Goal: Transaction & Acquisition: Book appointment/travel/reservation

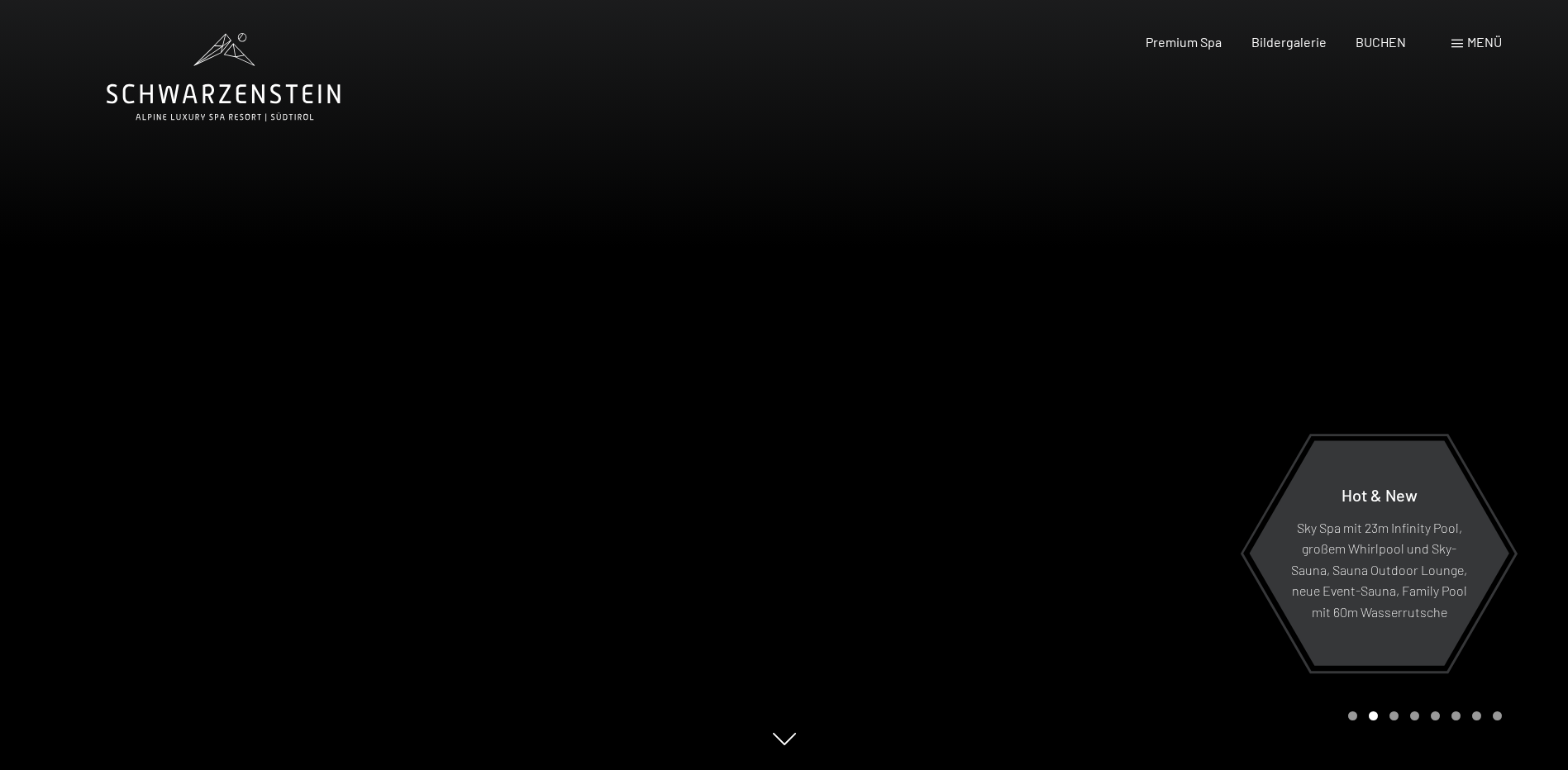
click at [1355, 720] on div at bounding box center [1176, 385] width 784 height 770
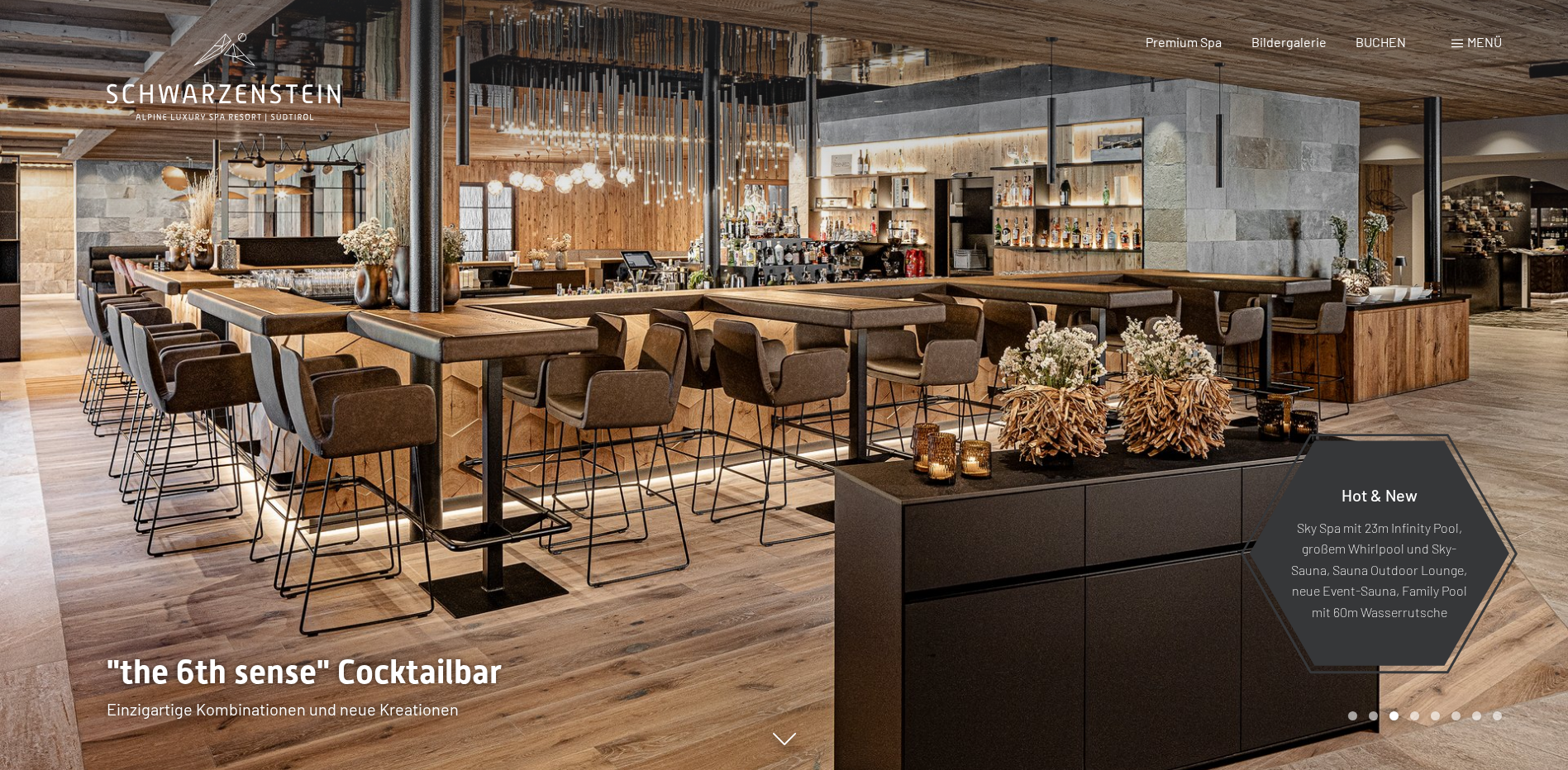
click at [86, 216] on div at bounding box center [392, 385] width 784 height 770
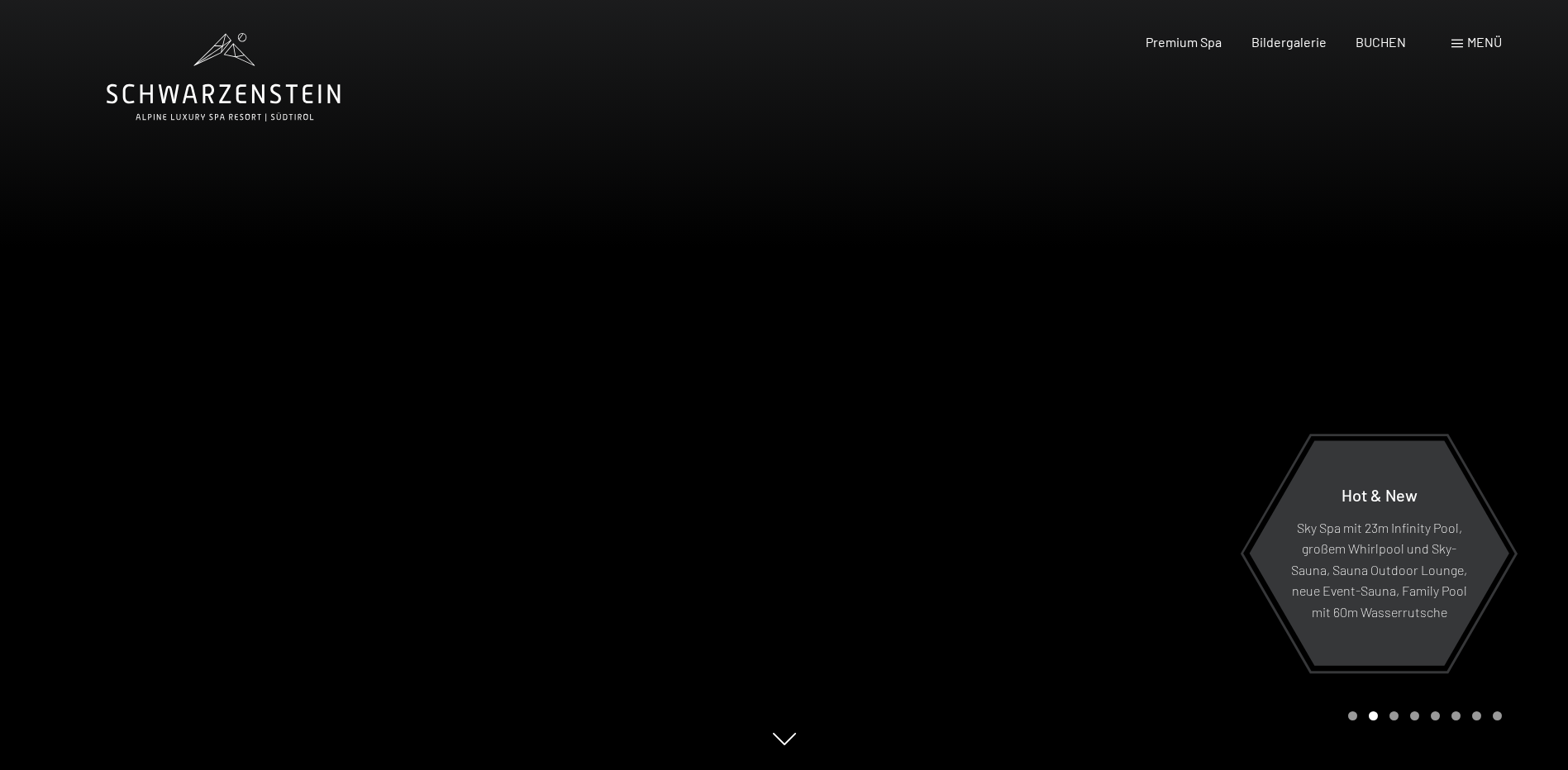
click at [84, 223] on div at bounding box center [392, 385] width 784 height 770
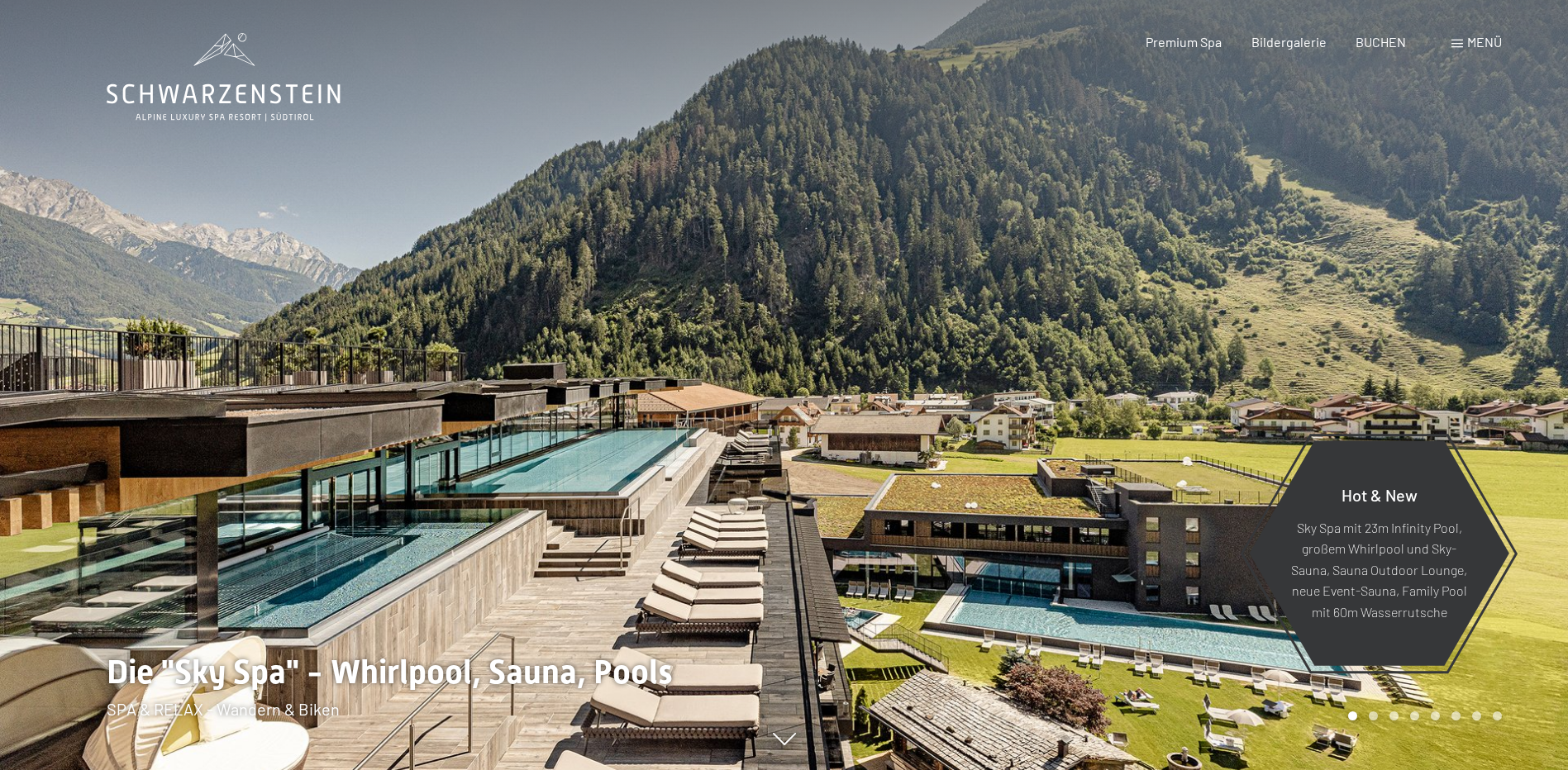
click at [1241, 462] on div at bounding box center [1176, 385] width 784 height 770
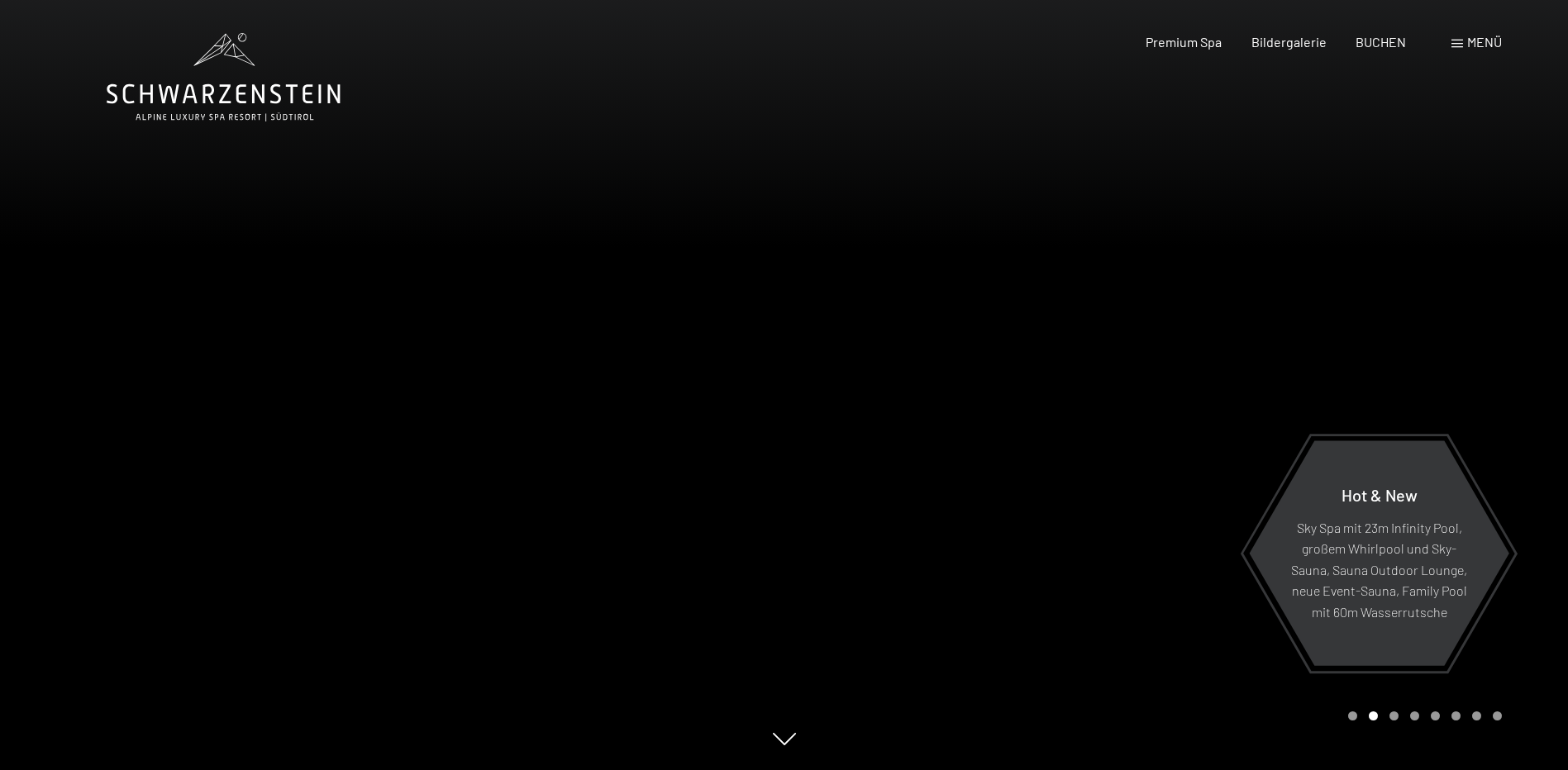
click at [705, 647] on div at bounding box center [392, 385] width 784 height 770
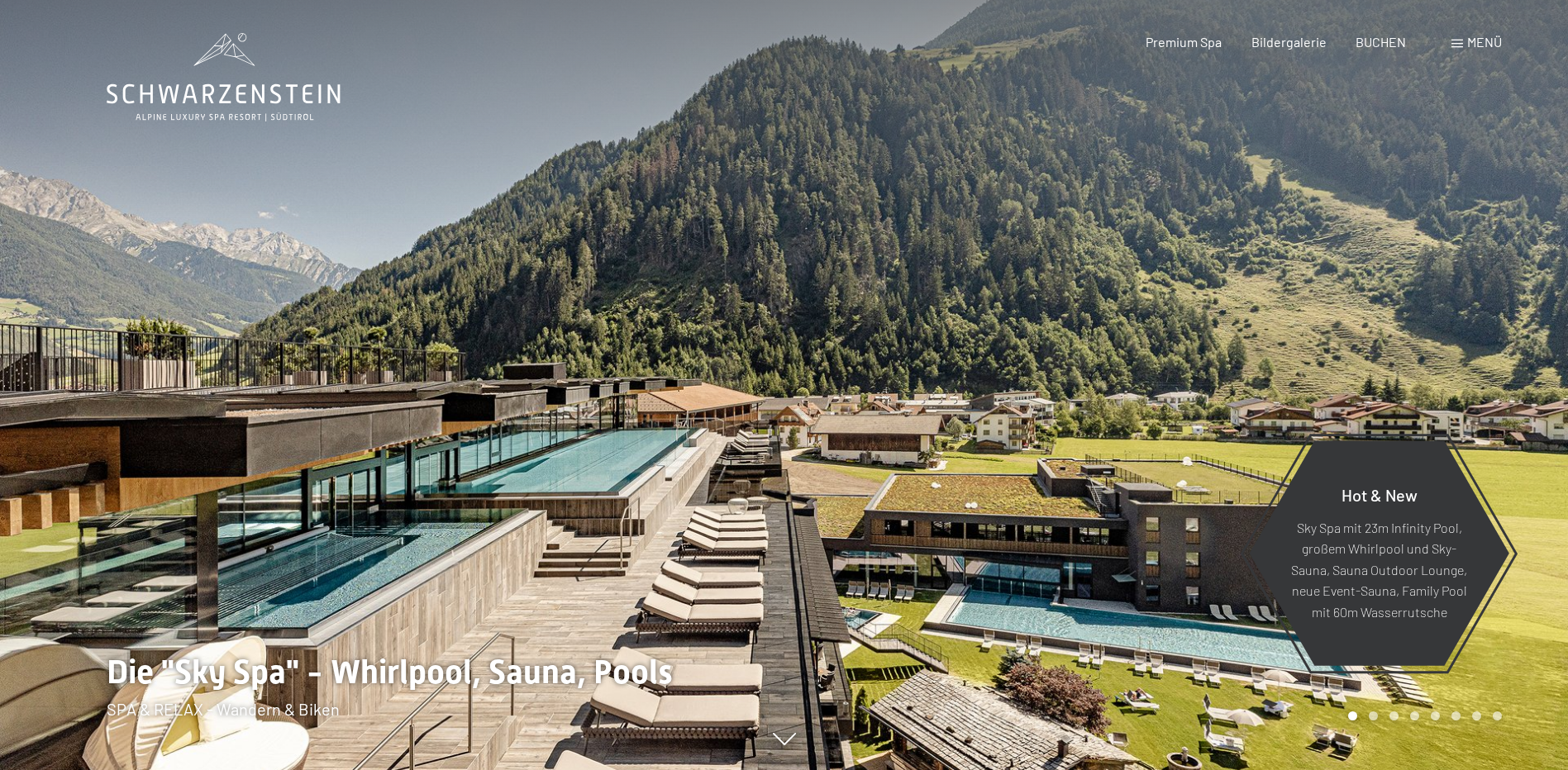
click at [1061, 538] on div at bounding box center [1176, 385] width 784 height 770
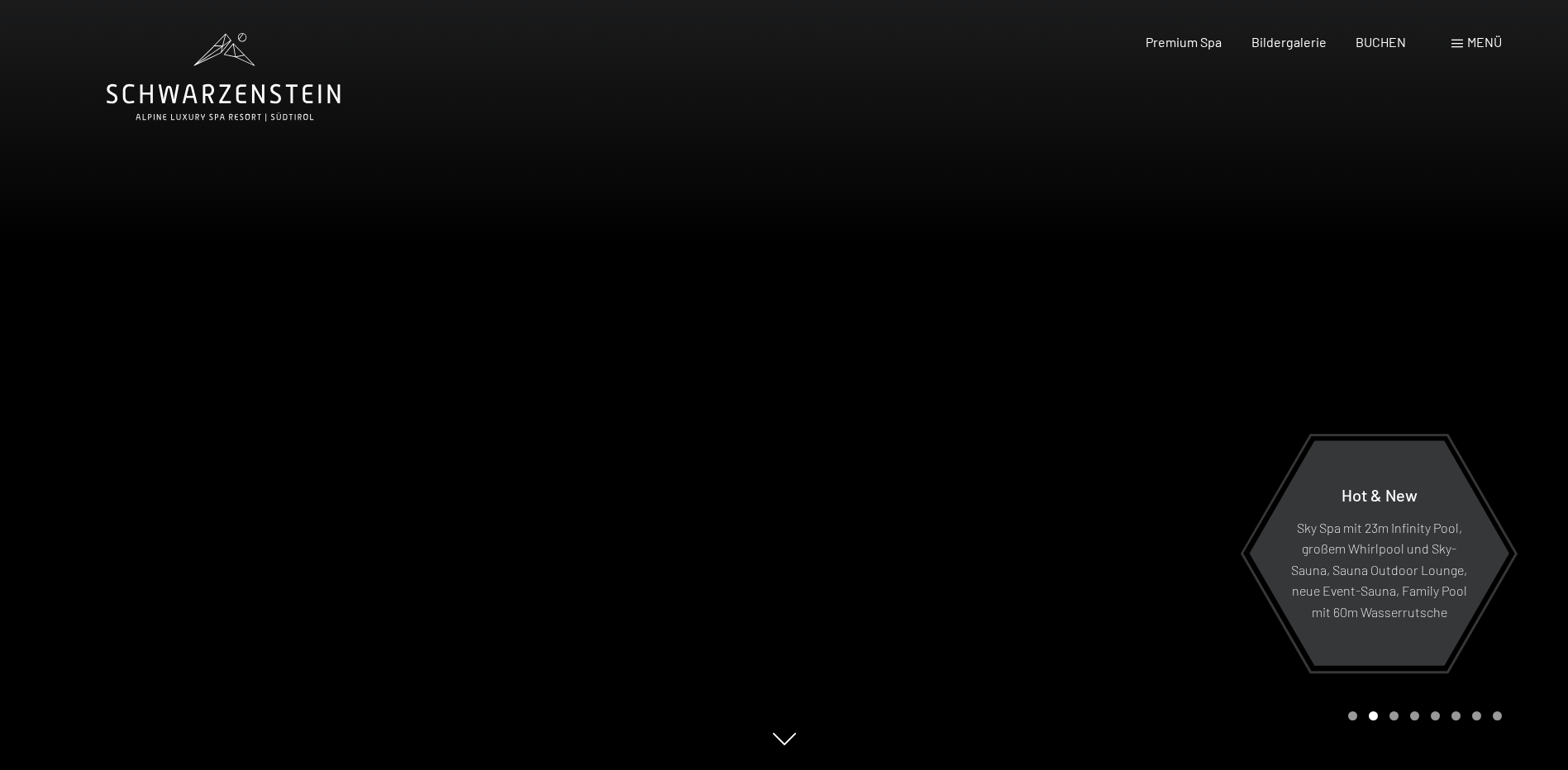
click at [1061, 538] on div at bounding box center [1176, 385] width 784 height 770
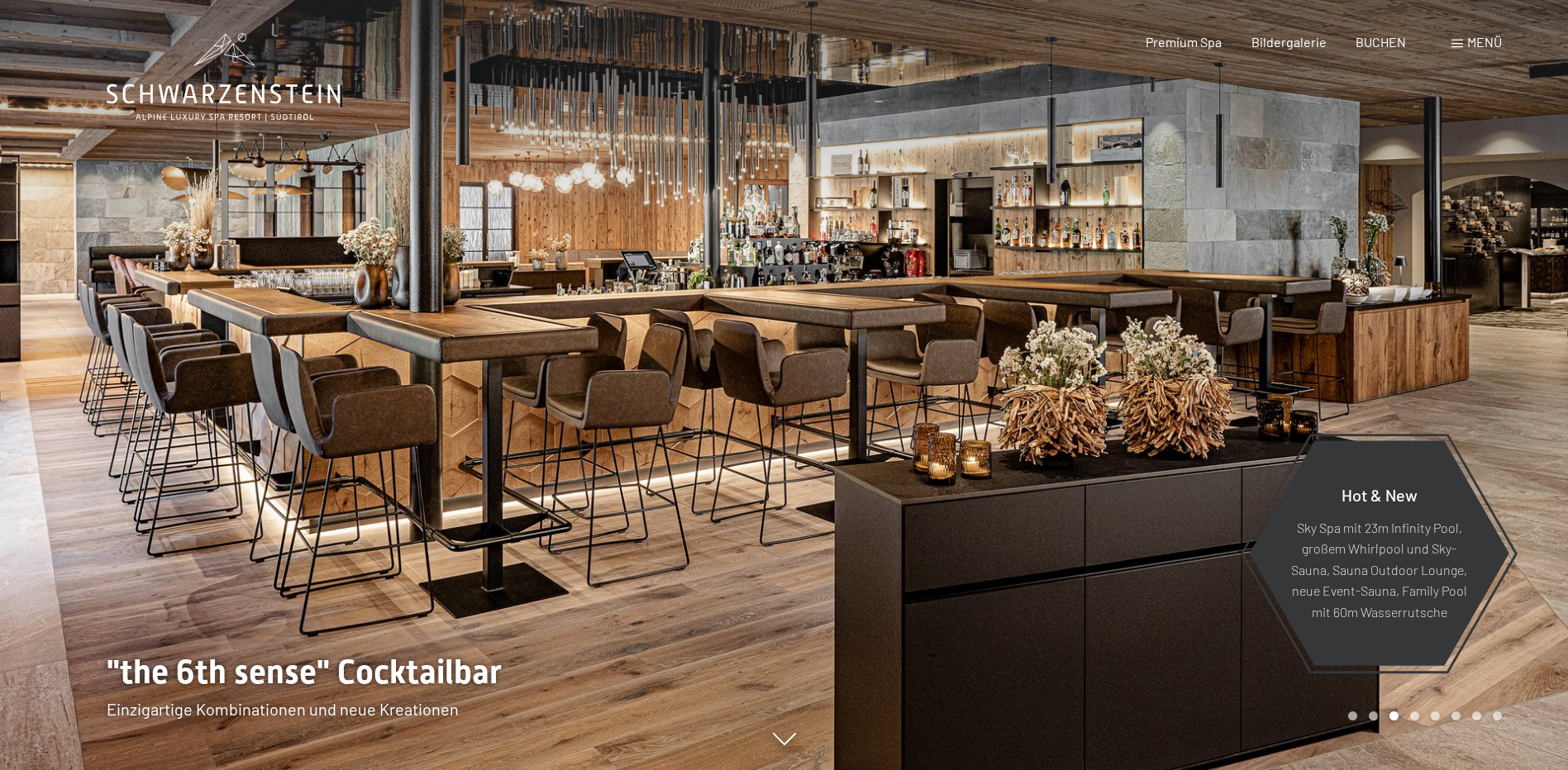
click at [1059, 536] on div at bounding box center [1176, 385] width 784 height 770
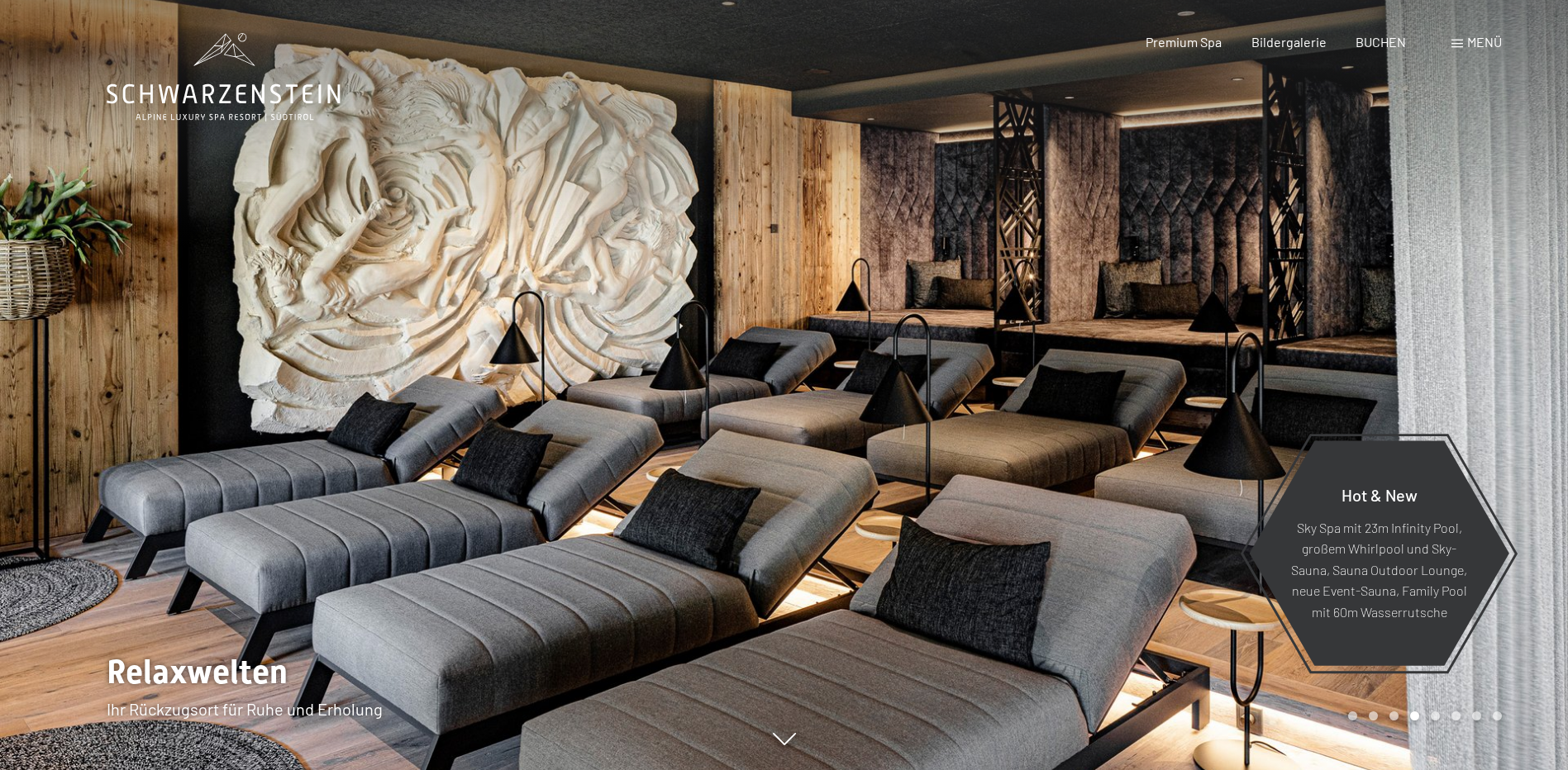
click at [1058, 532] on div at bounding box center [1176, 385] width 784 height 770
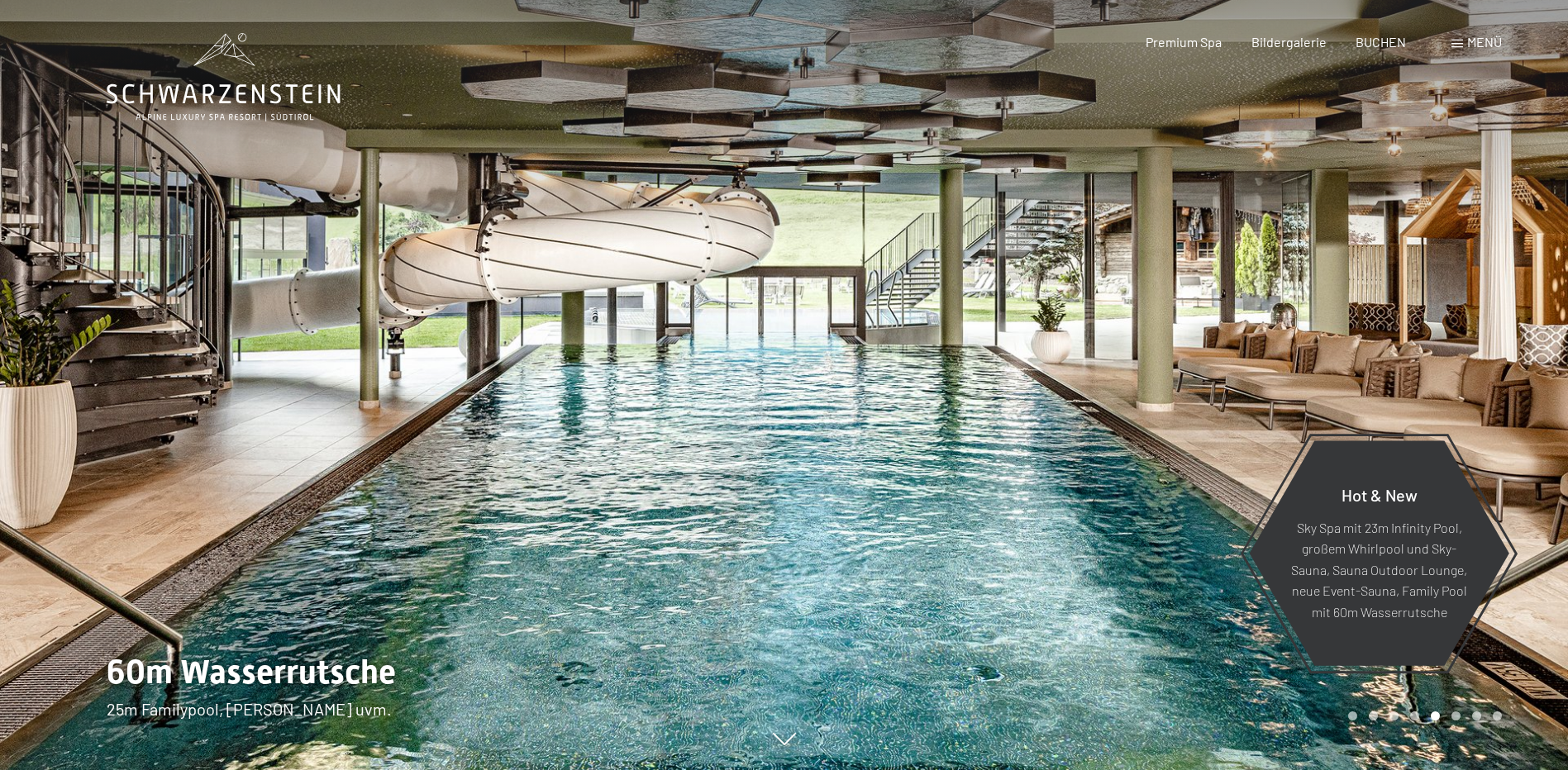
click at [1053, 521] on div at bounding box center [1176, 385] width 784 height 770
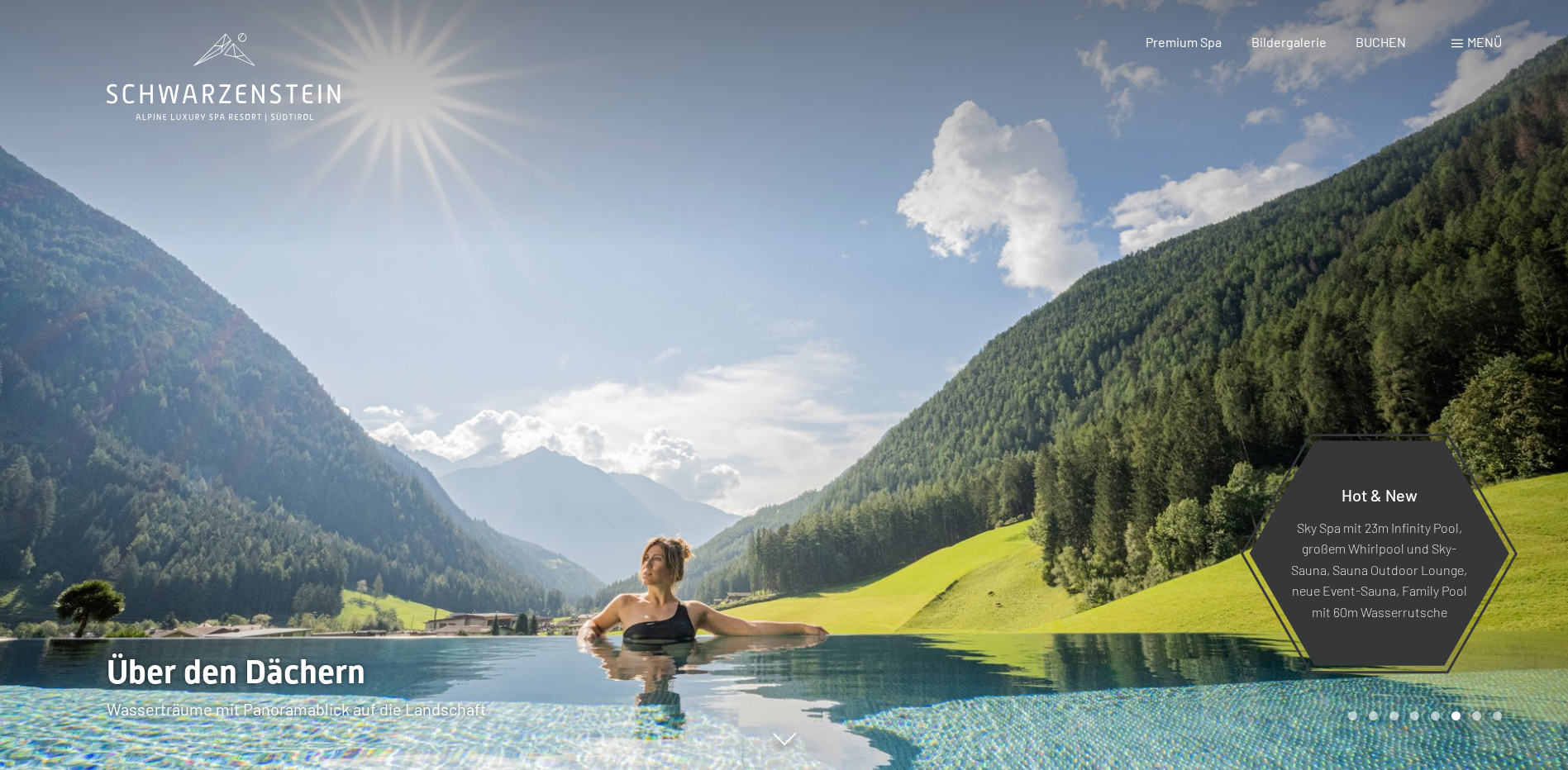
click at [1052, 519] on div at bounding box center [1176, 385] width 784 height 770
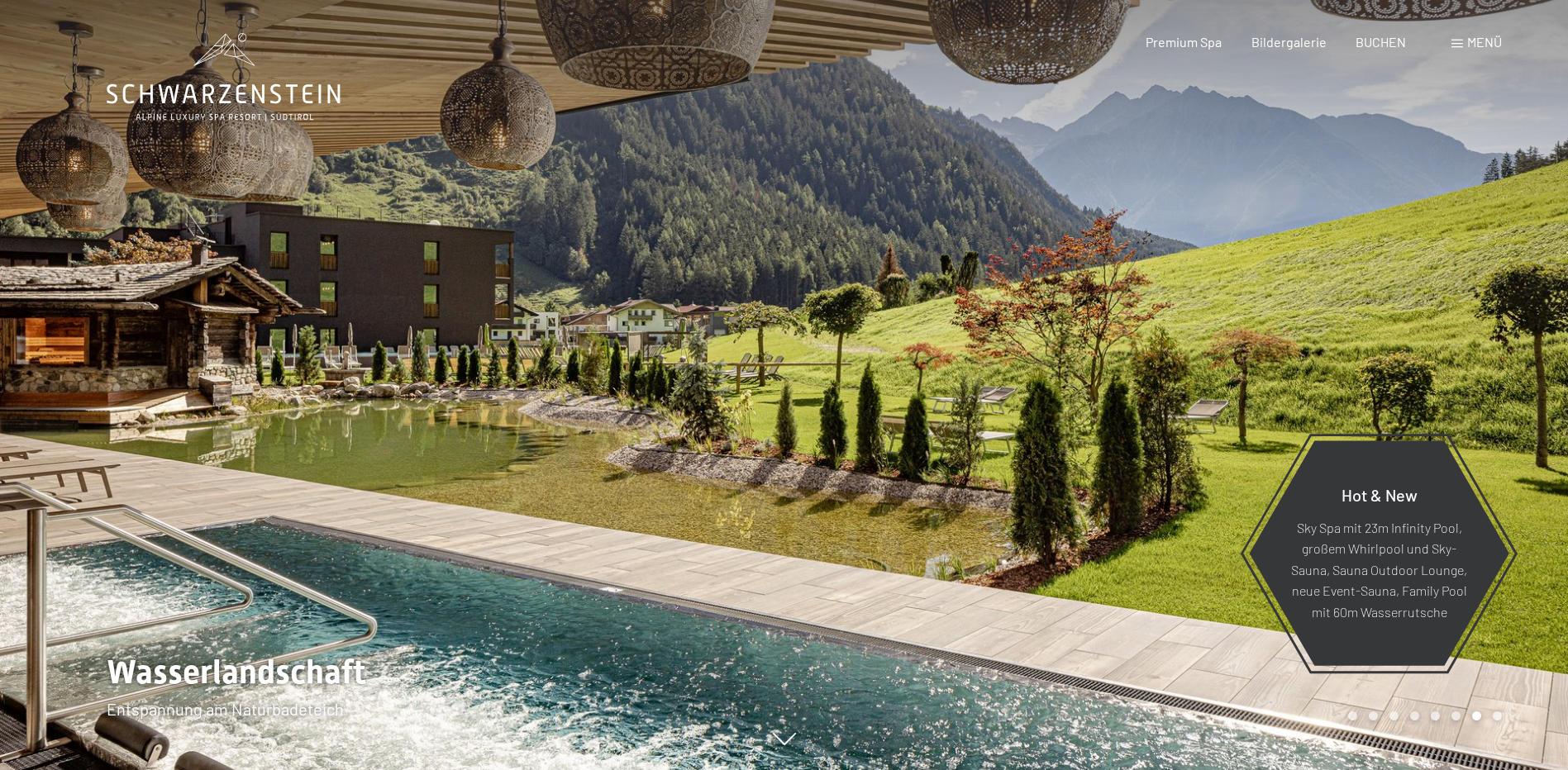
click at [1050, 512] on div at bounding box center [1176, 385] width 784 height 770
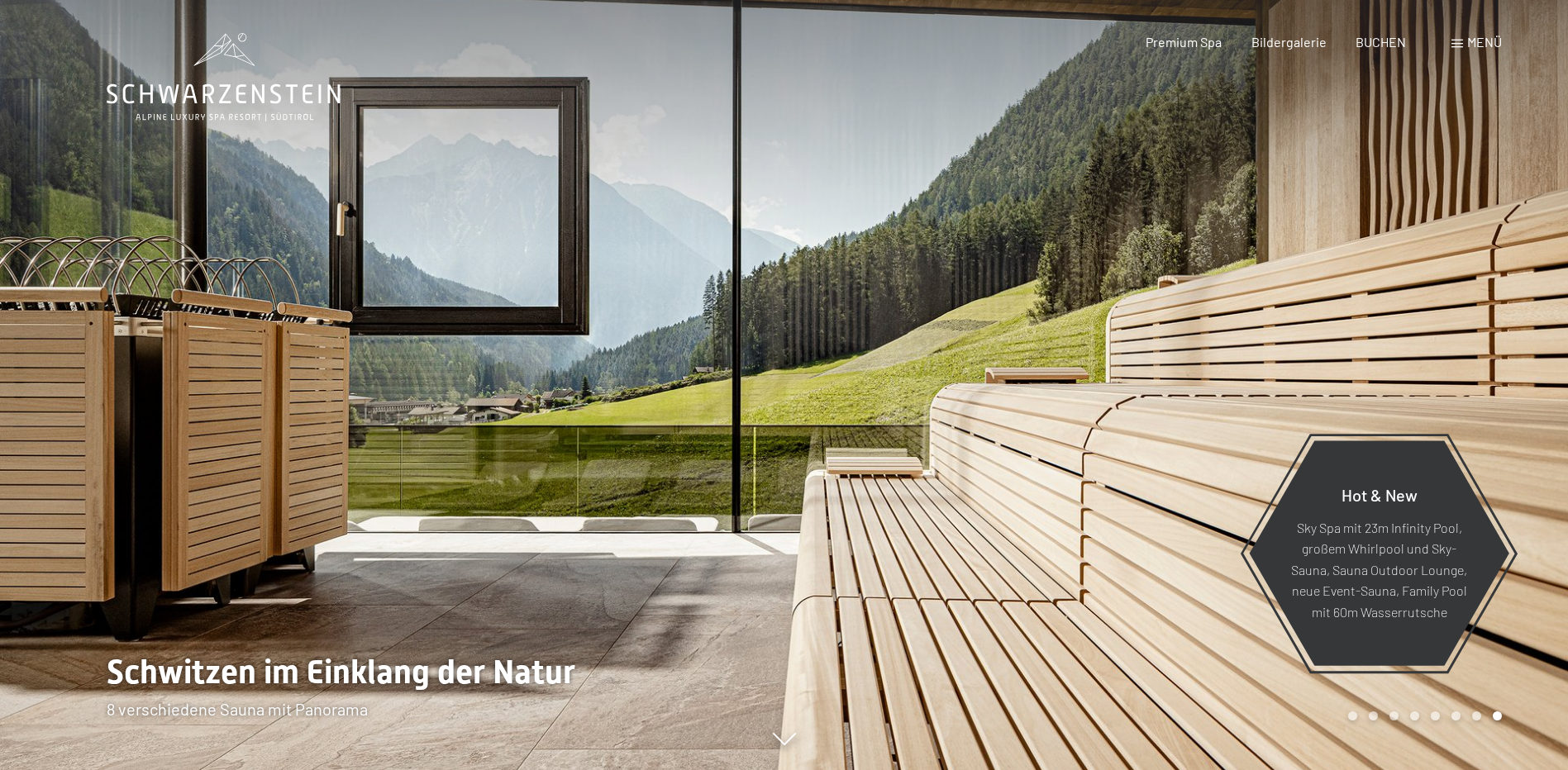
click at [1050, 512] on div at bounding box center [1176, 385] width 784 height 770
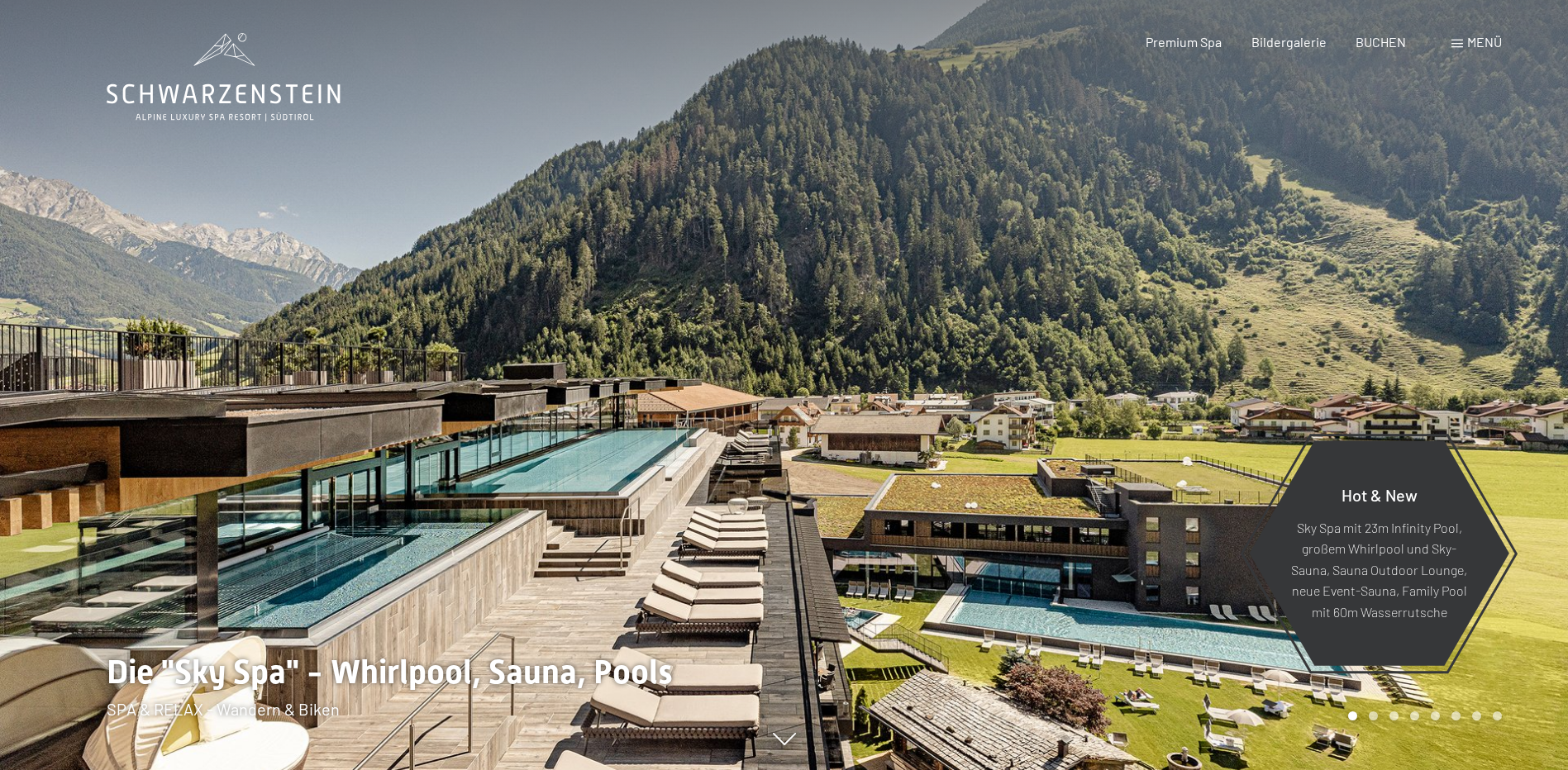
click at [1102, 591] on div at bounding box center [1176, 385] width 784 height 770
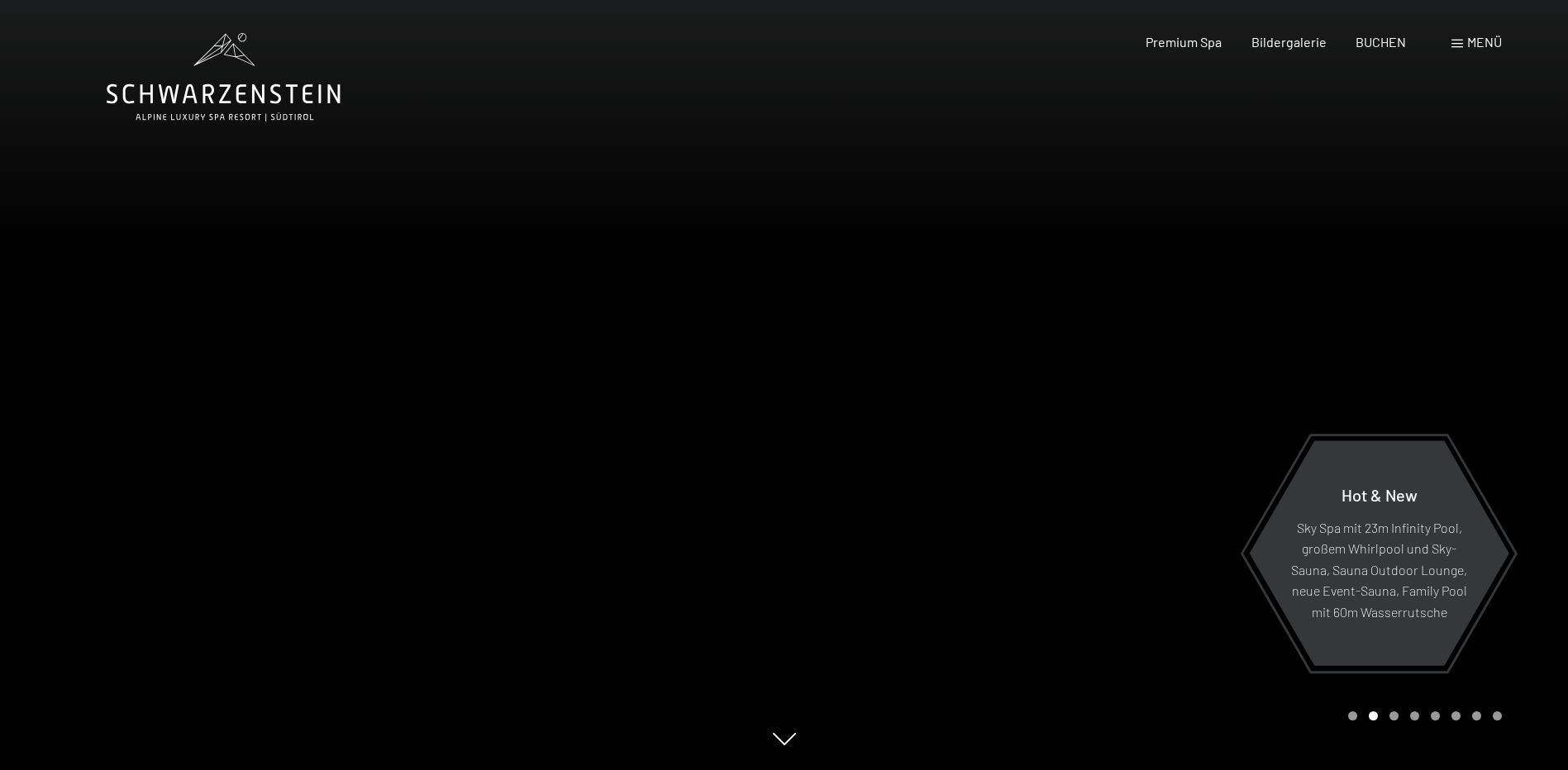
click at [1102, 591] on div at bounding box center [1176, 385] width 784 height 770
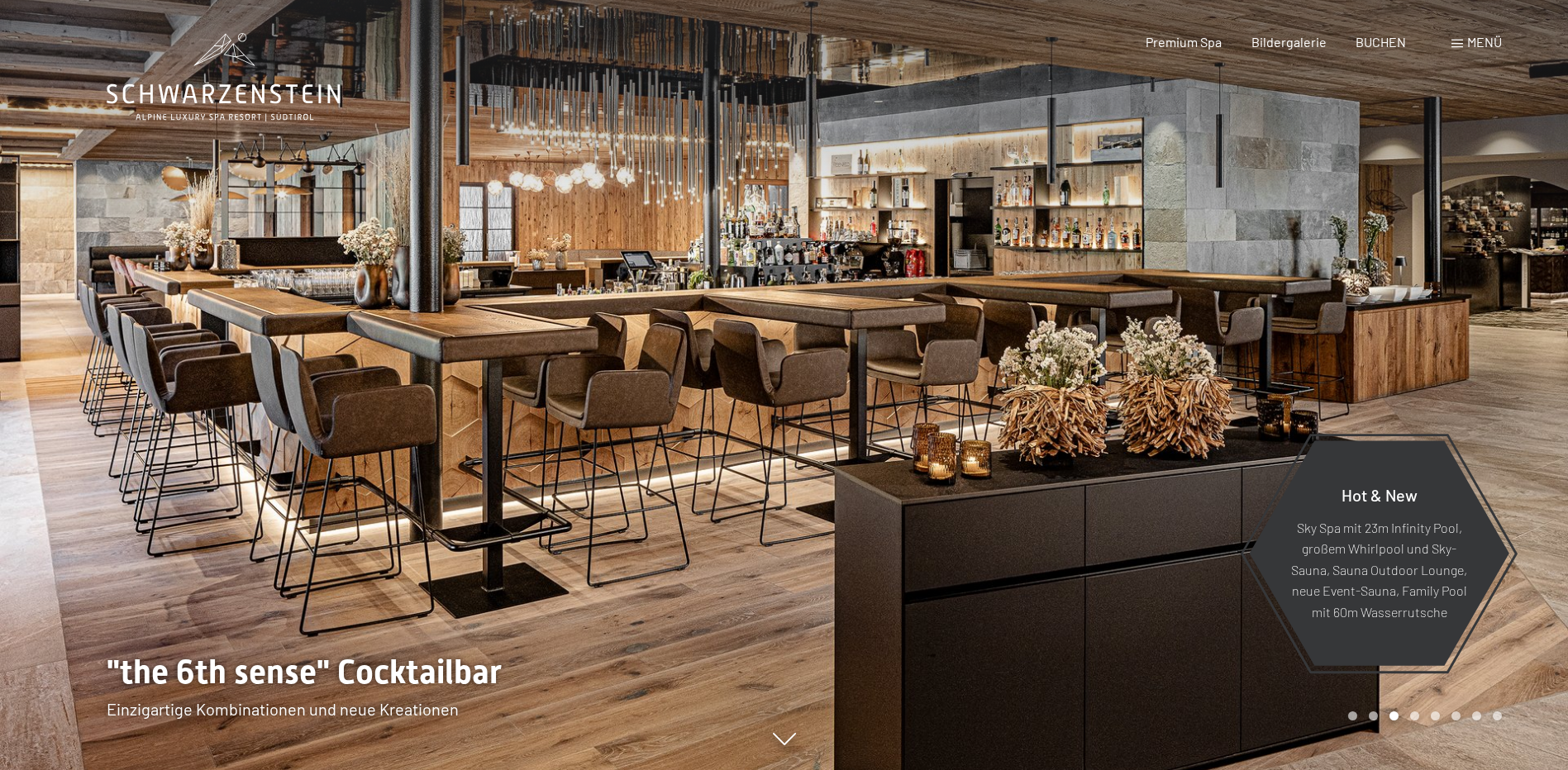
click at [1097, 580] on div at bounding box center [1176, 385] width 784 height 770
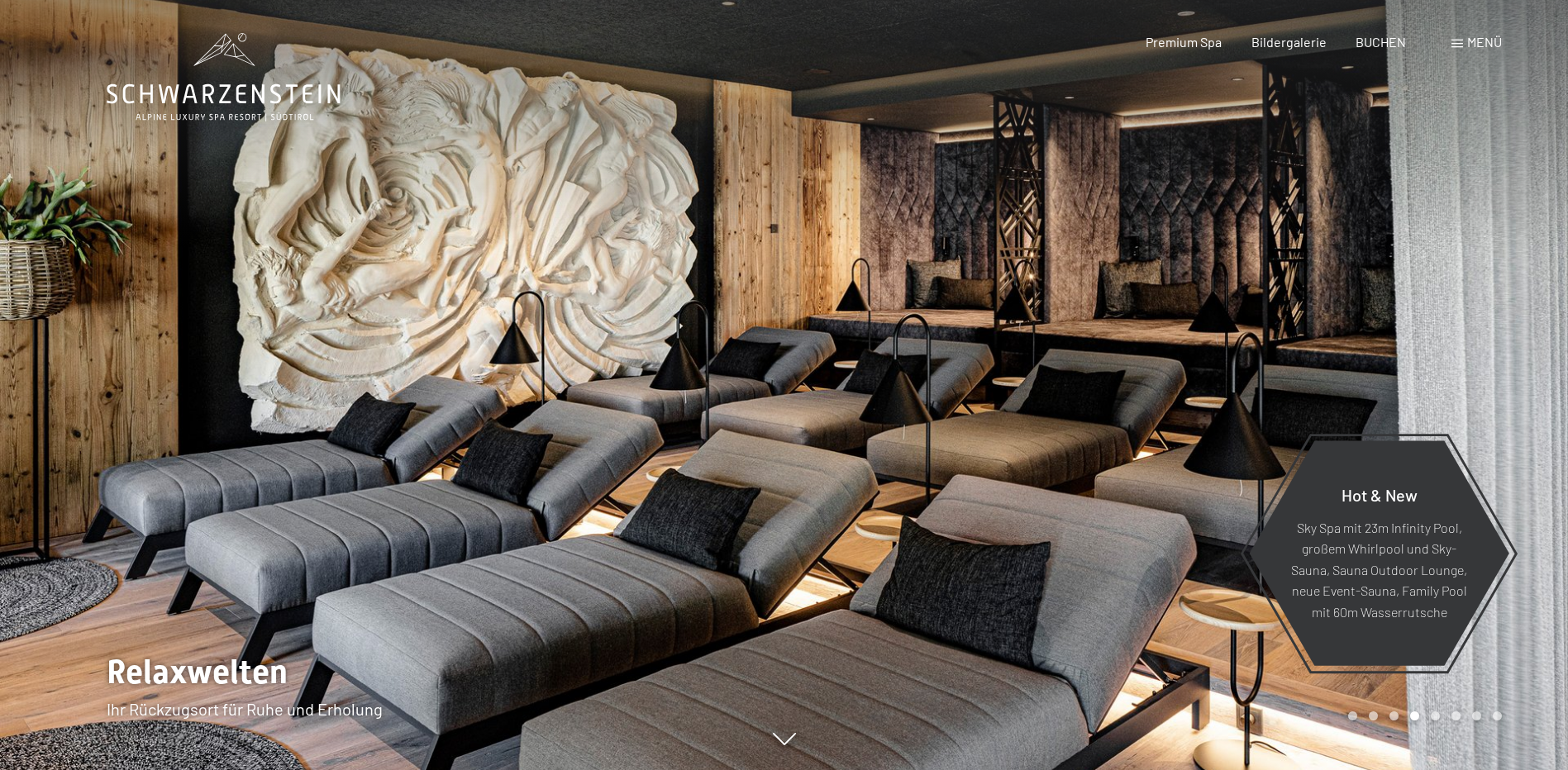
click at [1088, 573] on div at bounding box center [1176, 385] width 784 height 770
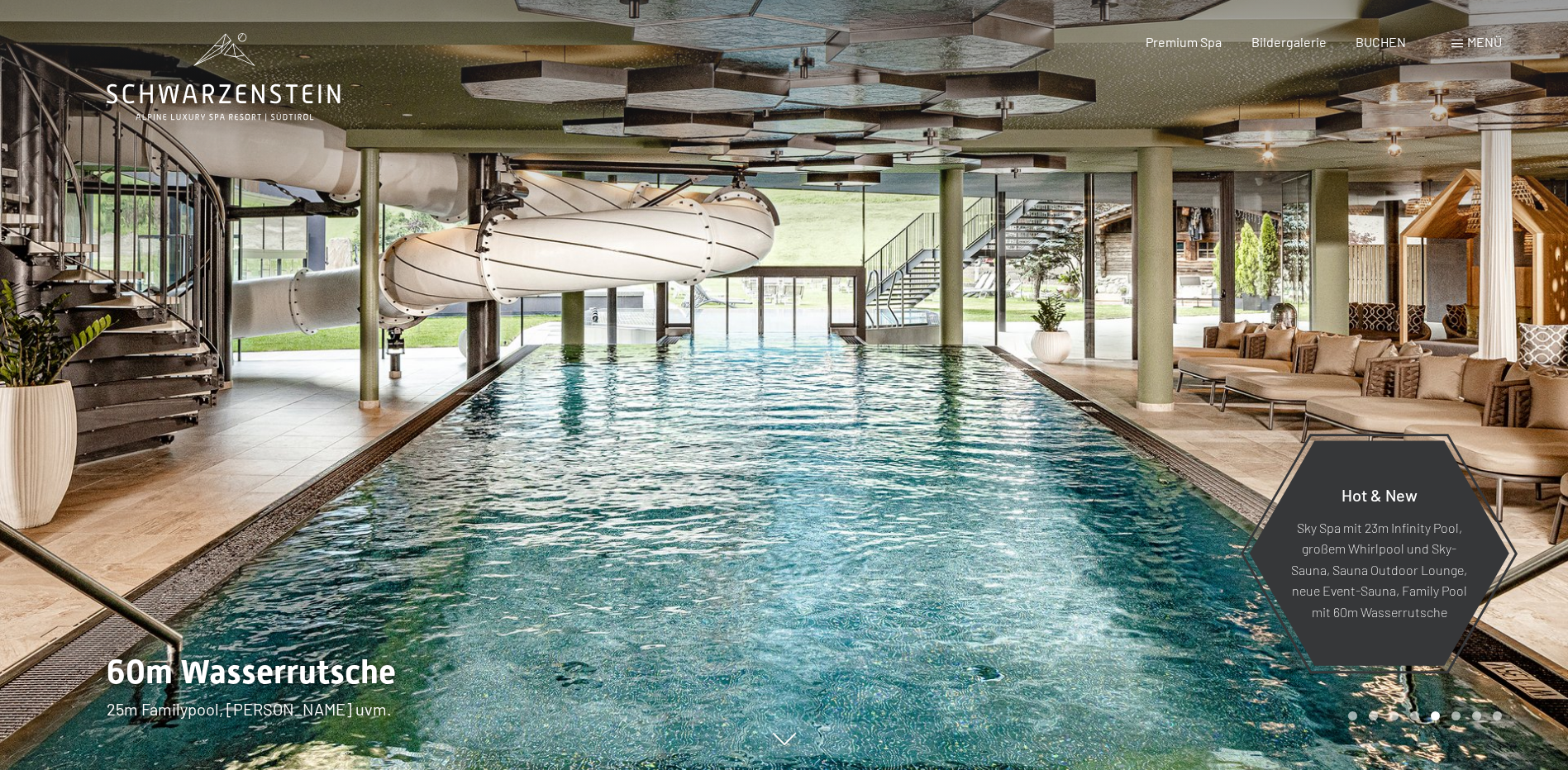
click at [1084, 570] on div at bounding box center [1176, 385] width 784 height 770
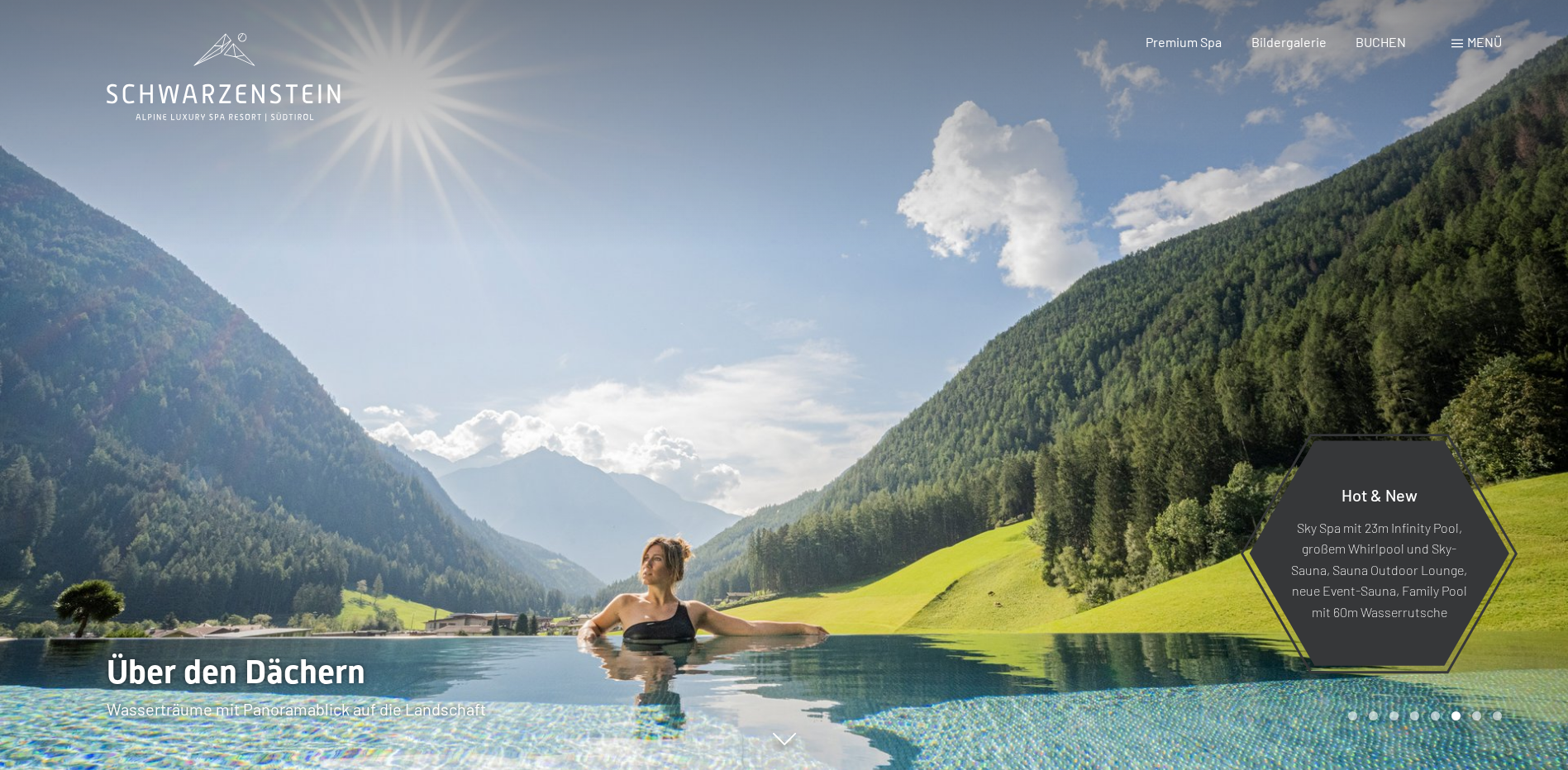
click at [1083, 569] on div at bounding box center [1176, 385] width 784 height 770
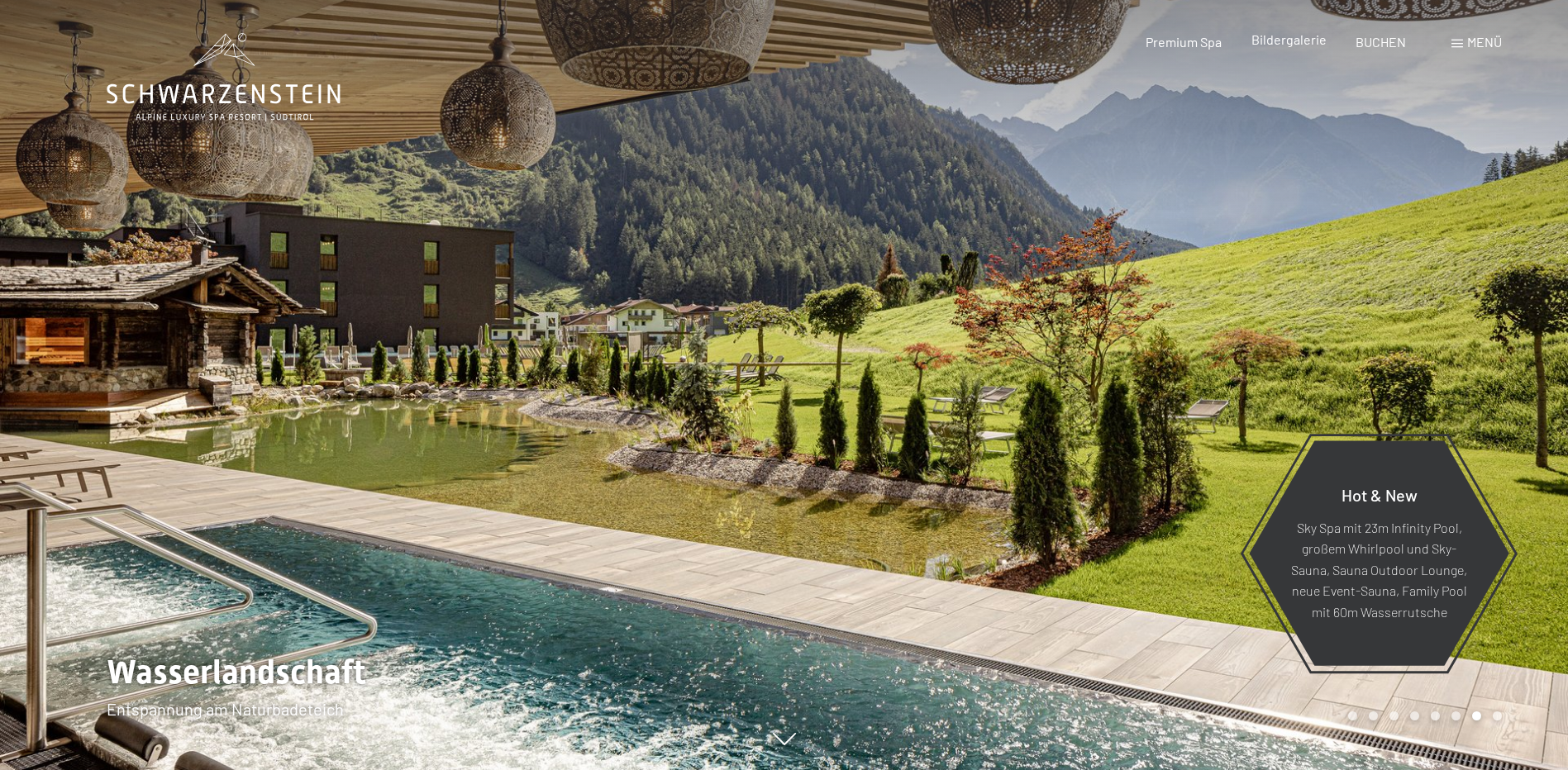
click at [1287, 47] on div "Bildergalerie" at bounding box center [1289, 40] width 75 height 18
click at [1287, 38] on span "Bildergalerie" at bounding box center [1289, 39] width 75 height 16
click at [1391, 44] on span "BUCHEN" at bounding box center [1380, 39] width 51 height 16
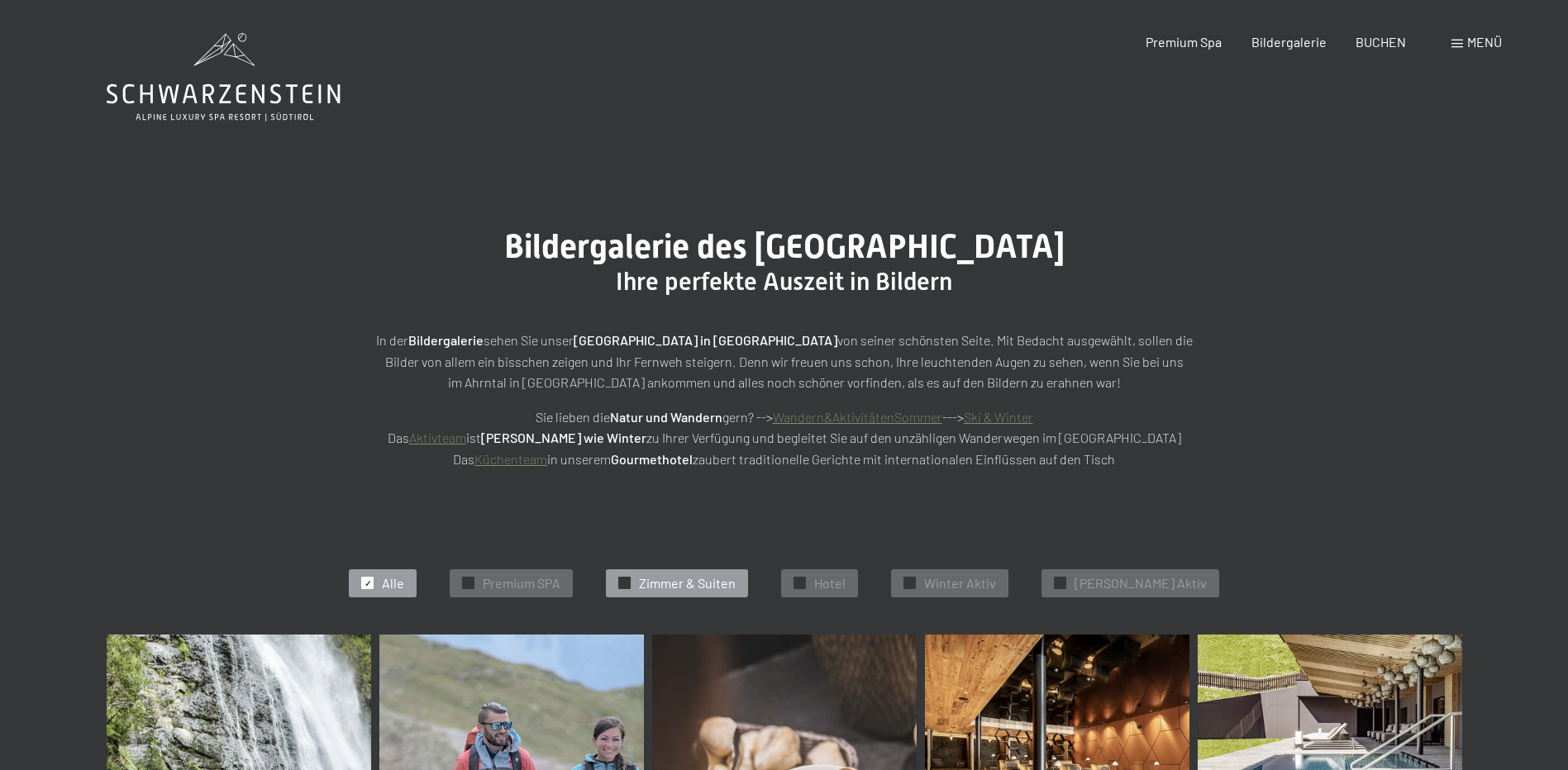
click at [678, 591] on span "Zimmer & Suiten" at bounding box center [687, 583] width 97 height 18
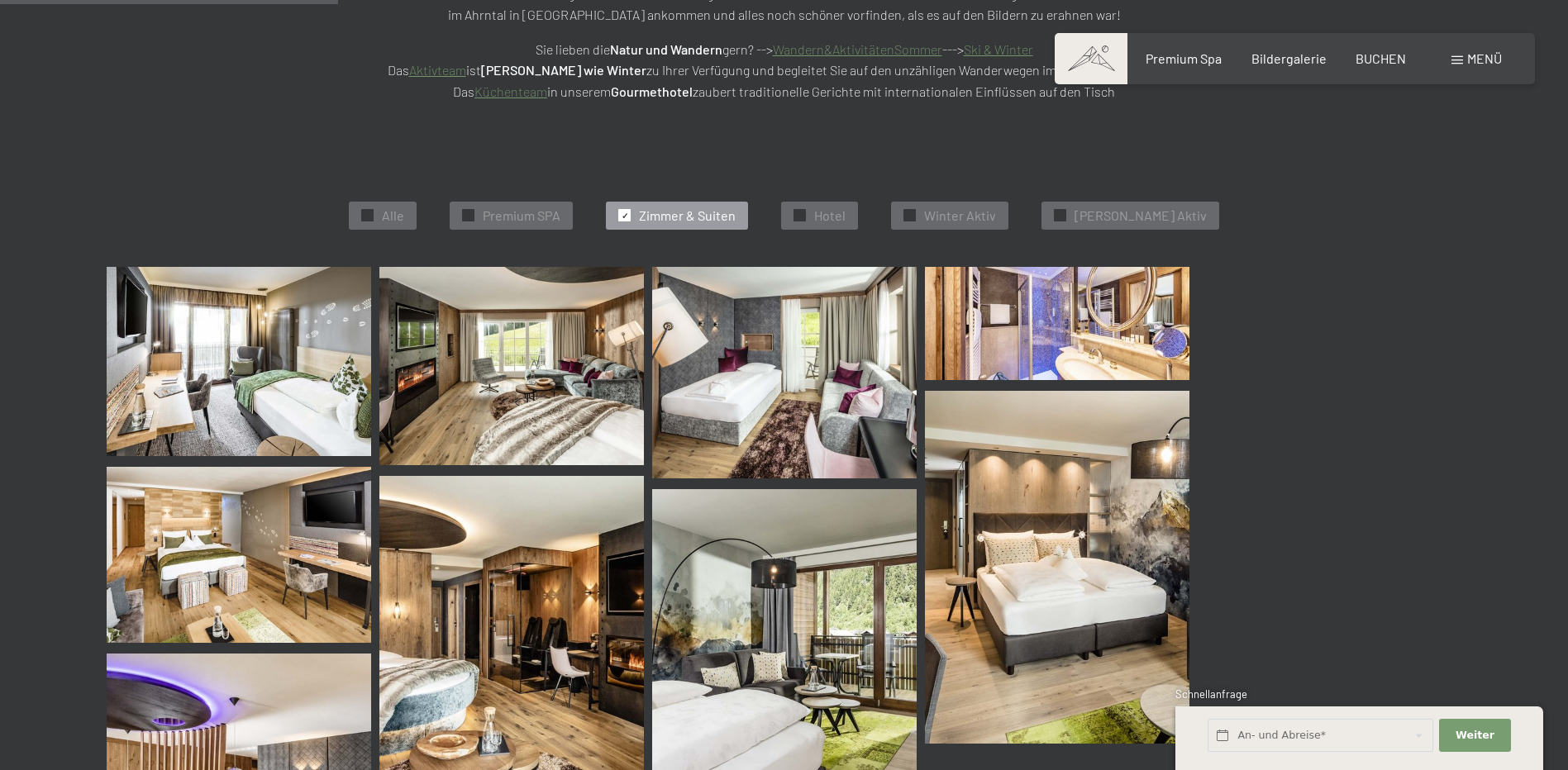
scroll to position [416, 0]
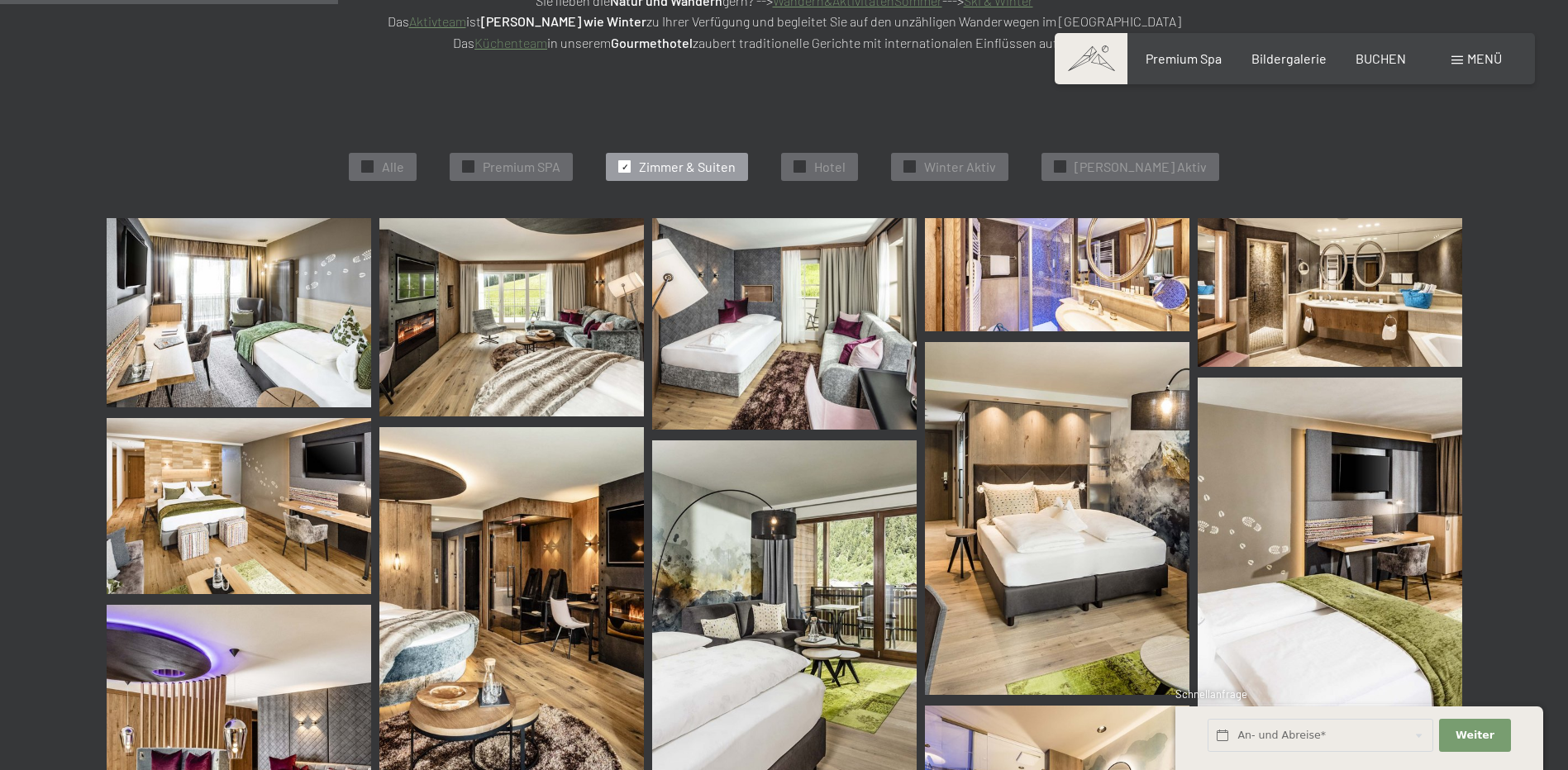
click at [210, 329] on img at bounding box center [239, 312] width 265 height 189
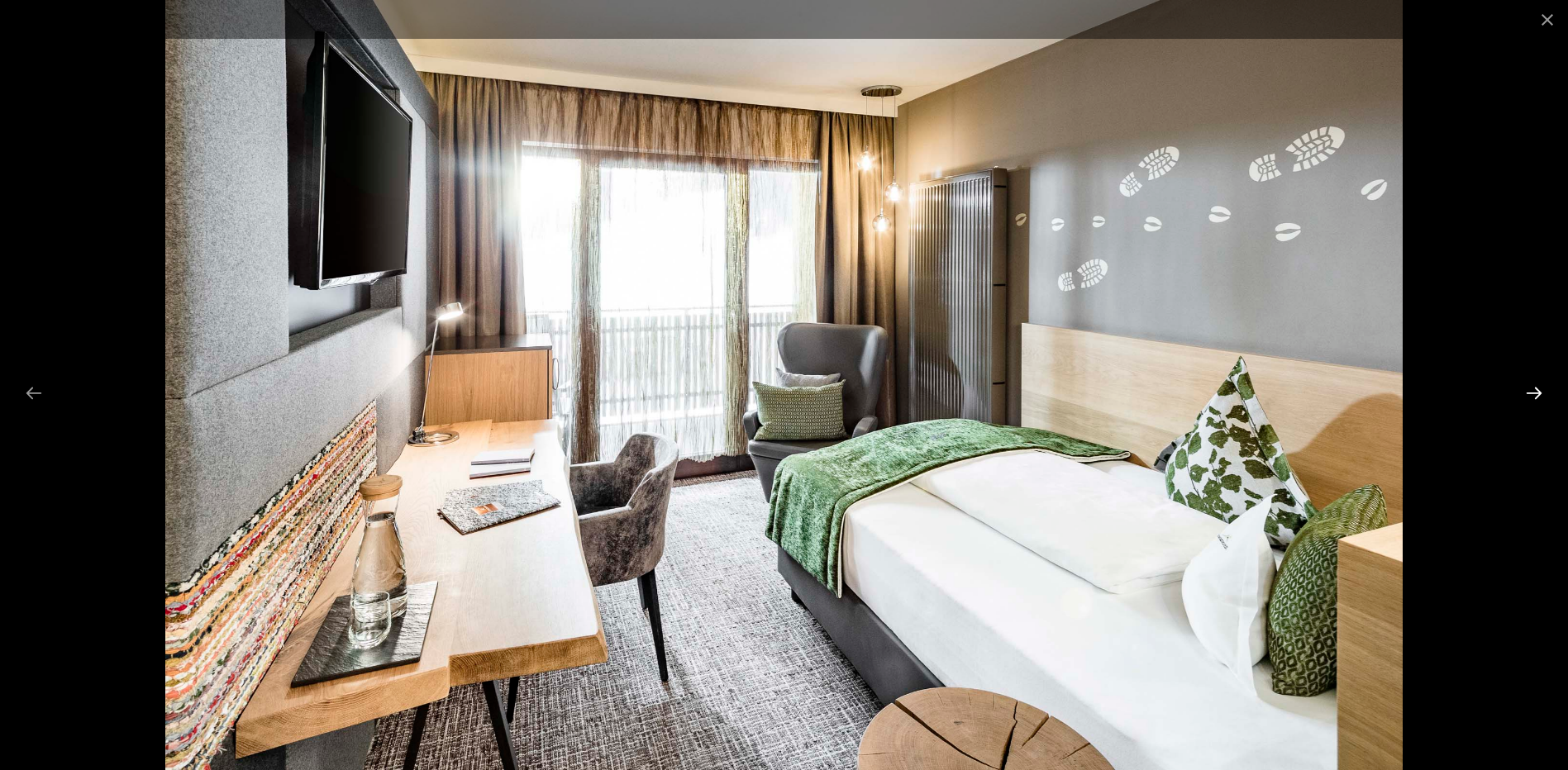
click at [1537, 389] on button "Next slide" at bounding box center [1534, 392] width 35 height 32
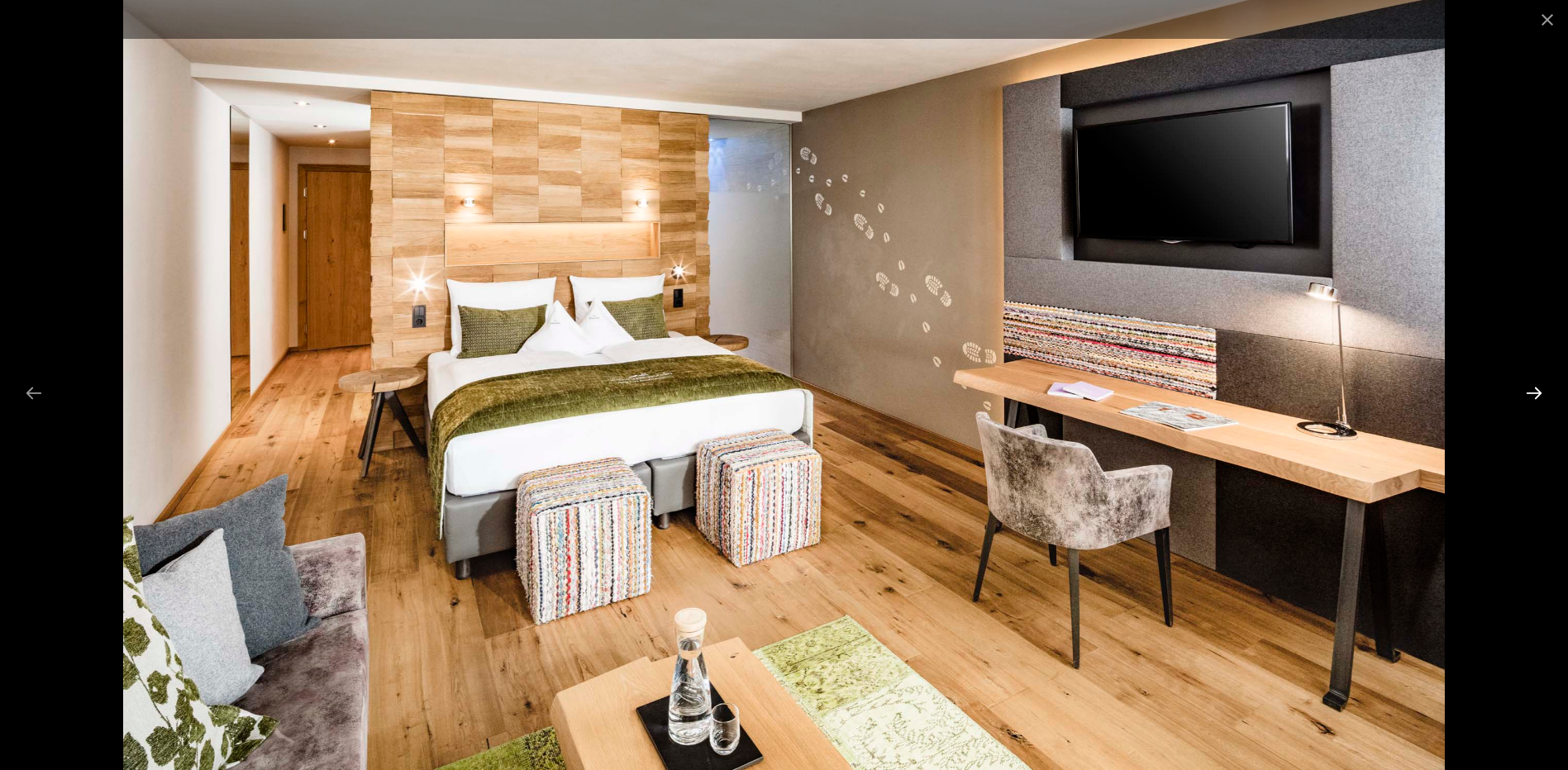
click at [1537, 389] on button "Next slide" at bounding box center [1534, 392] width 35 height 32
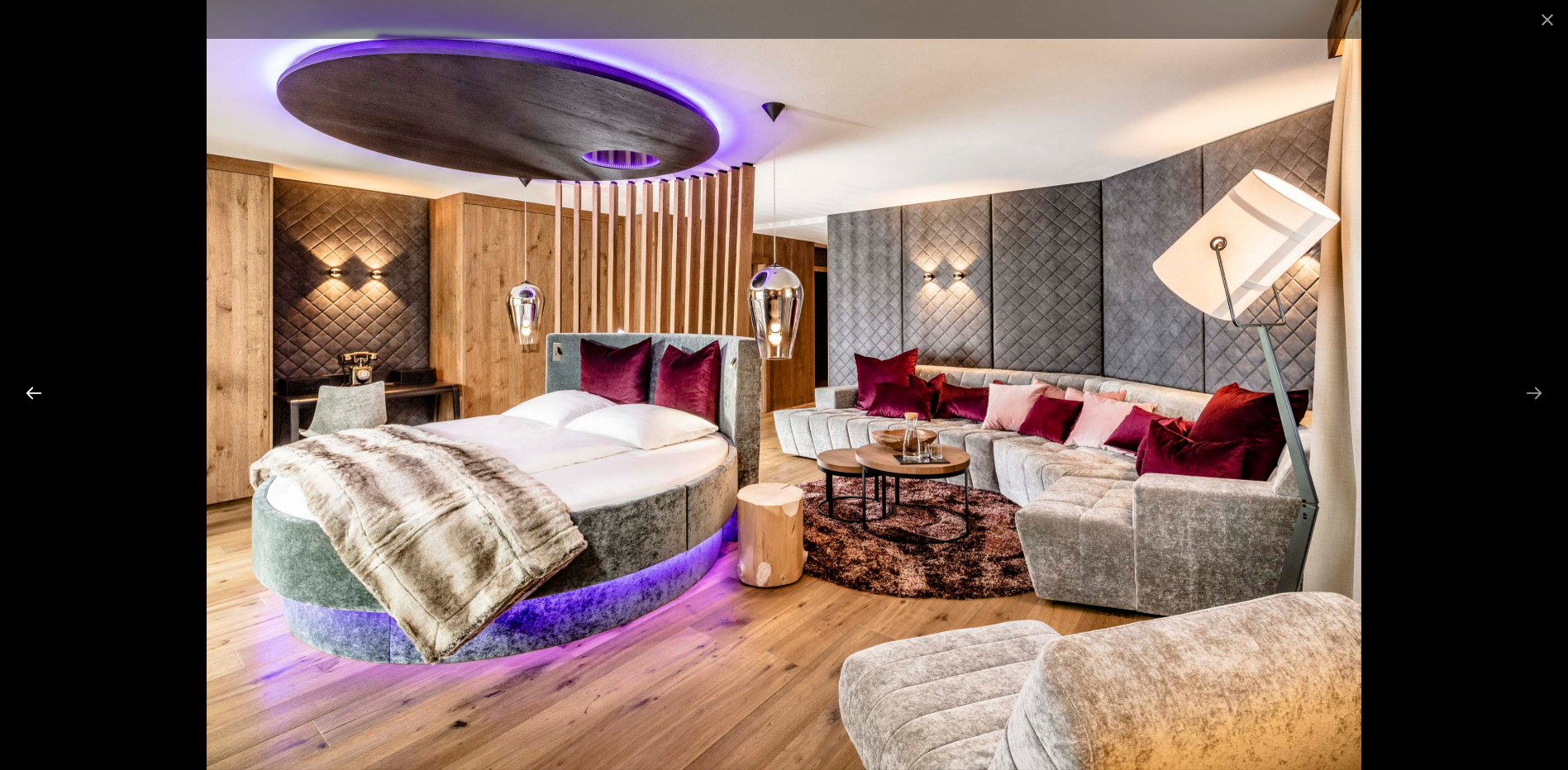
click at [18, 389] on button "Previous slide" at bounding box center [34, 392] width 35 height 32
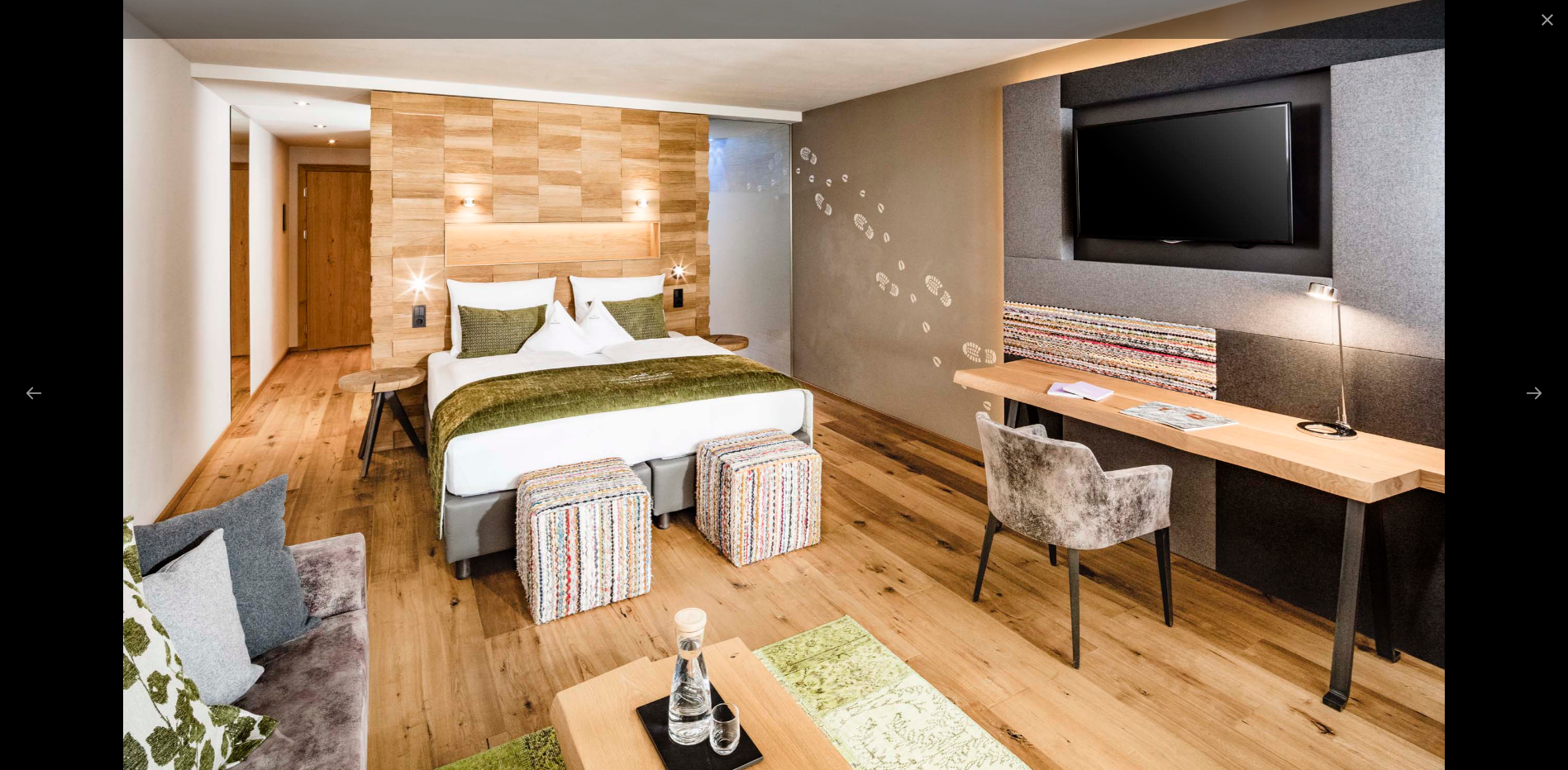
drag, startPoint x: 1142, startPoint y: 360, endPoint x: 1130, endPoint y: 284, distance: 76.9
click at [1130, 284] on img at bounding box center [783, 385] width 1321 height 770
click at [1528, 390] on button "Next slide" at bounding box center [1534, 392] width 35 height 32
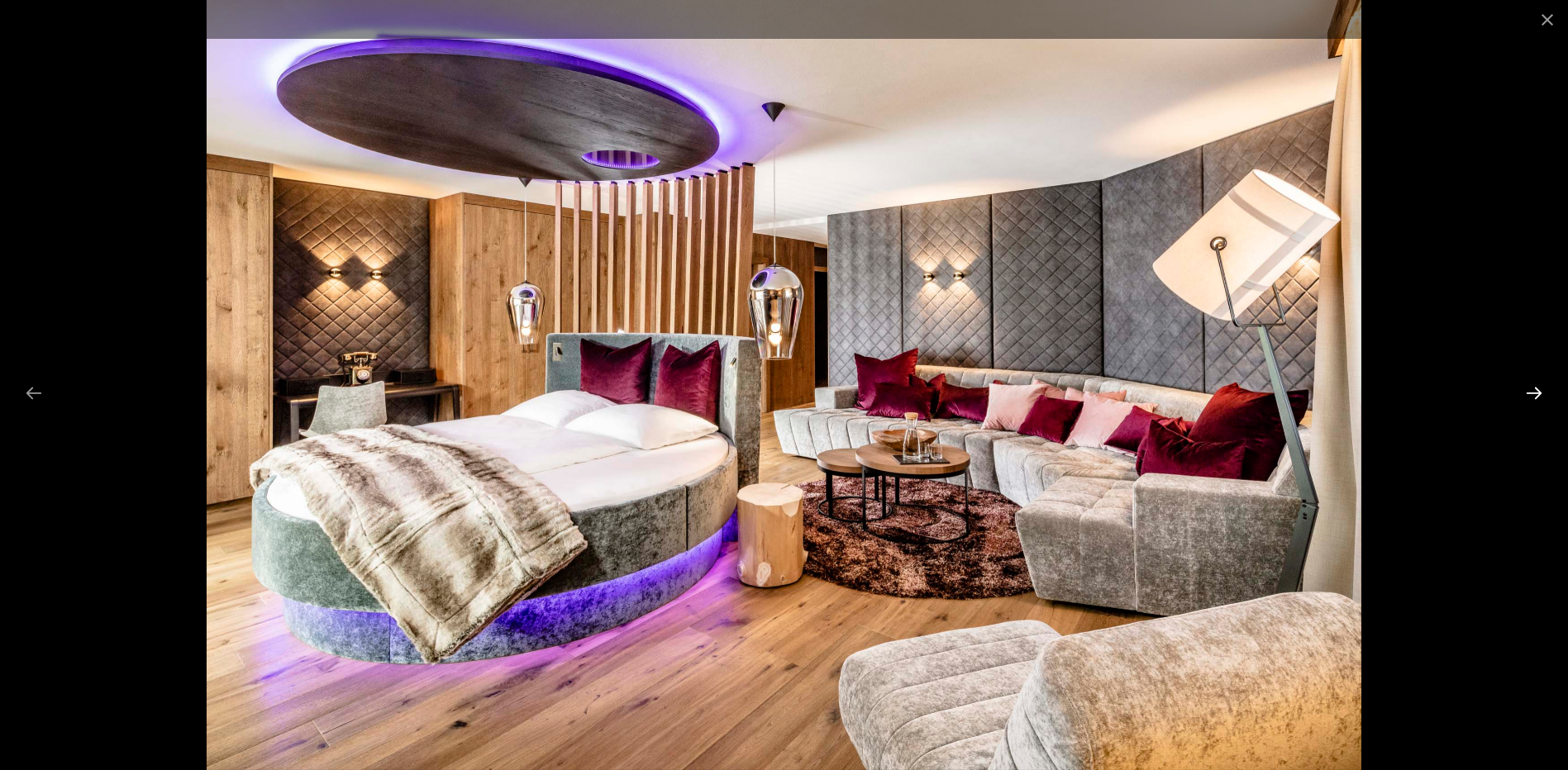
click at [1528, 390] on button "Next slide" at bounding box center [1534, 392] width 35 height 32
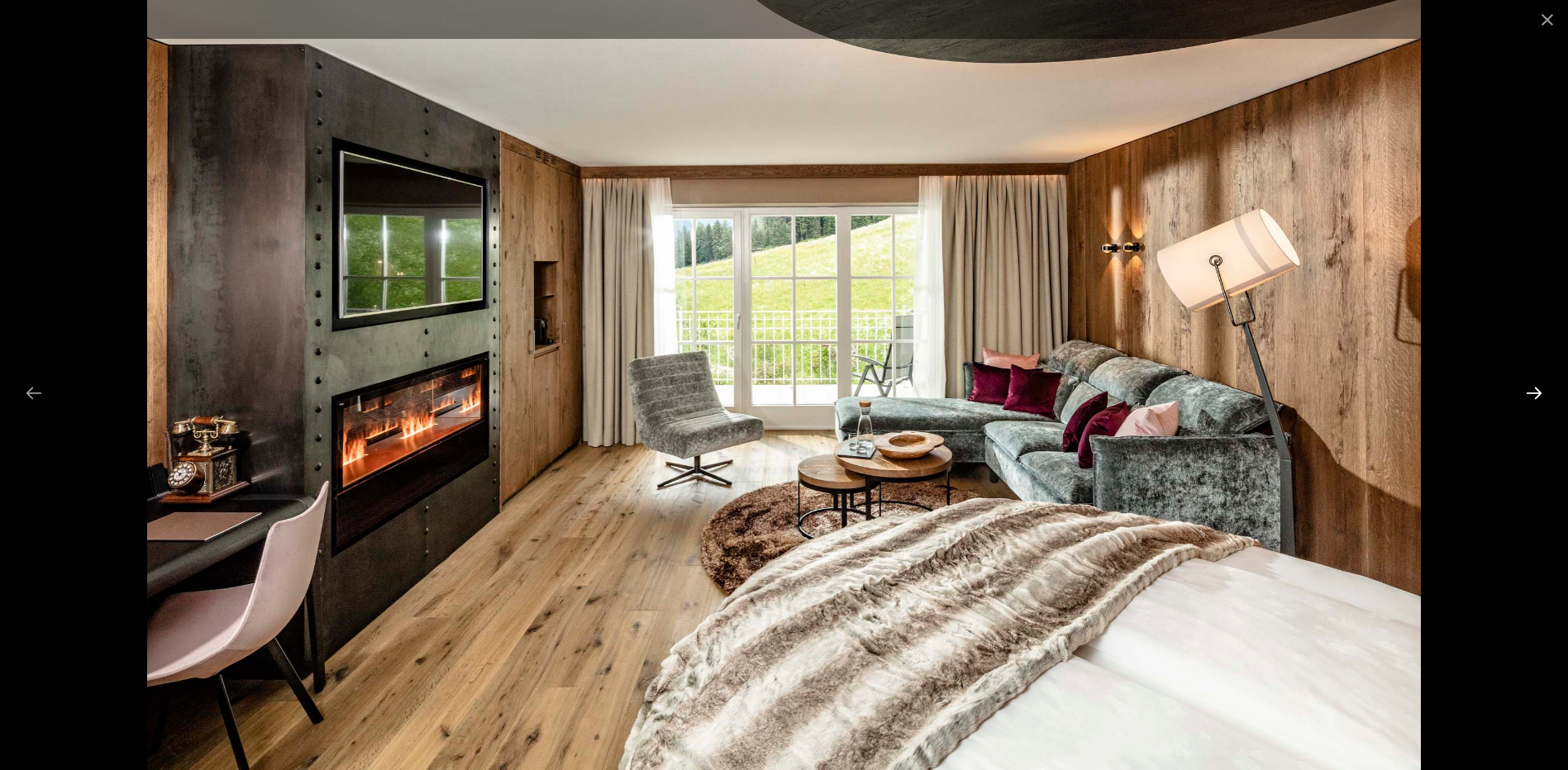
click at [1528, 390] on button "Next slide" at bounding box center [1534, 392] width 35 height 32
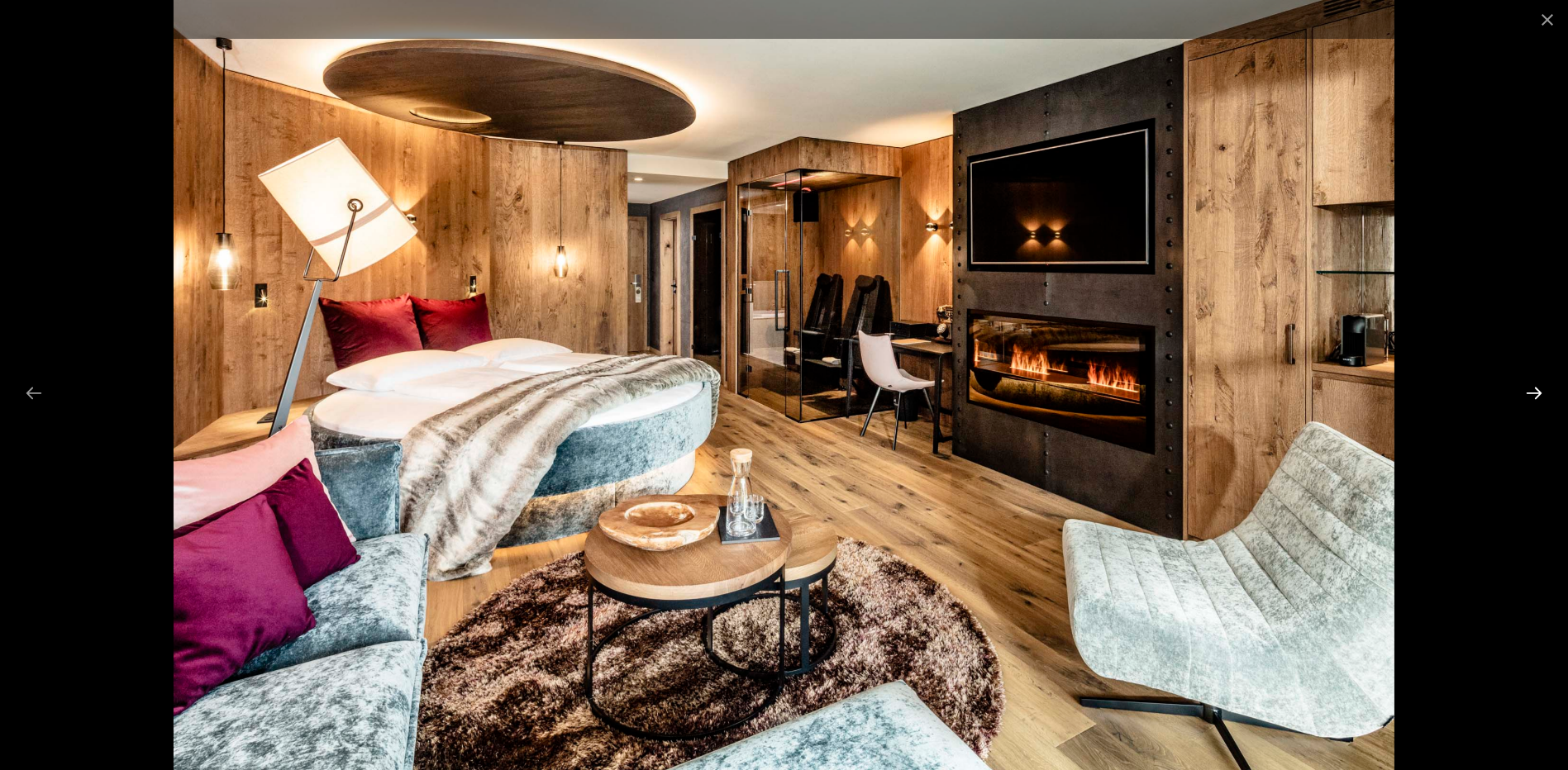
click at [1528, 390] on button "Next slide" at bounding box center [1534, 392] width 35 height 32
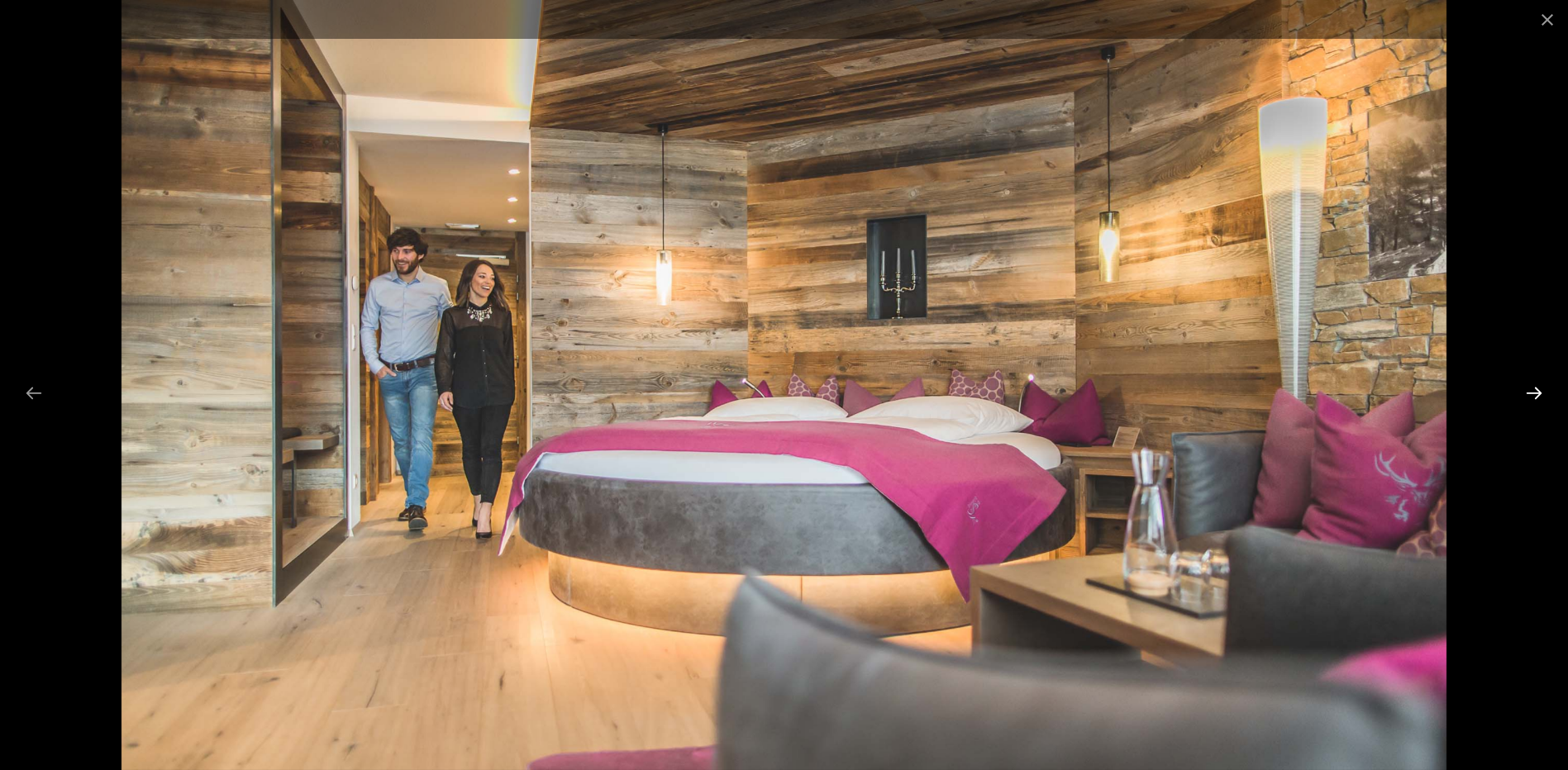
click at [1528, 390] on button "Next slide" at bounding box center [1534, 392] width 35 height 32
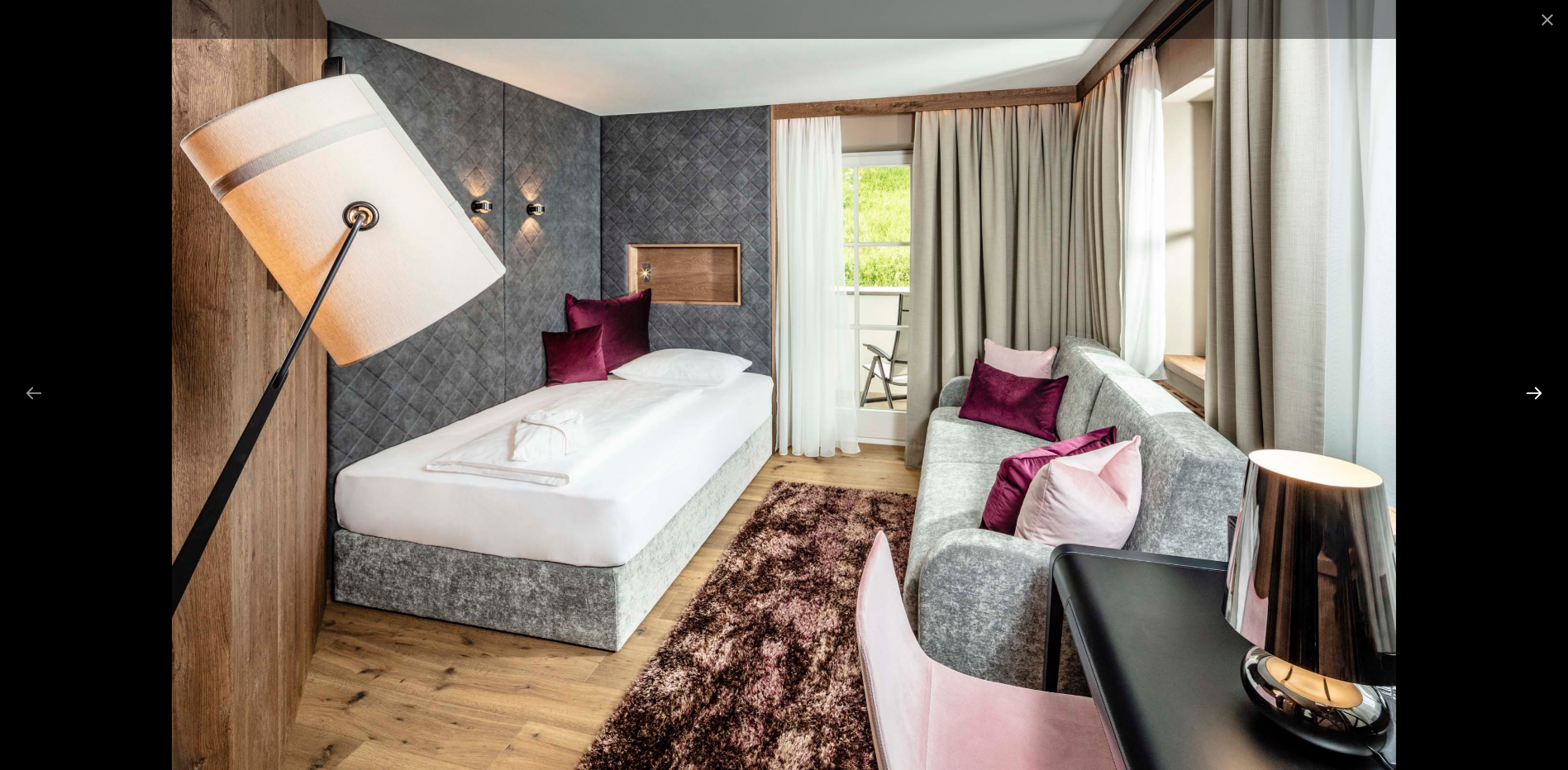
click at [1528, 390] on button "Next slide" at bounding box center [1534, 392] width 35 height 32
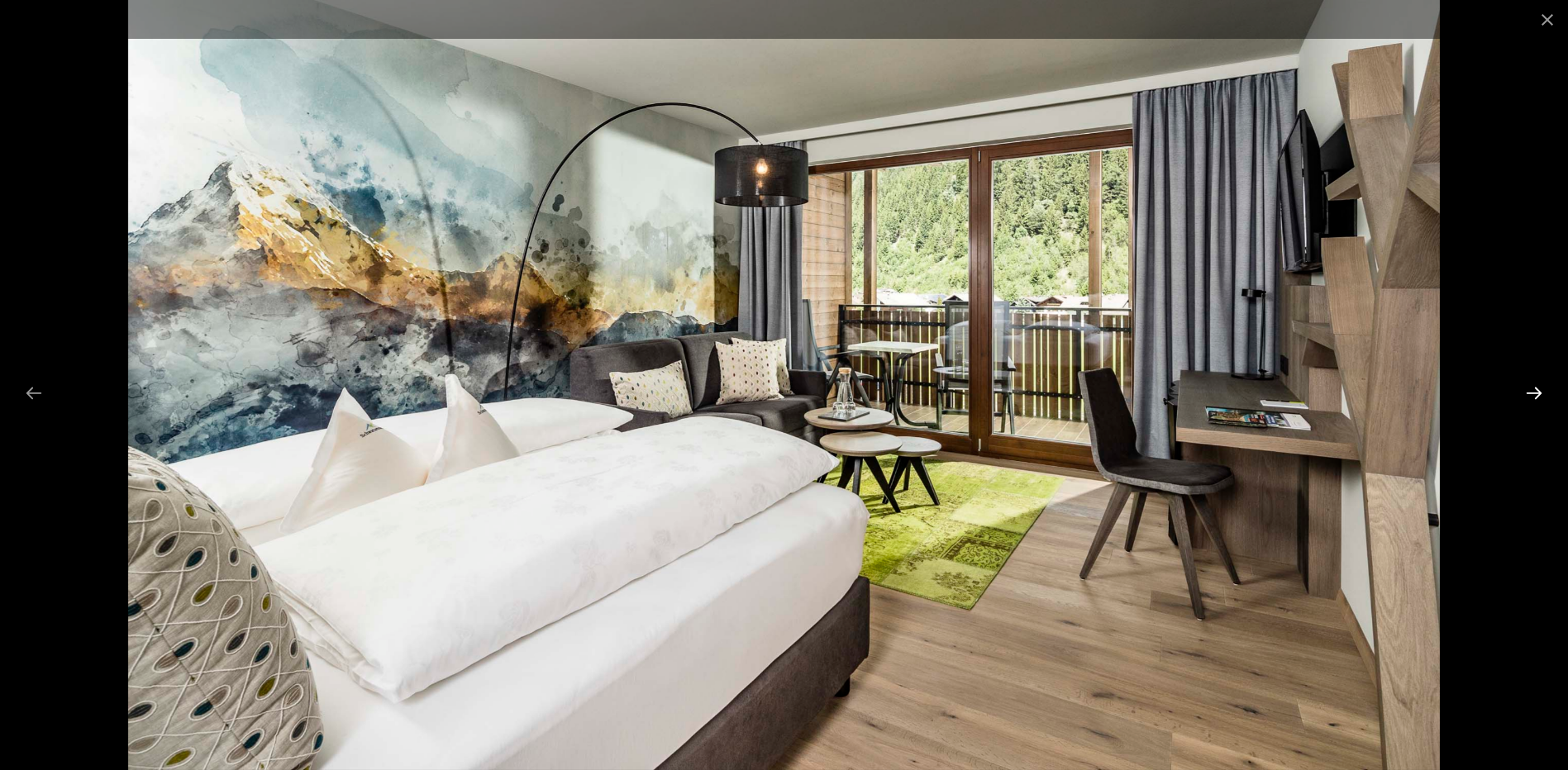
click at [1528, 390] on button "Next slide" at bounding box center [1534, 392] width 35 height 32
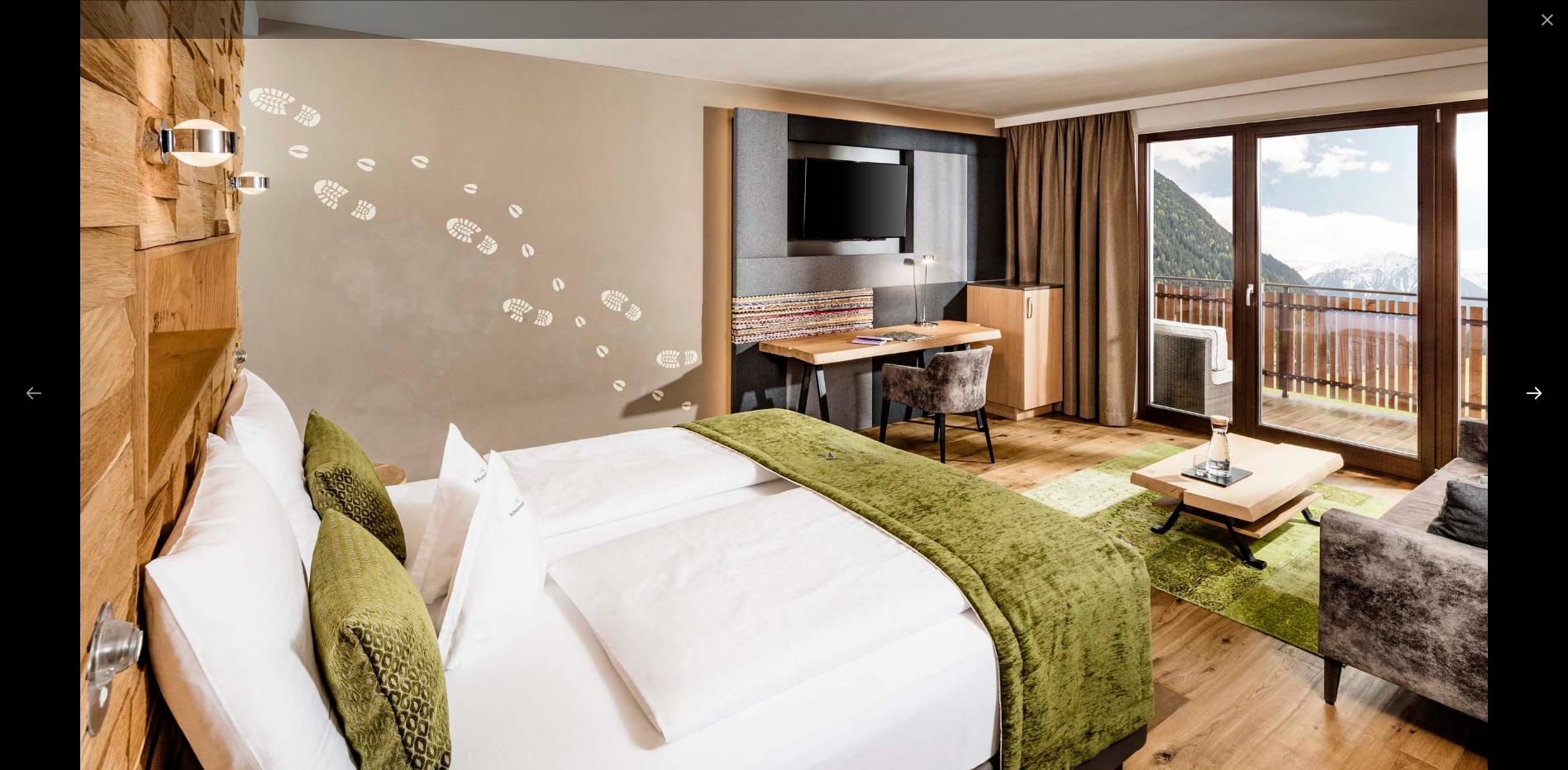
click at [1528, 390] on button "Next slide" at bounding box center [1534, 392] width 35 height 32
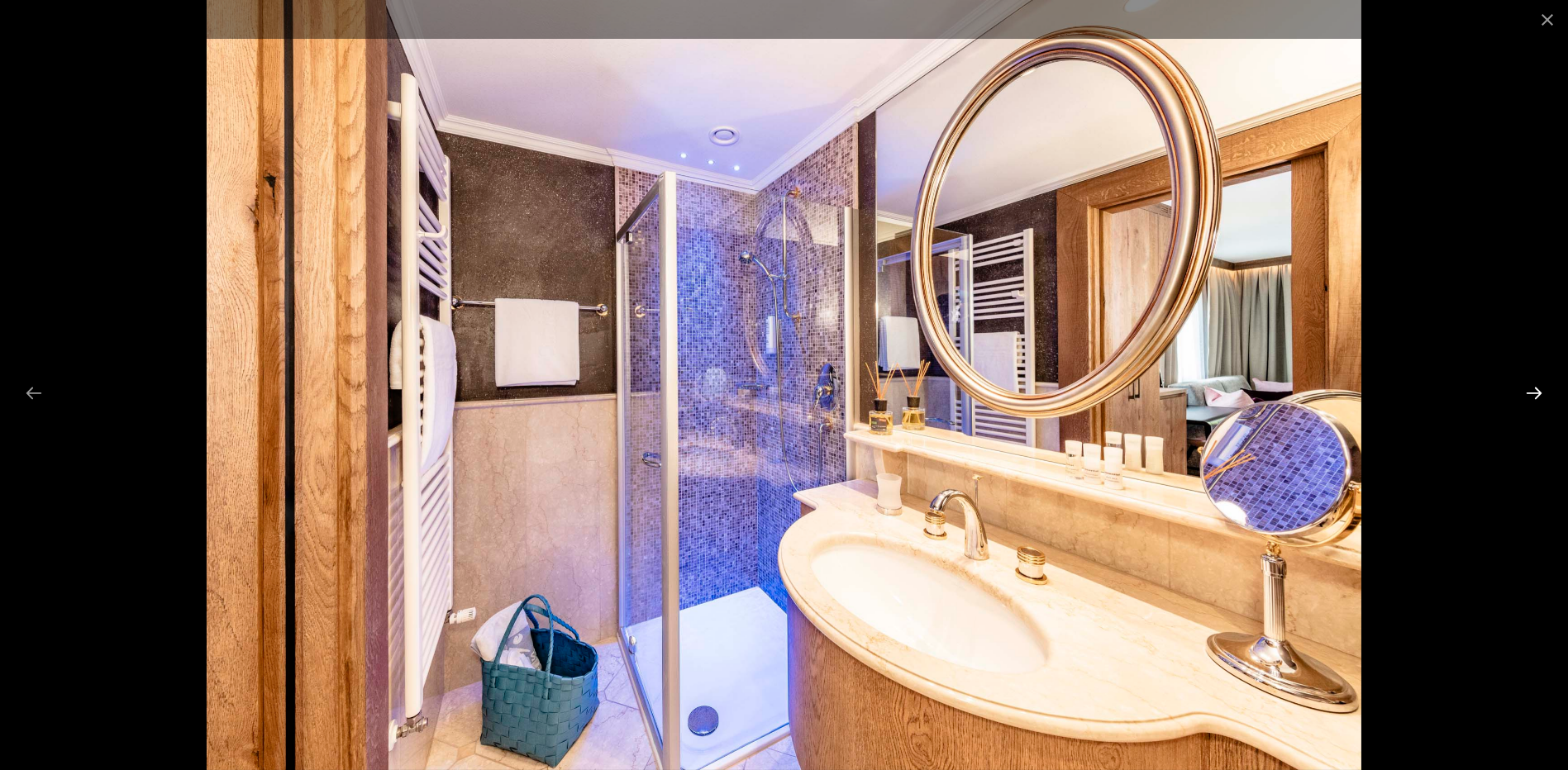
click at [1528, 390] on button "Next slide" at bounding box center [1534, 392] width 35 height 32
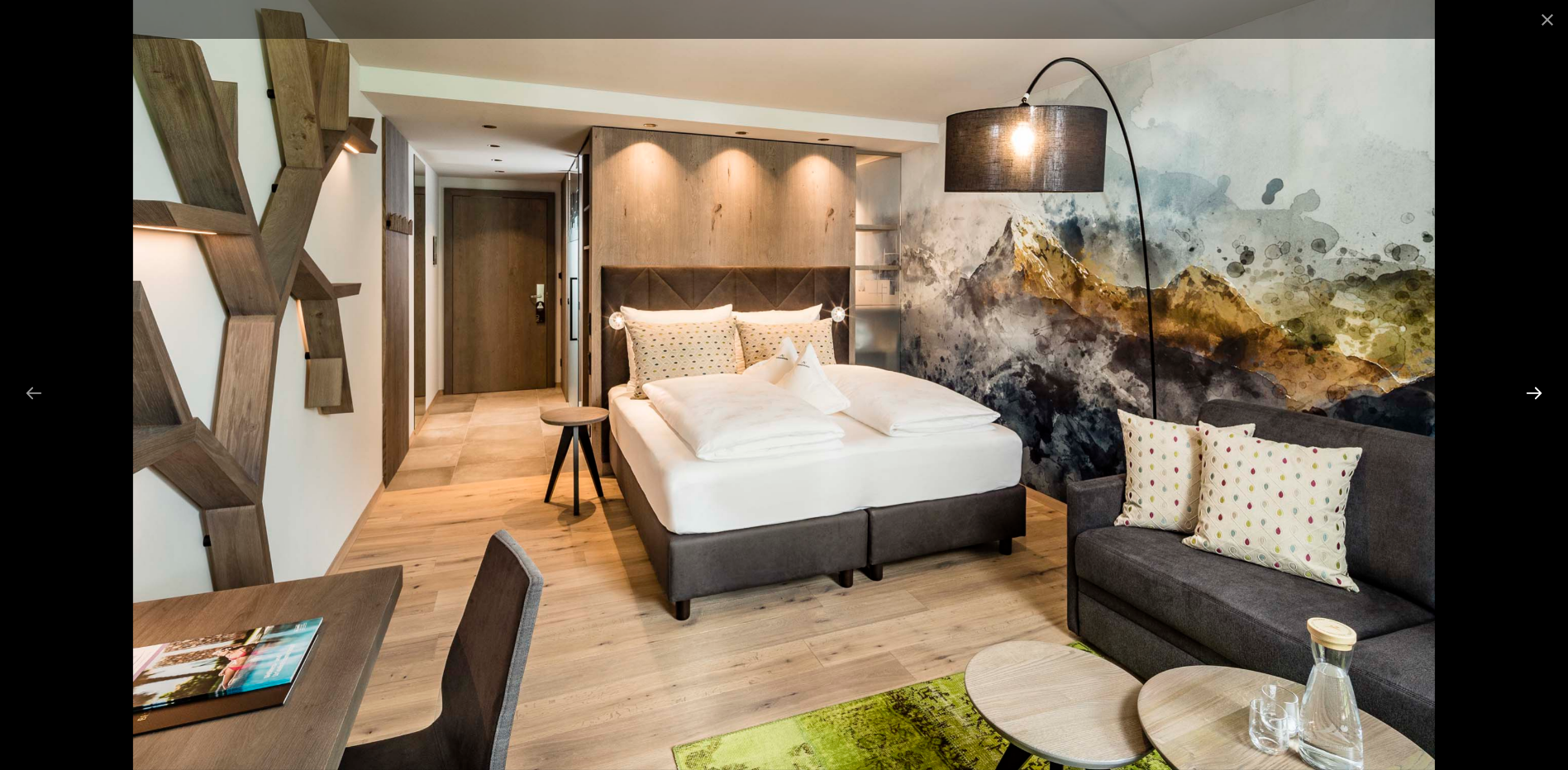
click at [1528, 390] on button "Next slide" at bounding box center [1534, 392] width 35 height 32
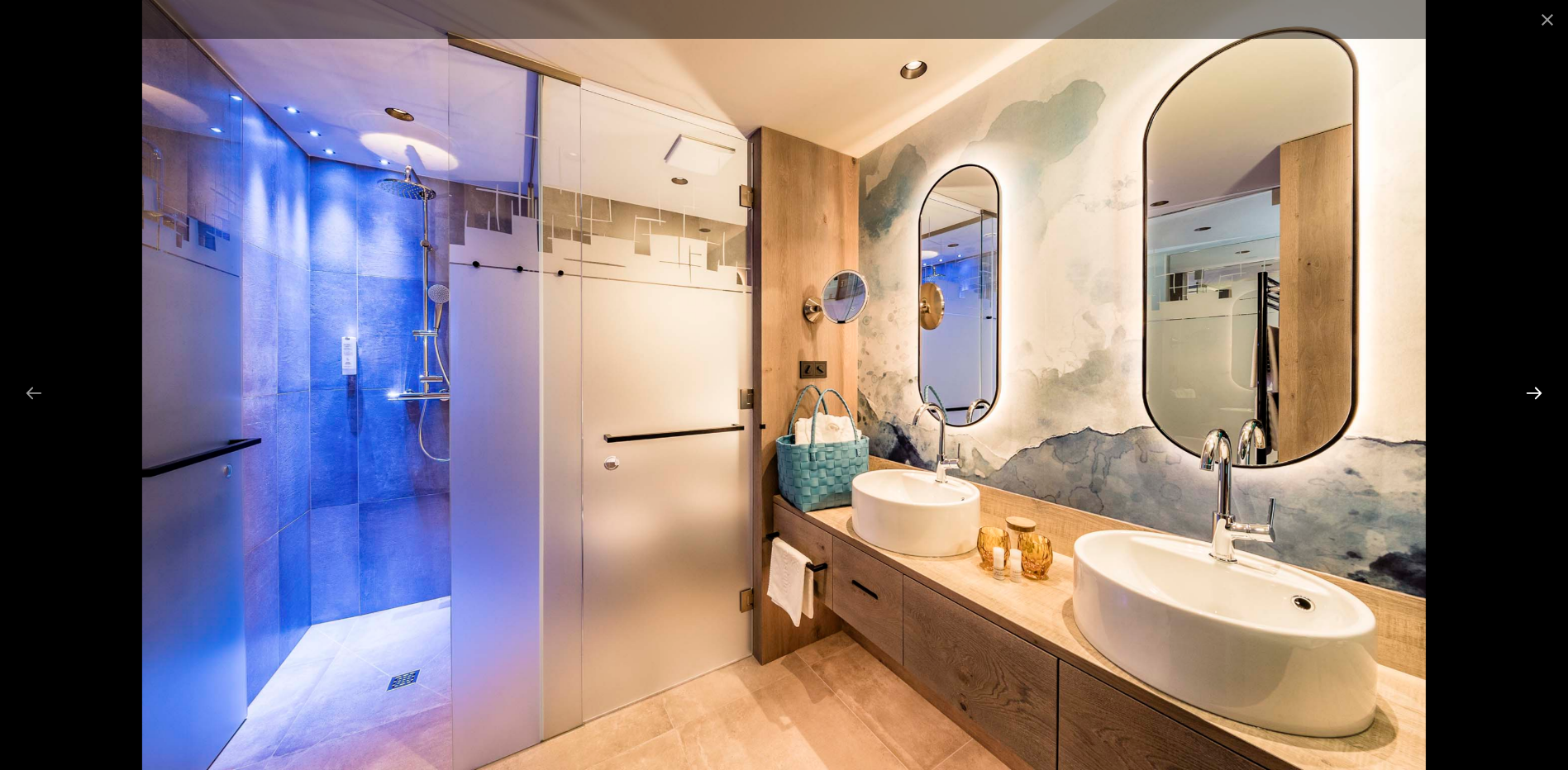
click at [1528, 390] on button "Next slide" at bounding box center [1534, 392] width 35 height 32
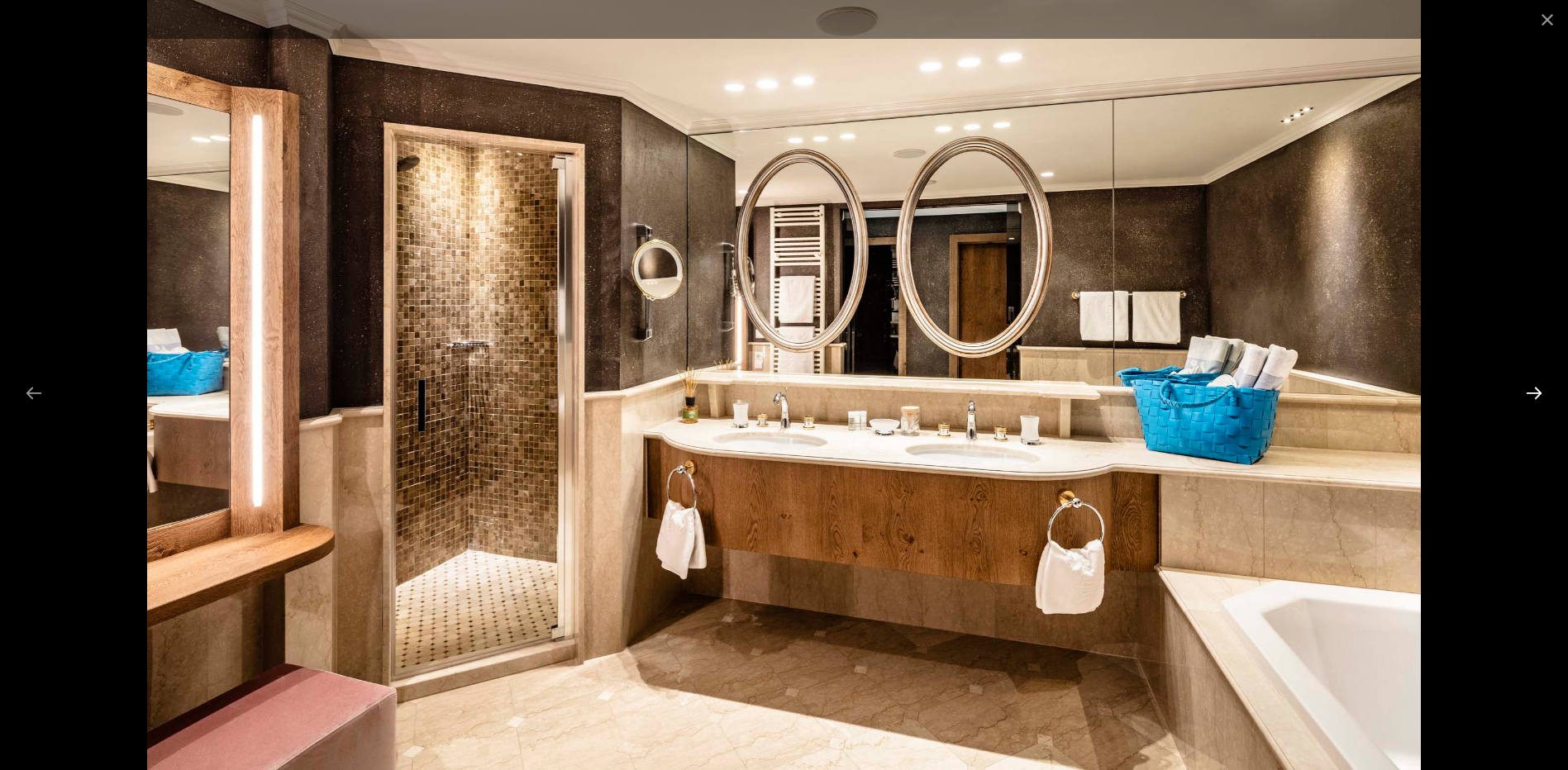
click at [1528, 390] on button "Next slide" at bounding box center [1534, 392] width 35 height 32
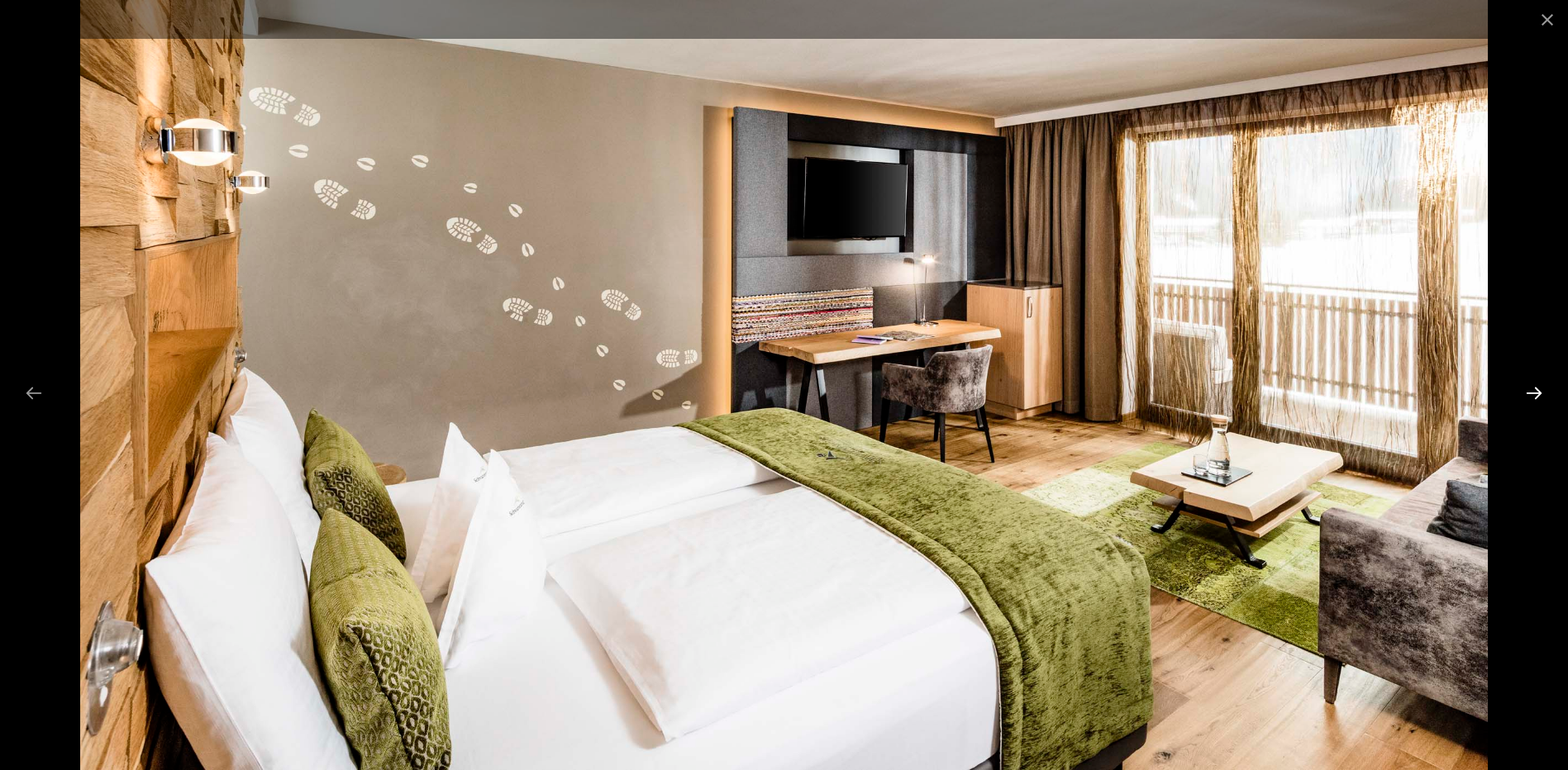
click at [1528, 390] on button "Next slide" at bounding box center [1534, 392] width 35 height 32
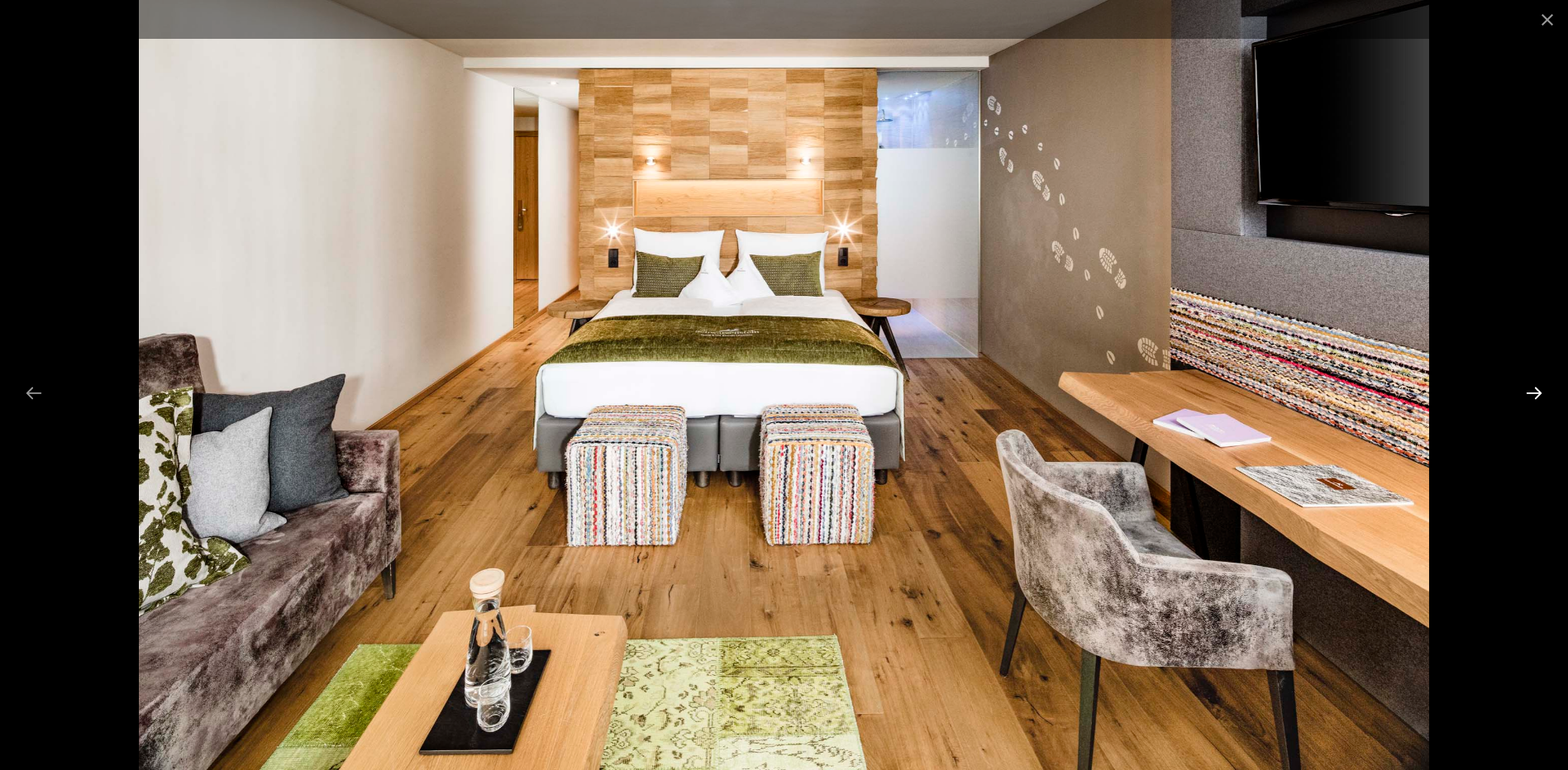
click at [1528, 390] on button "Next slide" at bounding box center [1534, 392] width 35 height 32
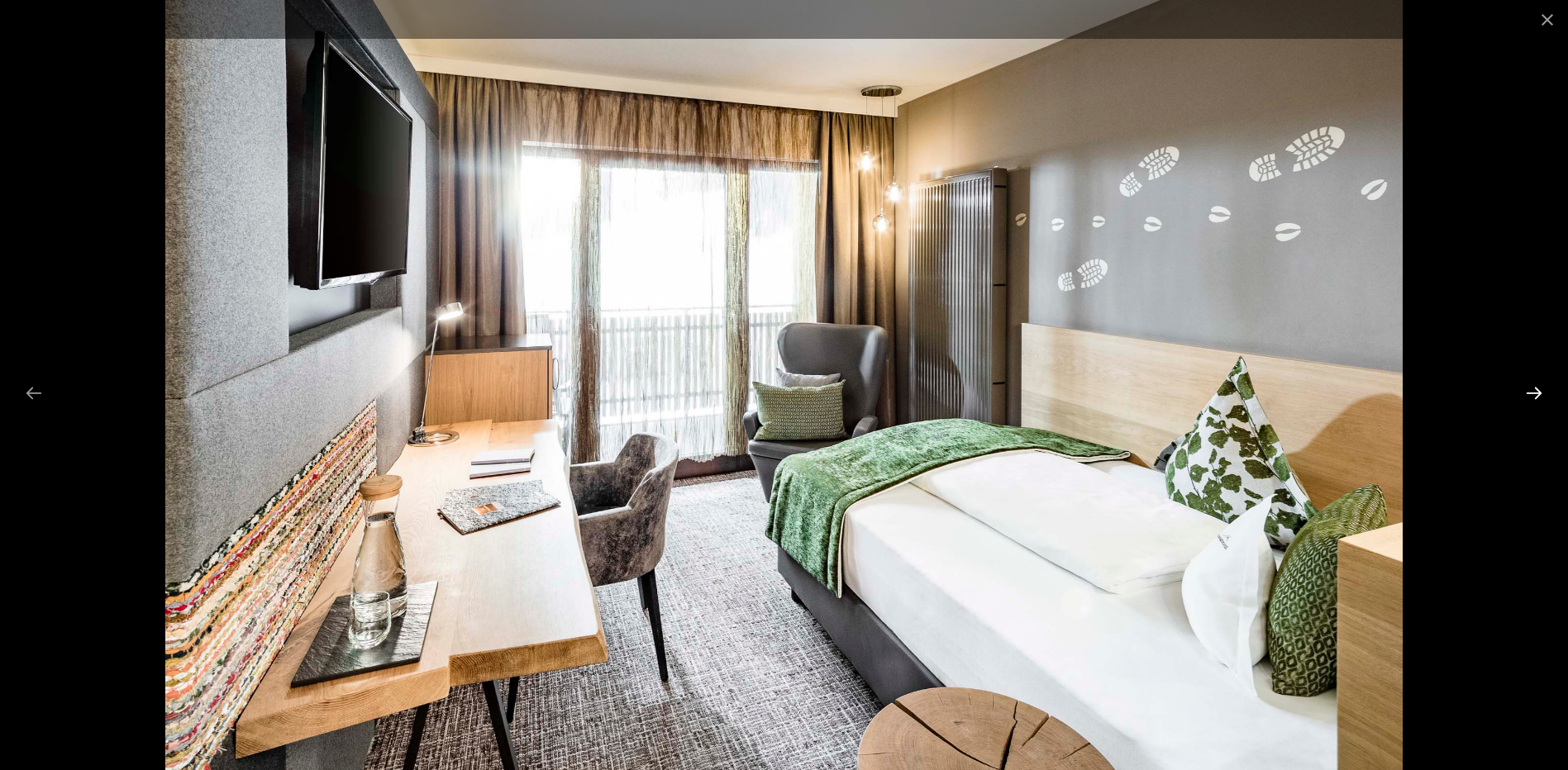
click at [1528, 390] on button "Next slide" at bounding box center [1534, 392] width 35 height 32
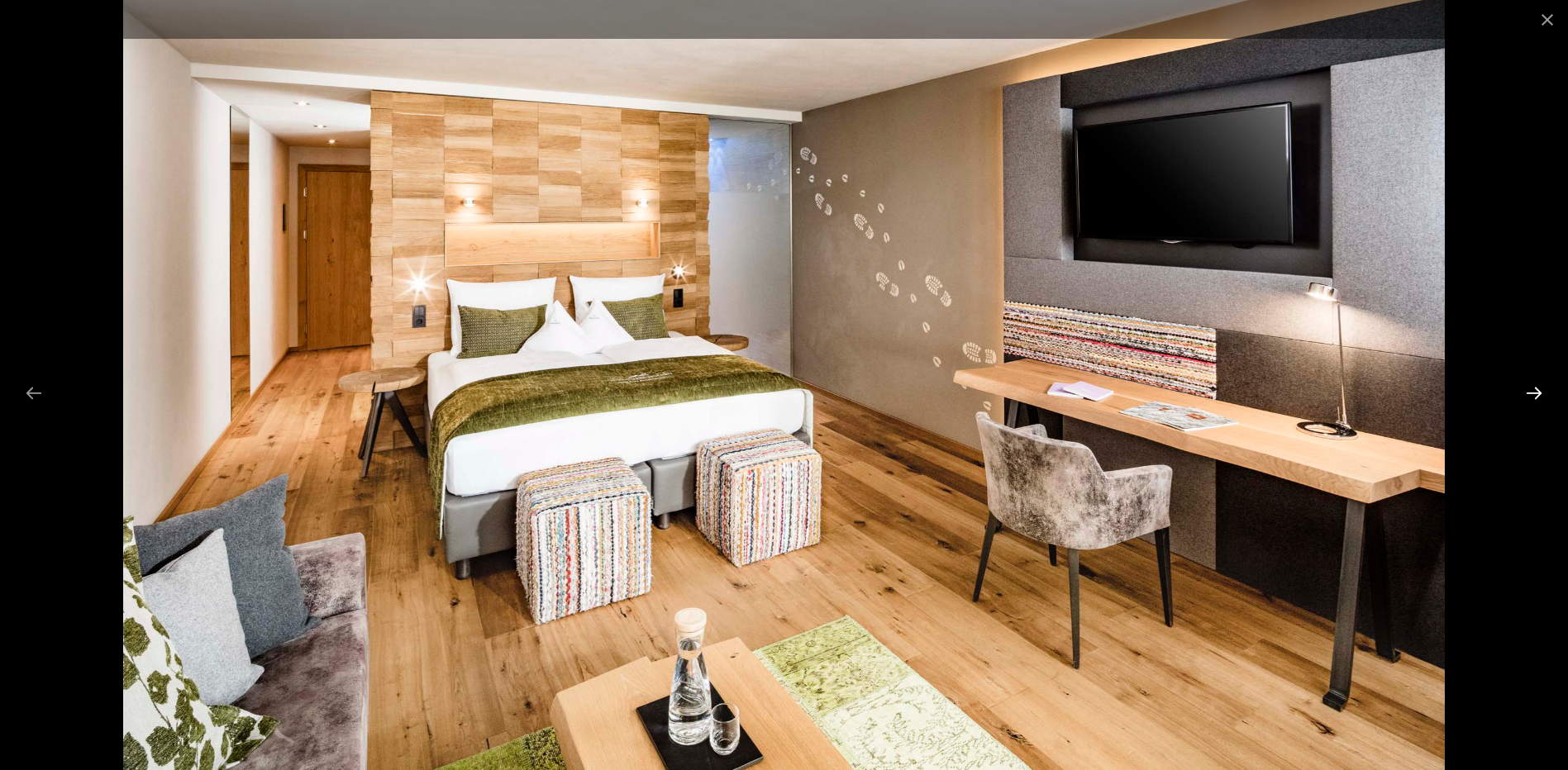
click at [1528, 390] on button "Next slide" at bounding box center [1534, 392] width 35 height 32
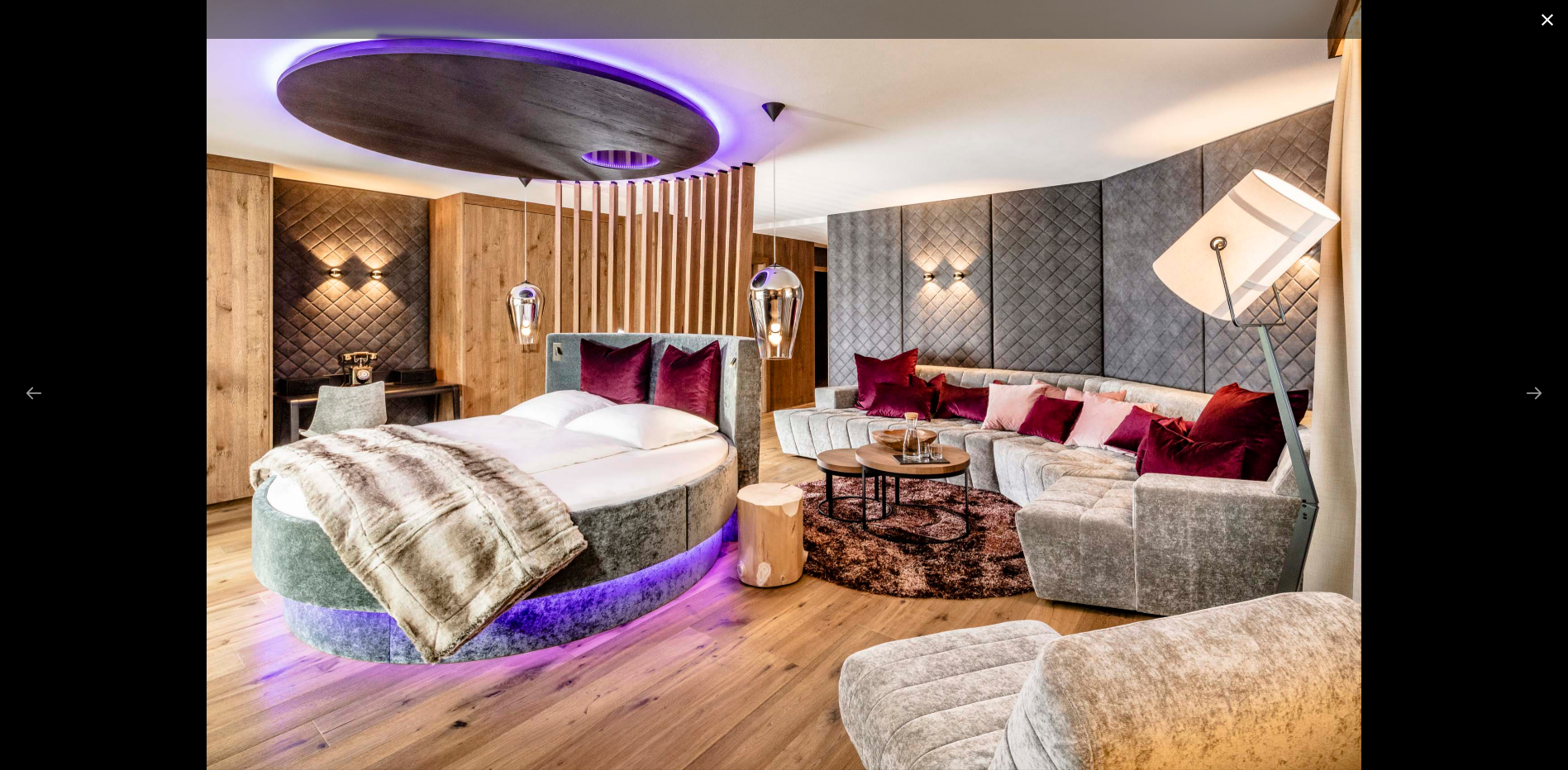
click at [1542, 15] on button "Close gallery" at bounding box center [1547, 19] width 41 height 39
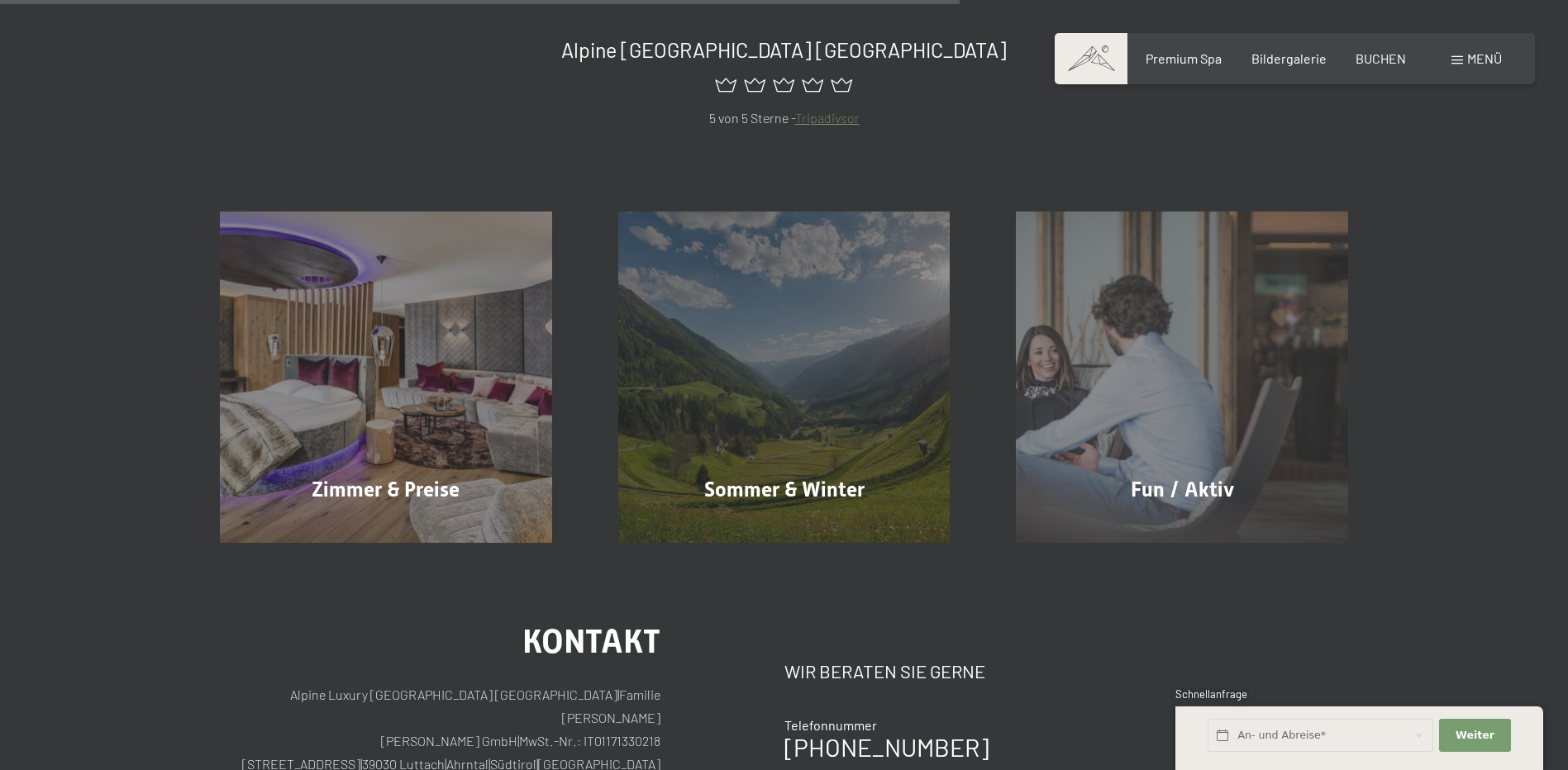
scroll to position [1490, 0]
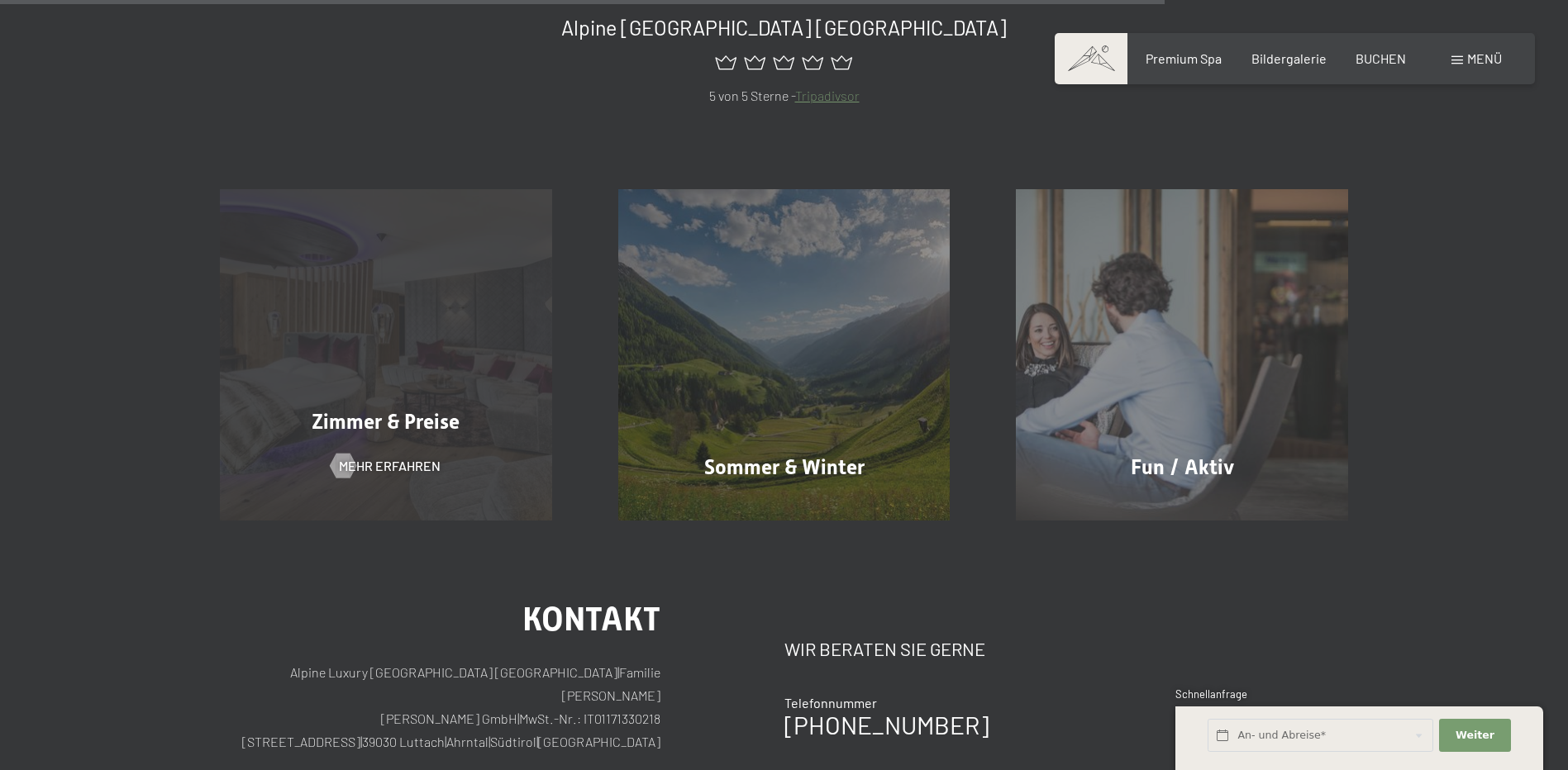
click at [372, 448] on div "Zimmer & Preise Mehr erfahren" at bounding box center [385, 355] width 398 height 332
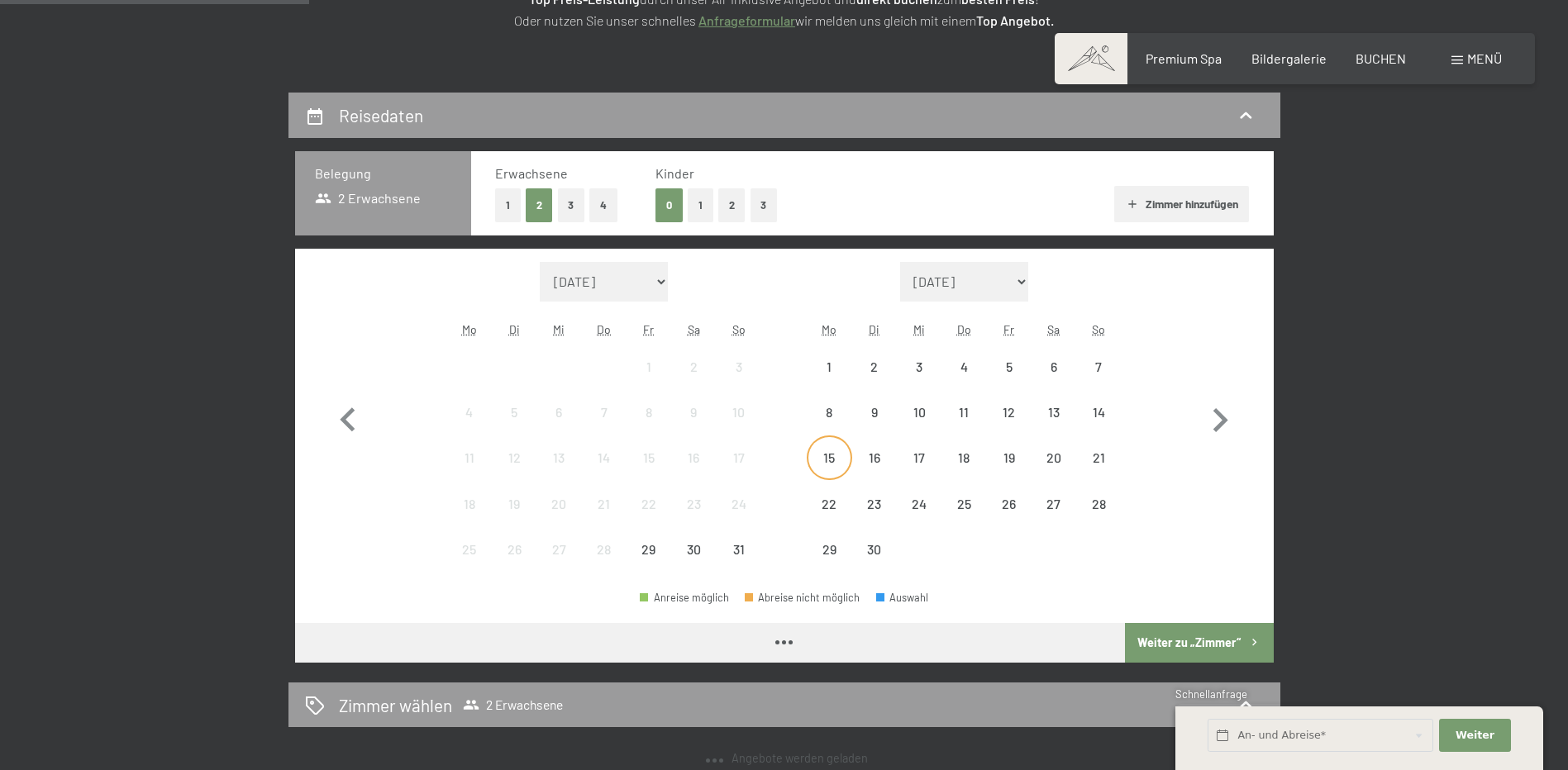
scroll to position [331, 0]
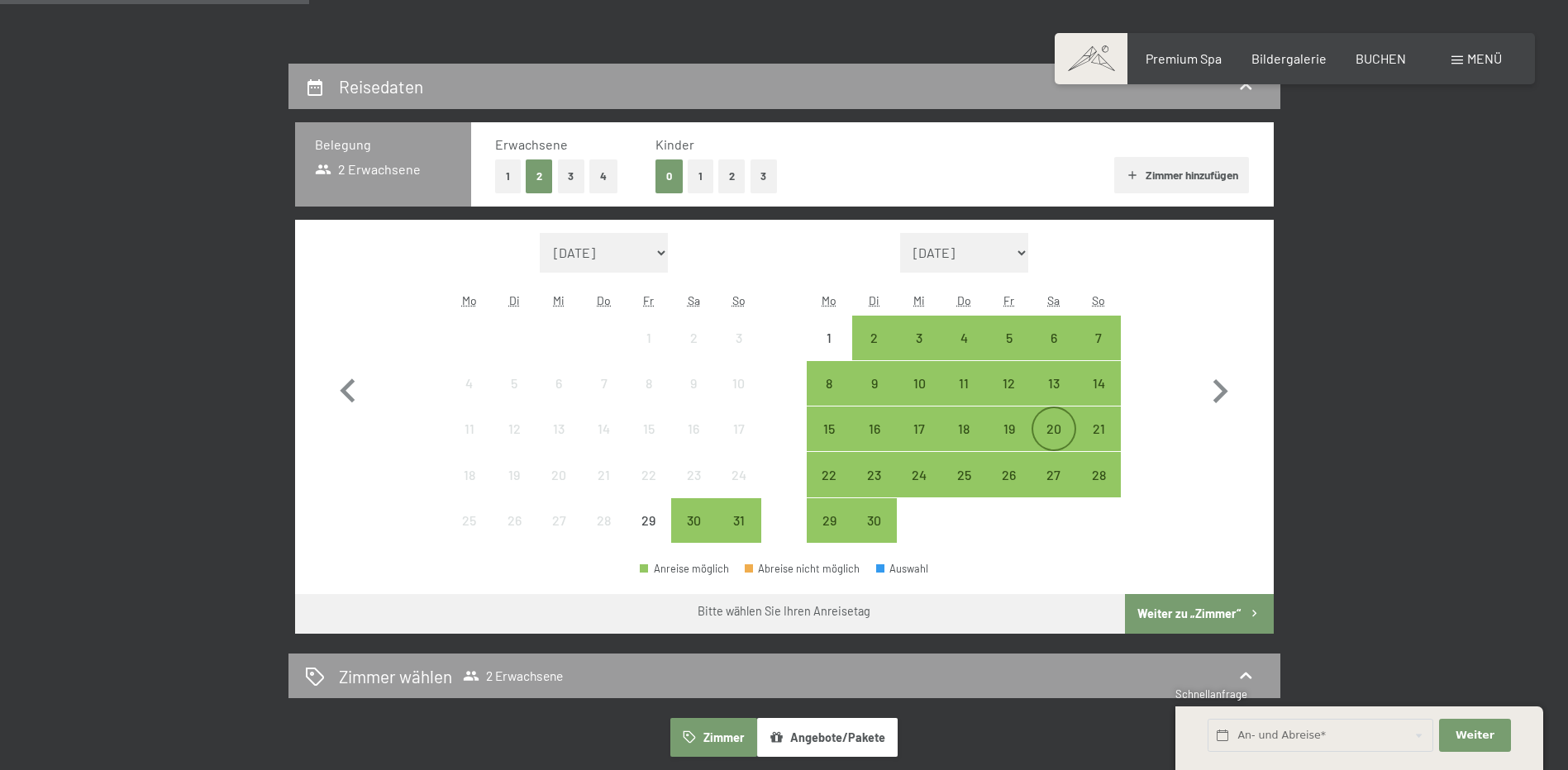
click at [1049, 424] on div "20" at bounding box center [1053, 442] width 41 height 41
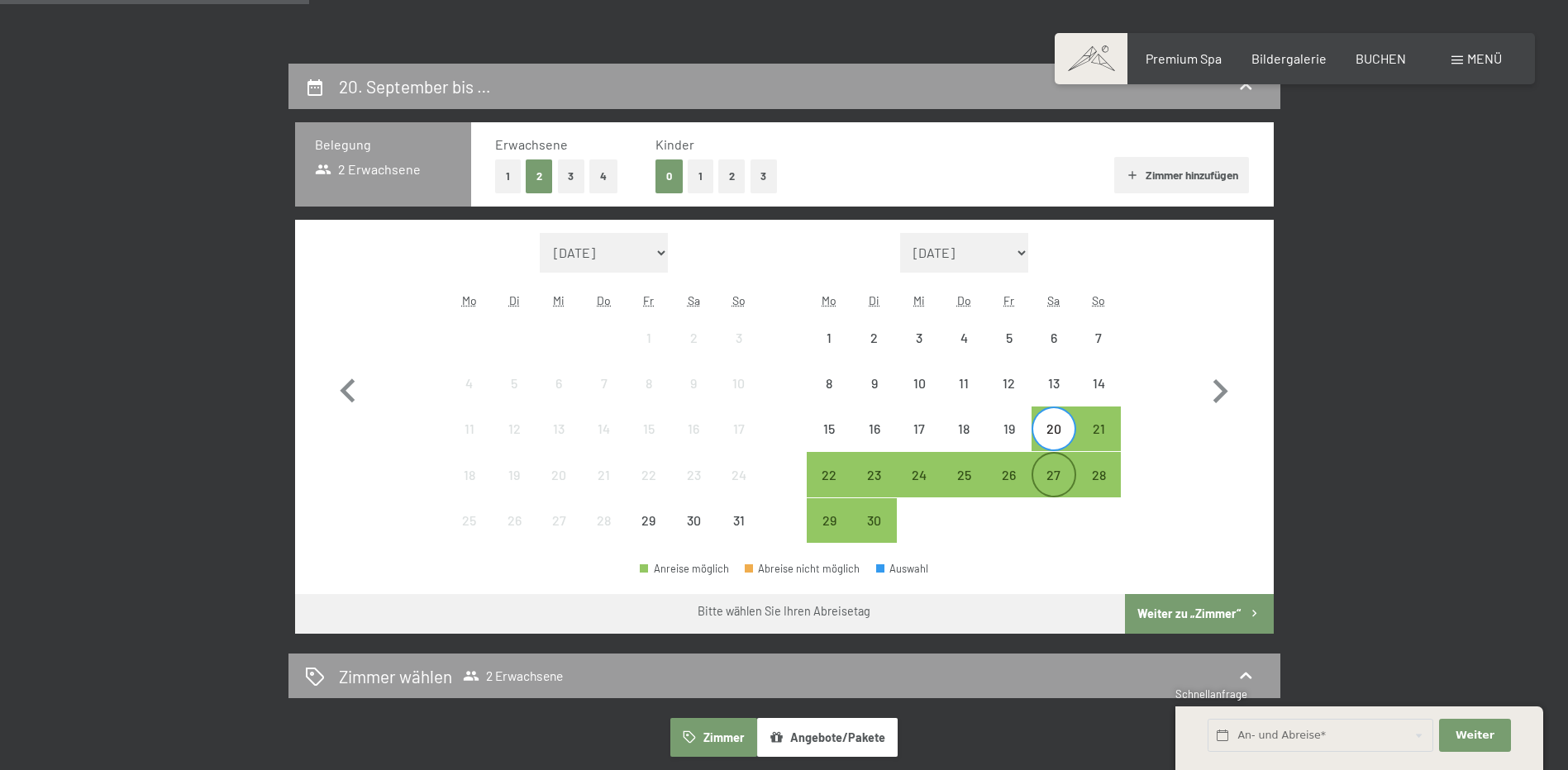
click at [1058, 479] on div "27" at bounding box center [1053, 489] width 41 height 41
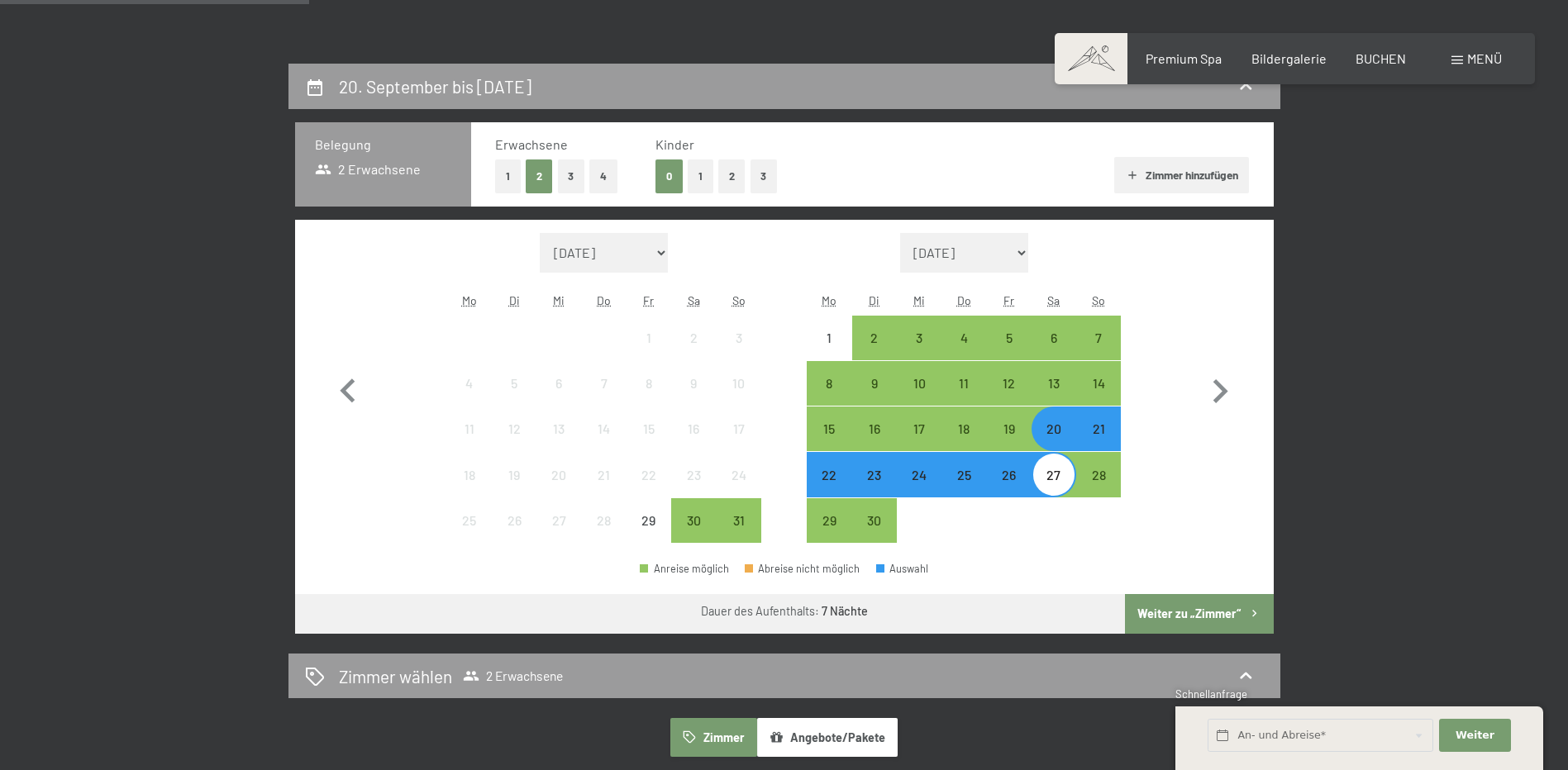
click at [1210, 609] on button "Weiter zu „Zimmer“" at bounding box center [1199, 613] width 148 height 40
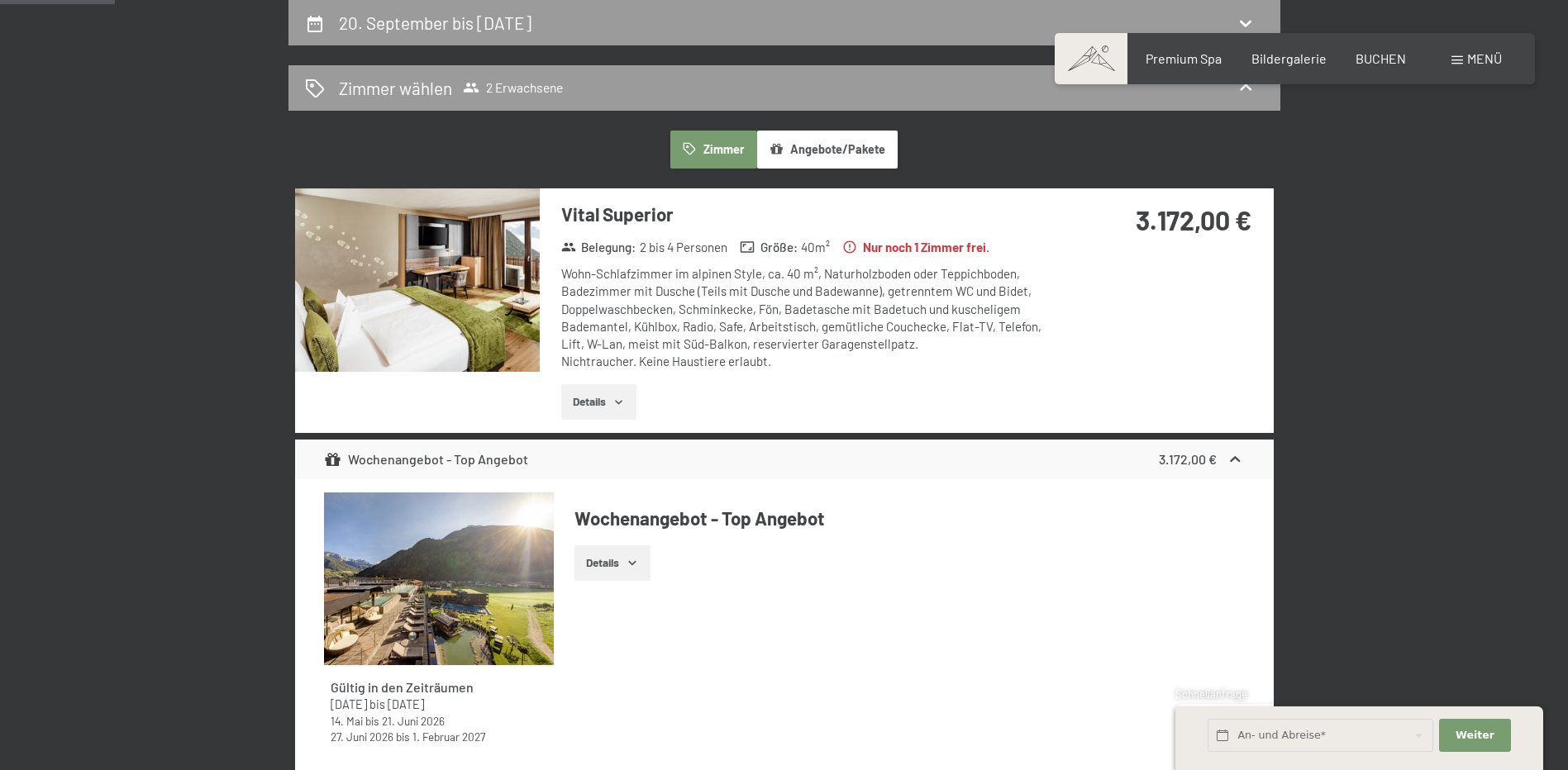
click at [610, 398] on button "Details" at bounding box center [598, 402] width 75 height 37
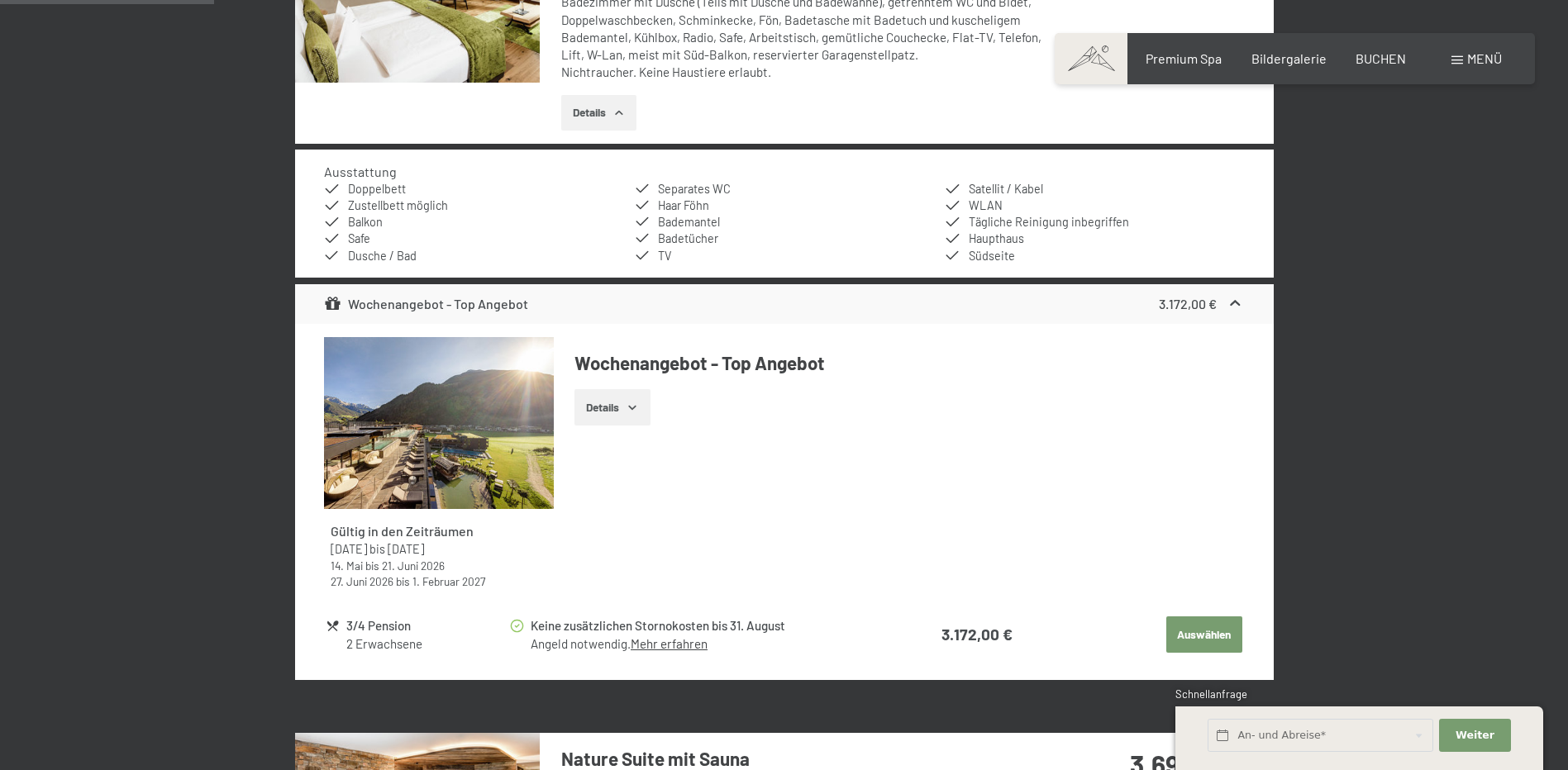
scroll to position [477, 0]
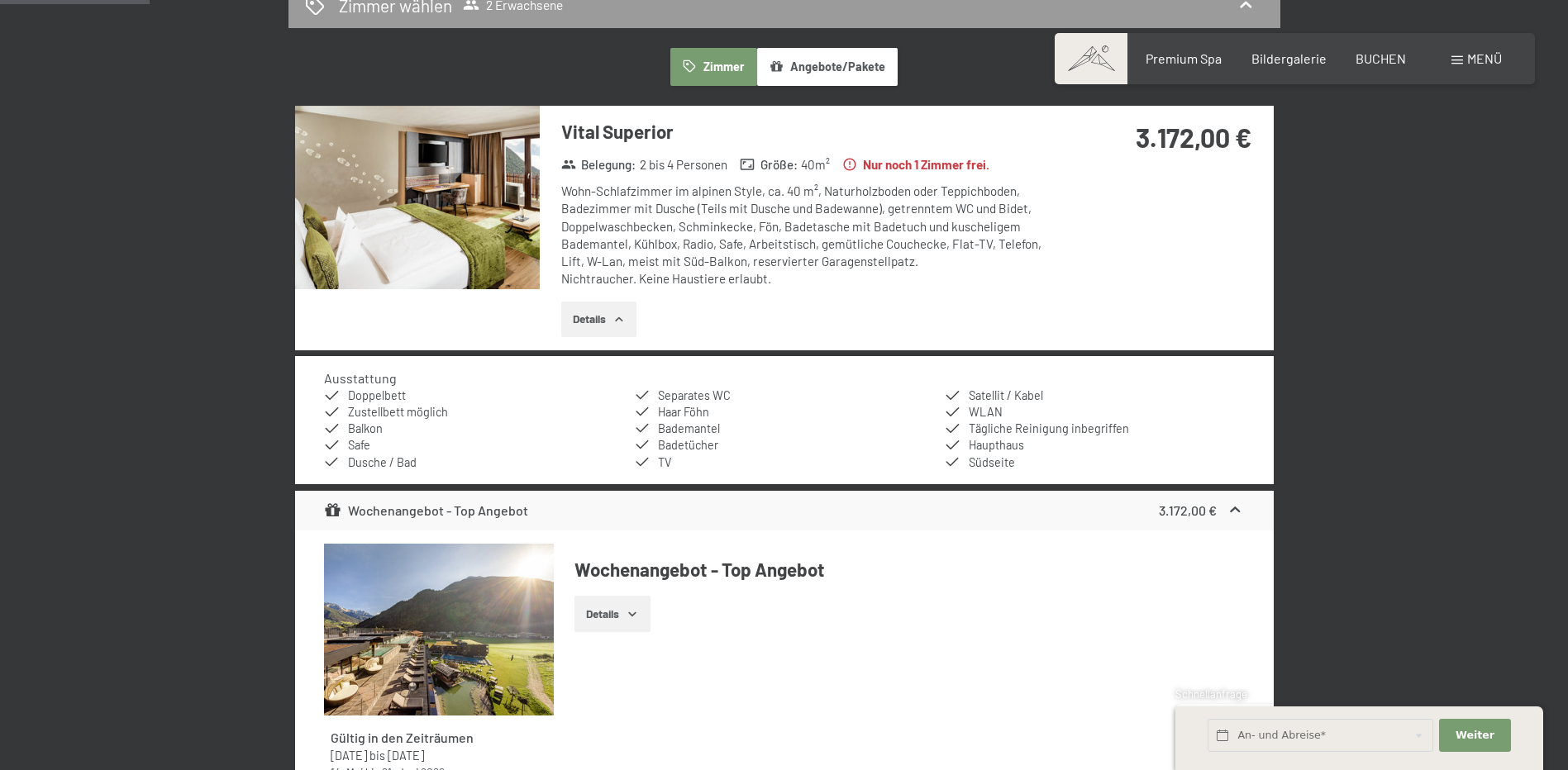
click at [512, 143] on img at bounding box center [417, 198] width 244 height 184
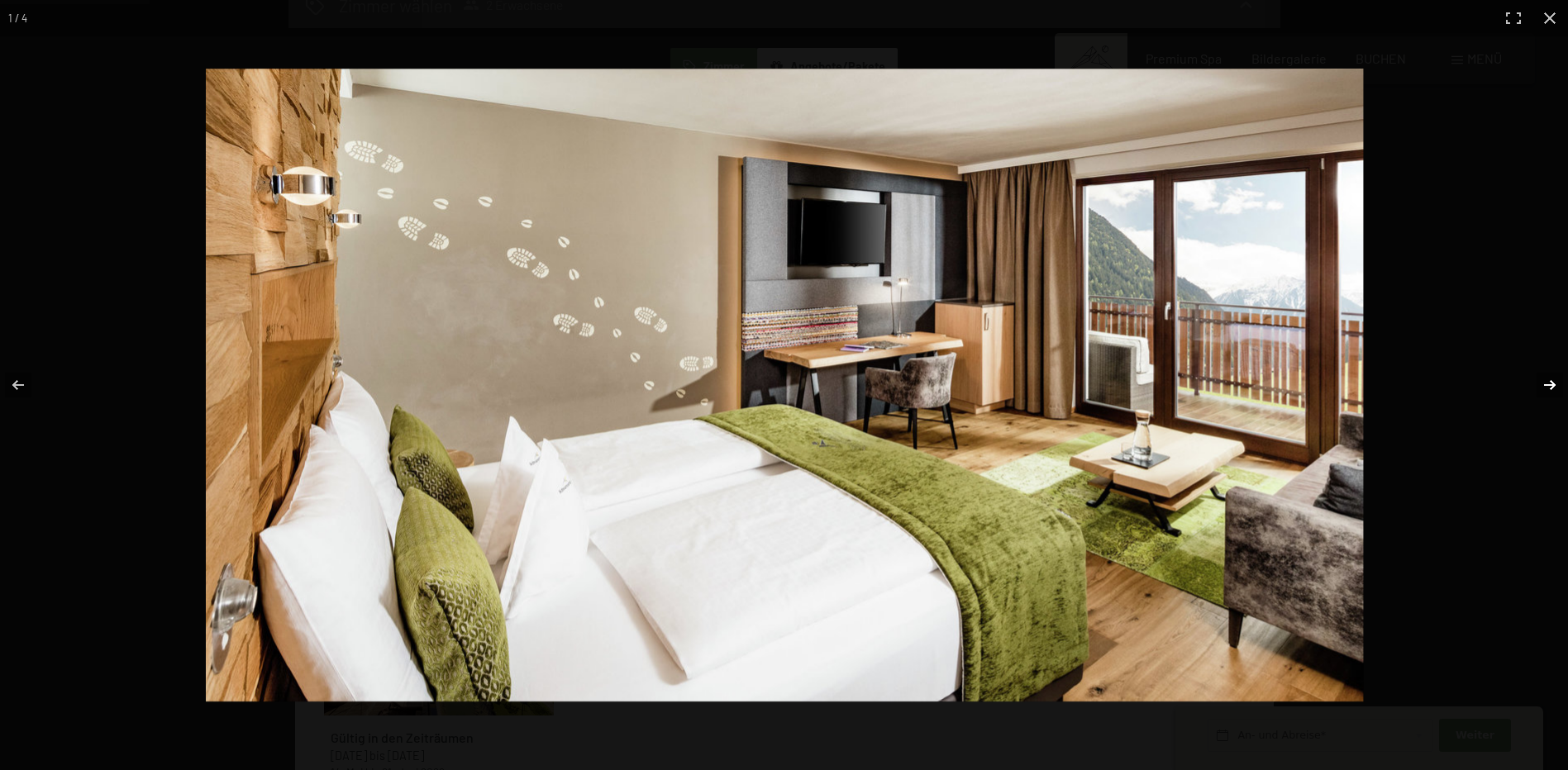
click at [1548, 383] on button "button" at bounding box center [1539, 385] width 58 height 83
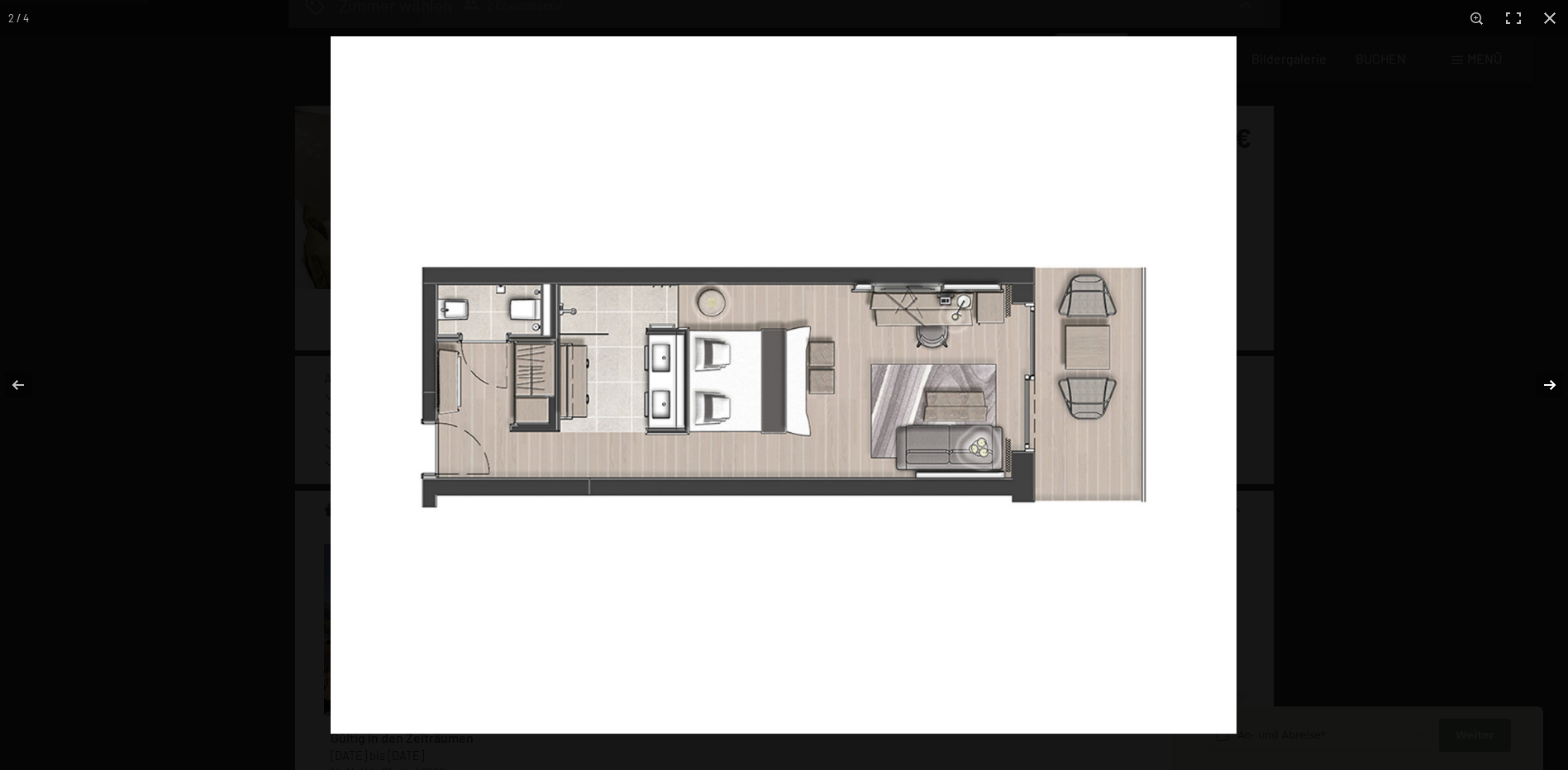
click at [1551, 383] on button "button" at bounding box center [1539, 385] width 58 height 83
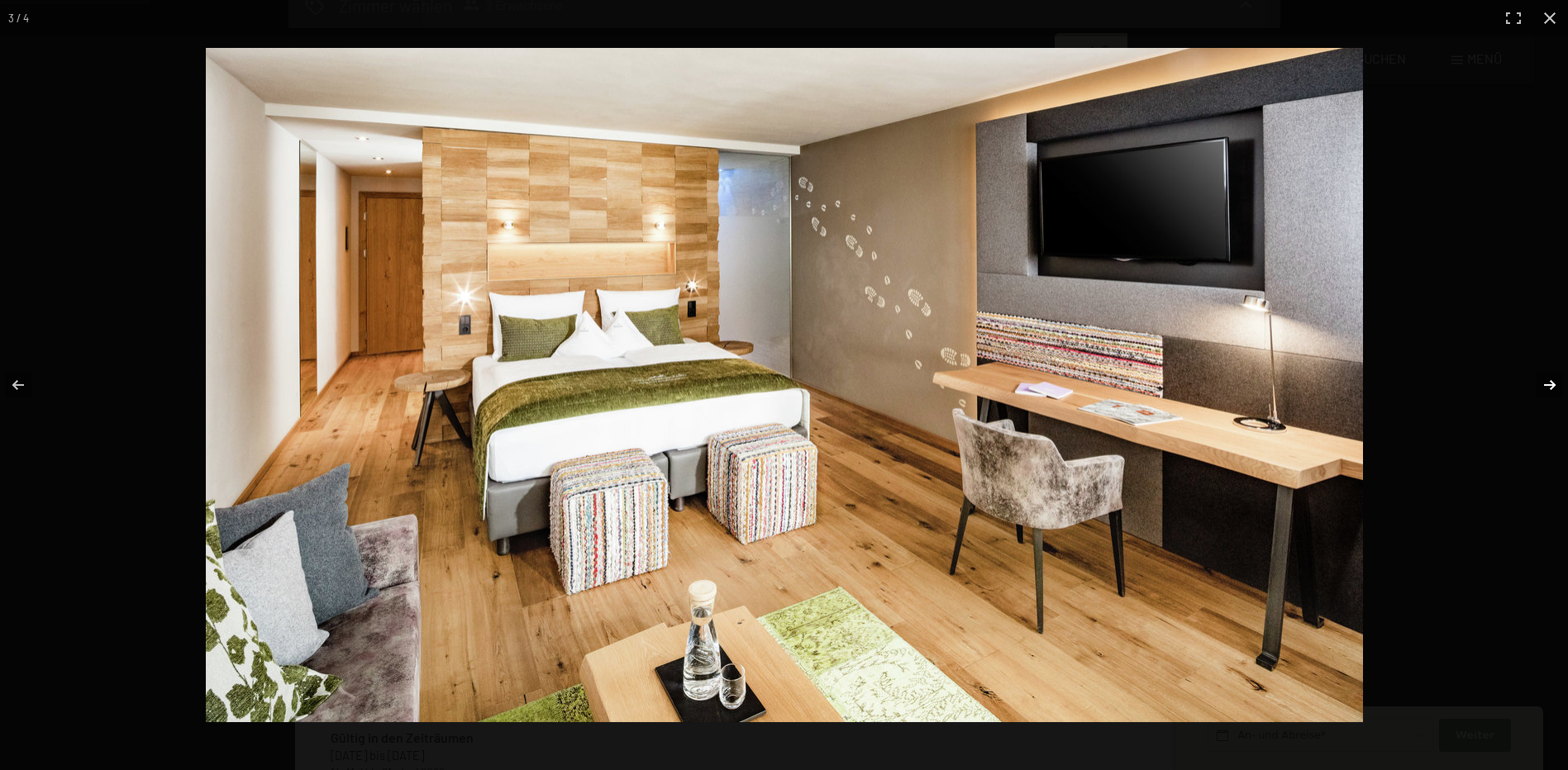
click at [1551, 377] on button "button" at bounding box center [1539, 385] width 58 height 83
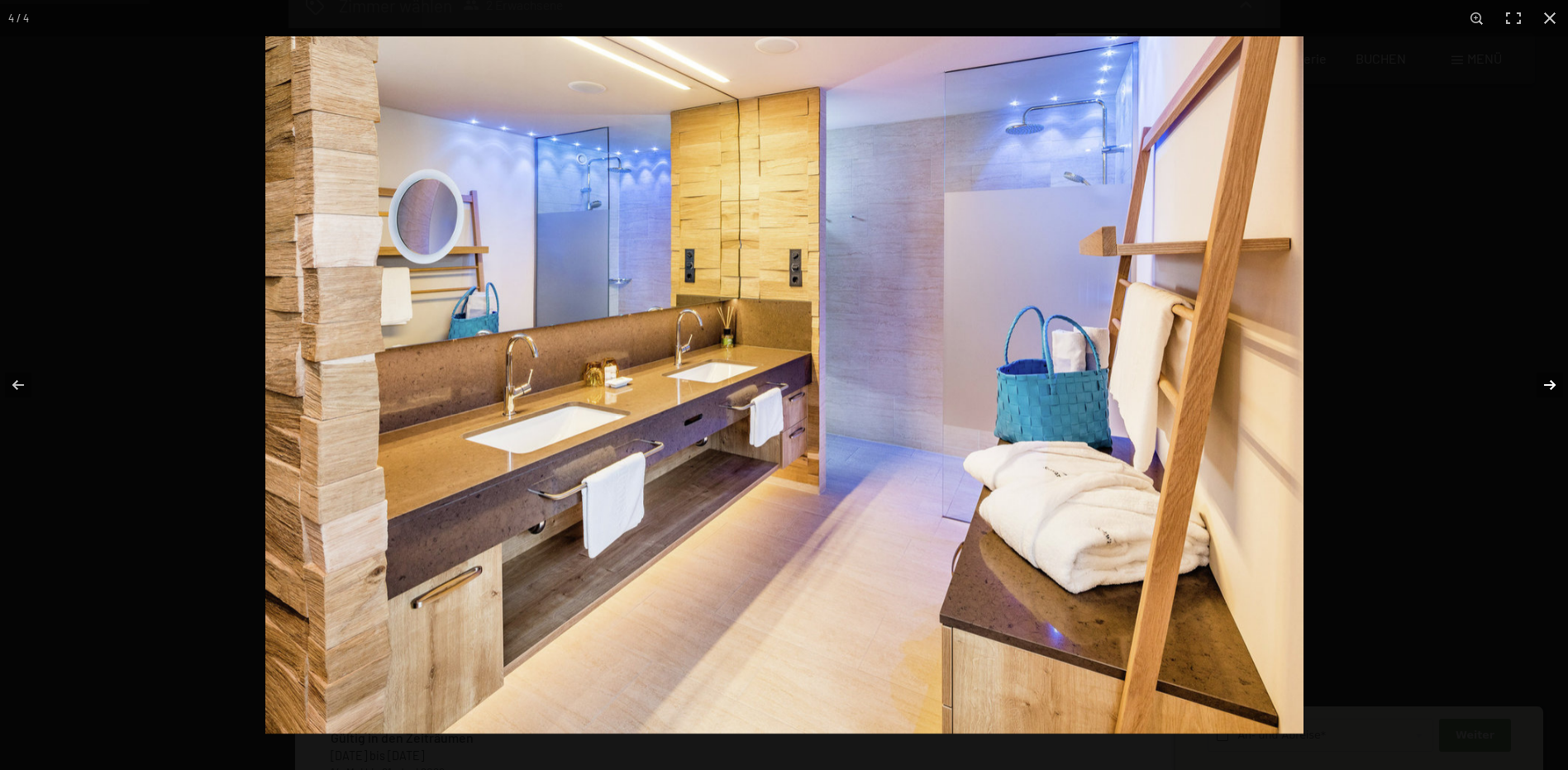
click at [1551, 377] on button "button" at bounding box center [1539, 385] width 58 height 83
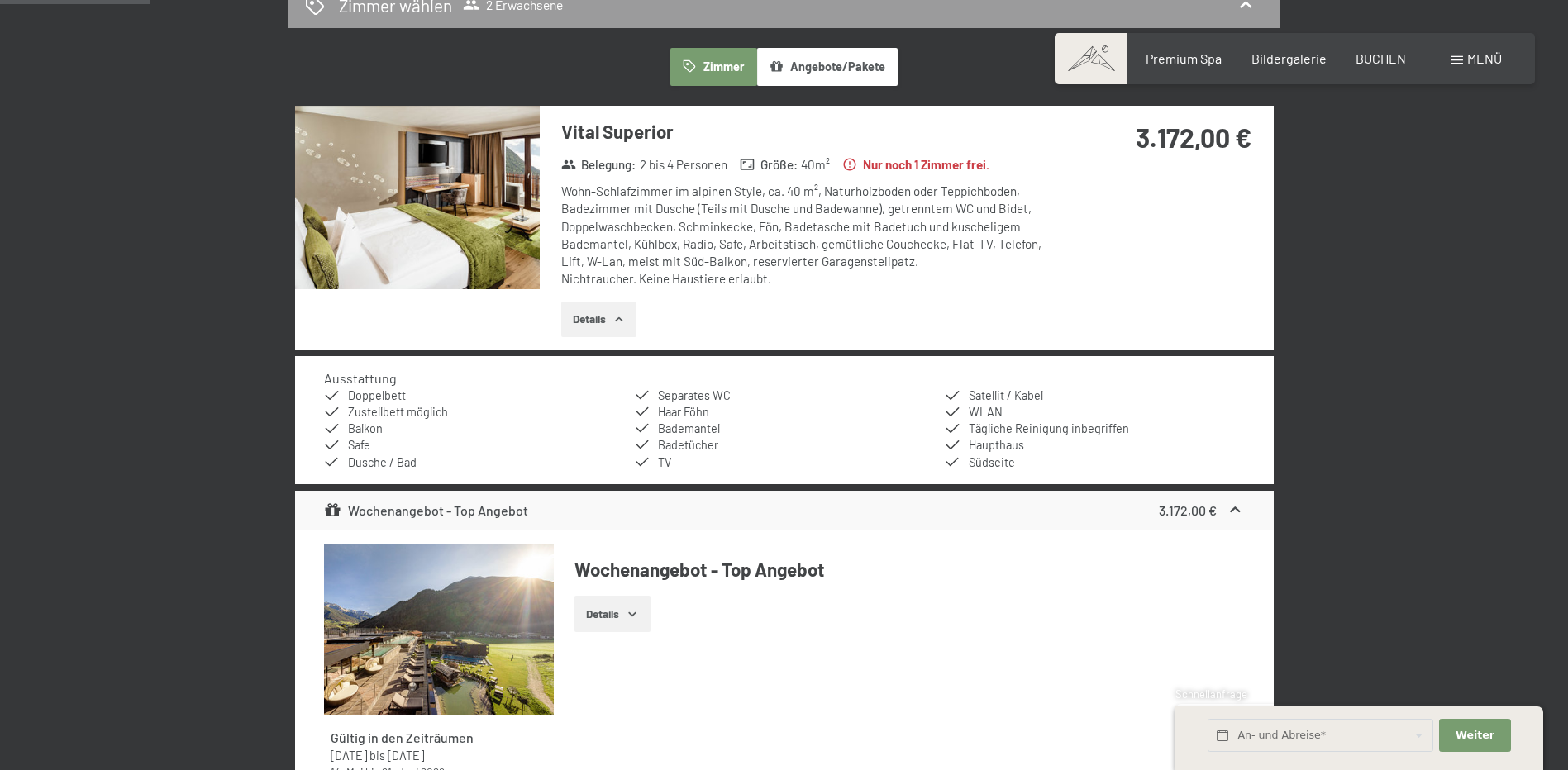
click at [0, 0] on button "button" at bounding box center [0, 0] width 0 height 0
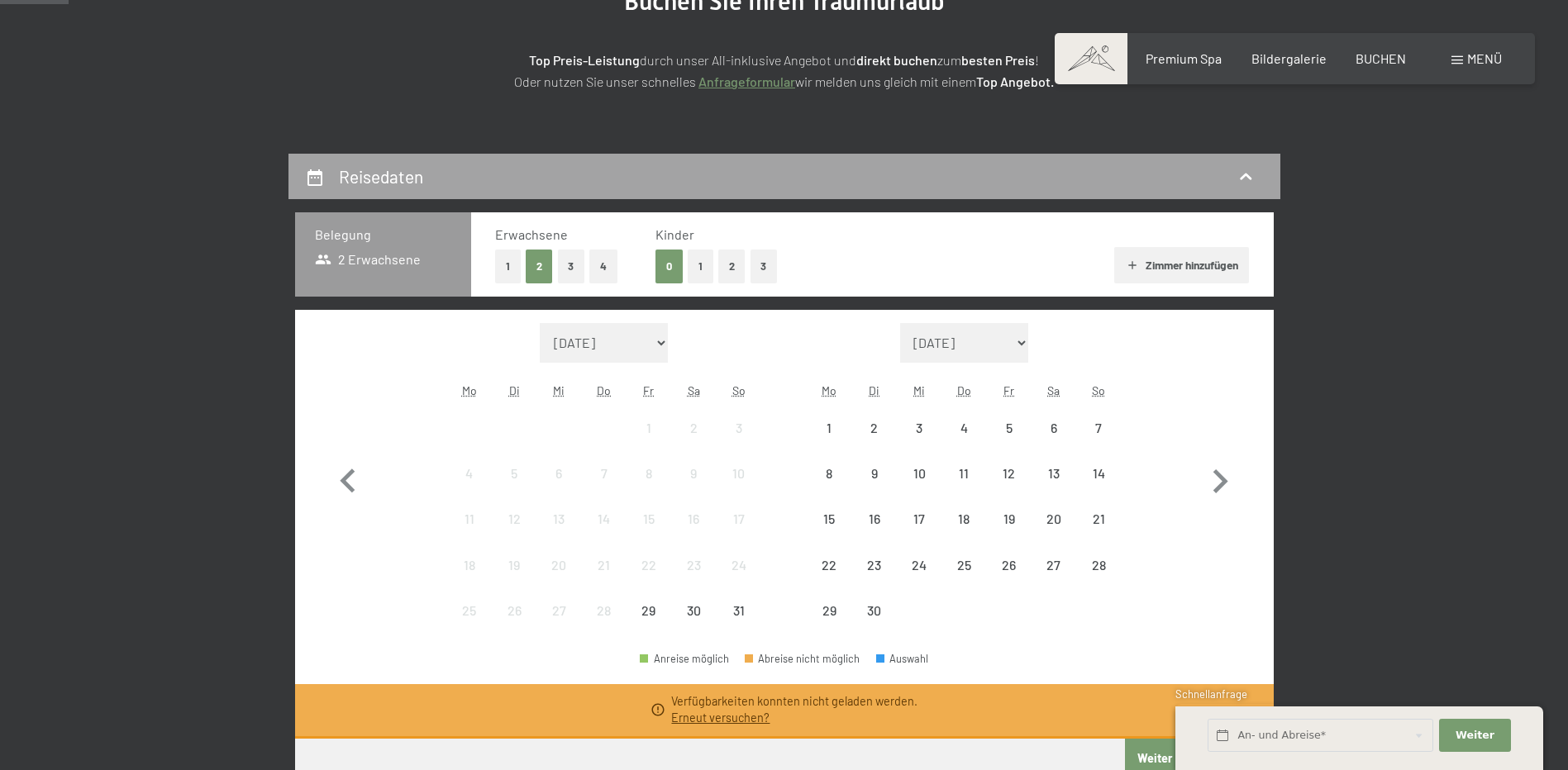
scroll to position [248, 0]
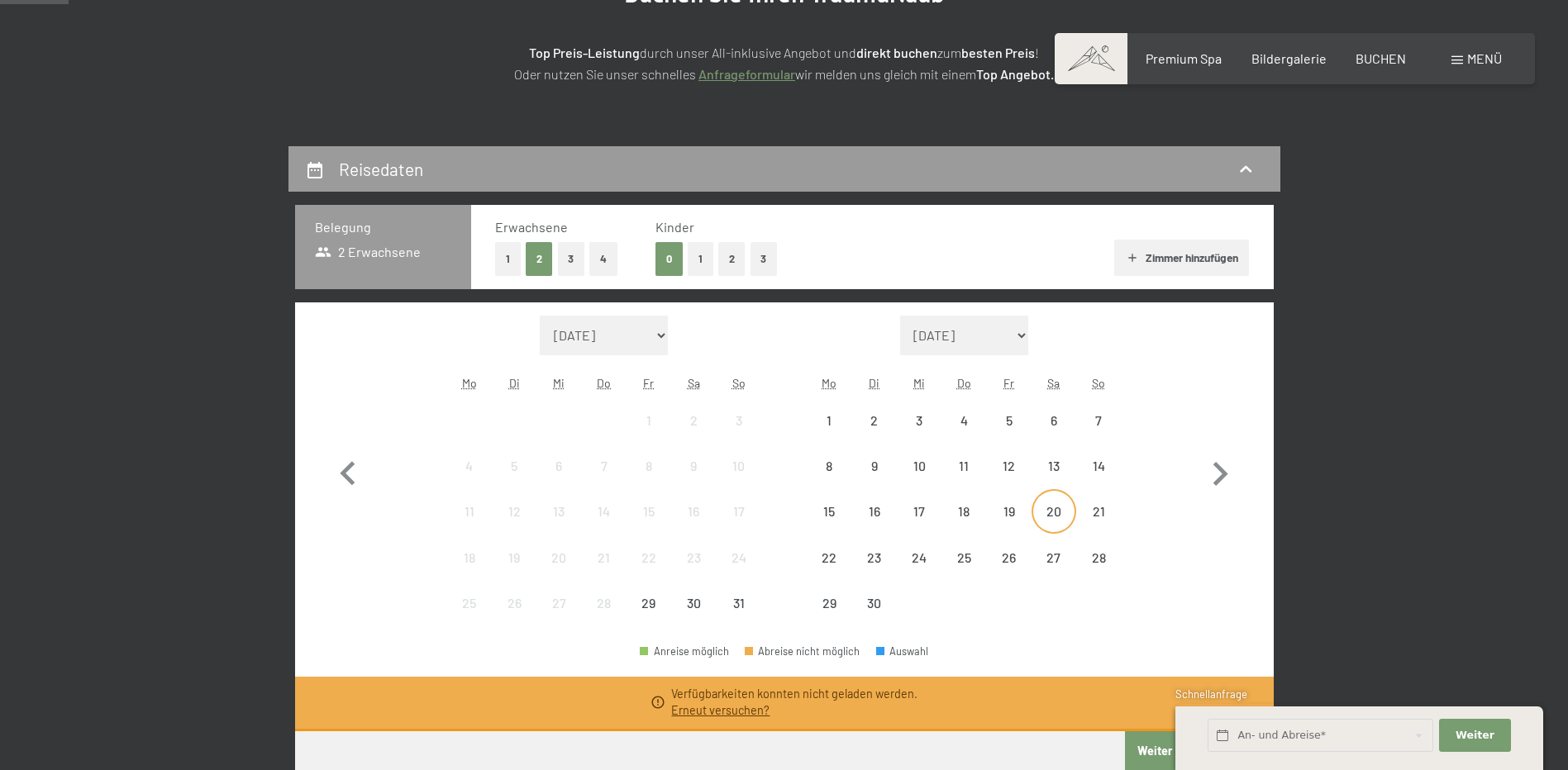
click at [1055, 509] on div "20" at bounding box center [1053, 525] width 41 height 41
click at [1060, 552] on div "27" at bounding box center [1053, 572] width 41 height 41
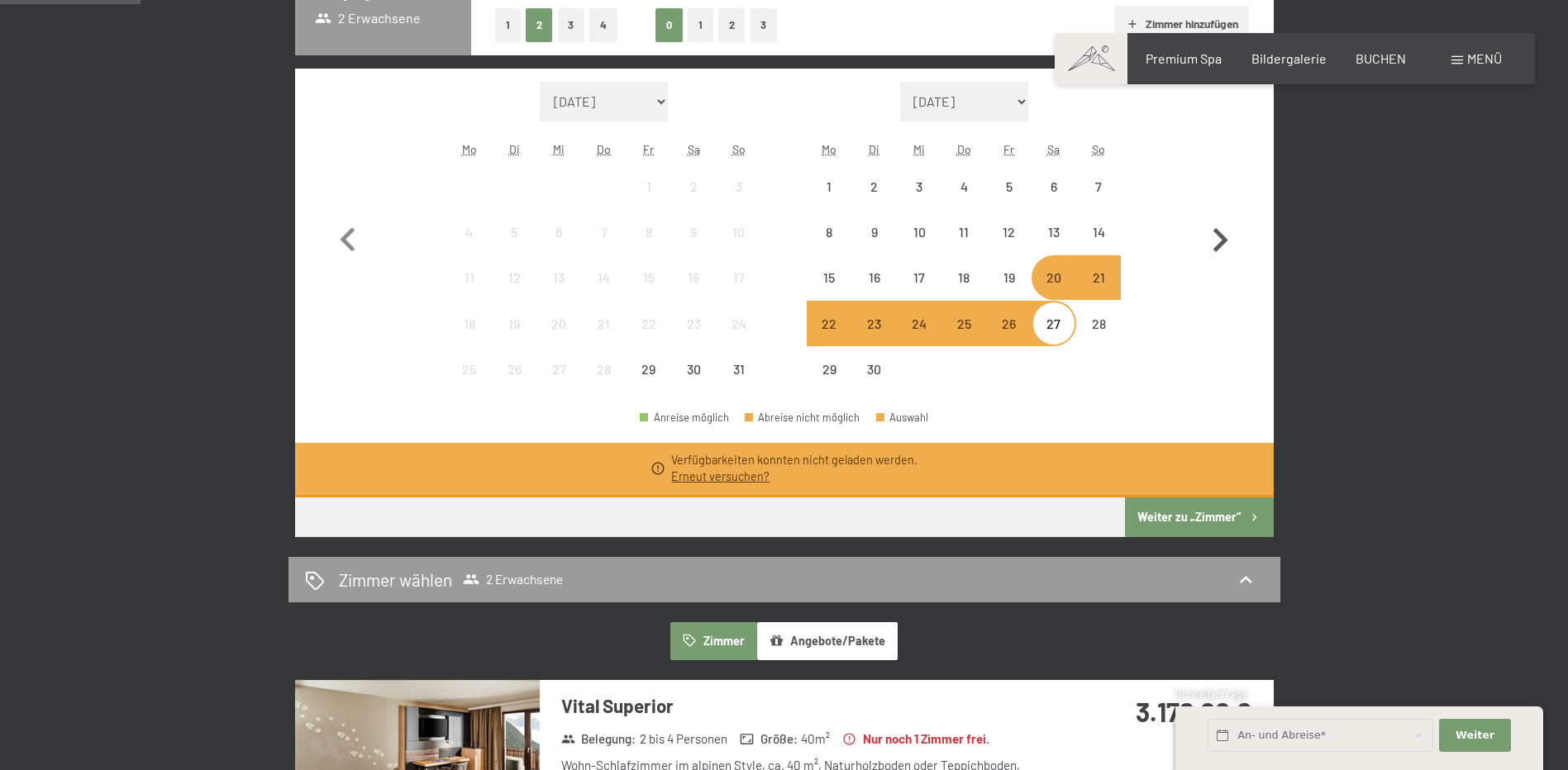
scroll to position [495, 0]
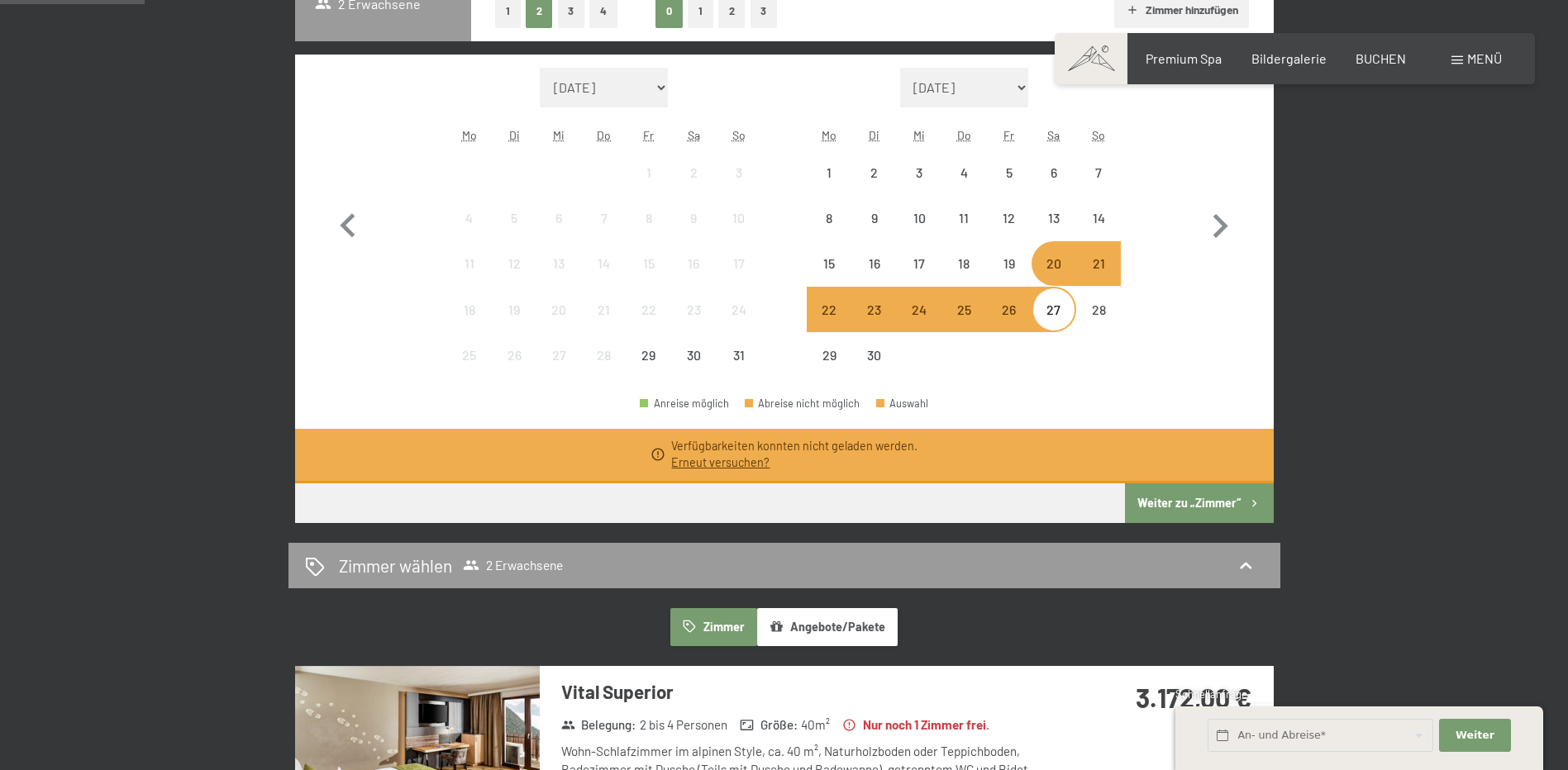
click at [1190, 497] on button "Weiter zu „Zimmer“" at bounding box center [1199, 503] width 148 height 40
